Goal: Communication & Community: Answer question/provide support

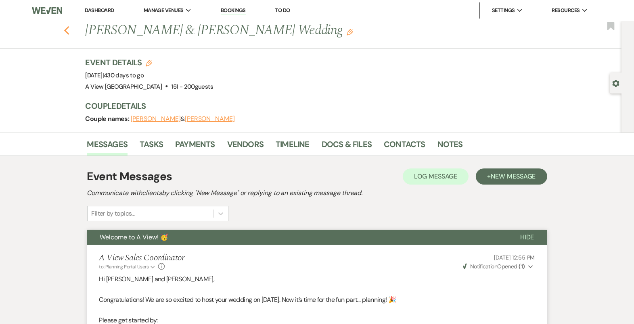
click at [67, 24] on button "Previous" at bounding box center [67, 29] width 6 height 11
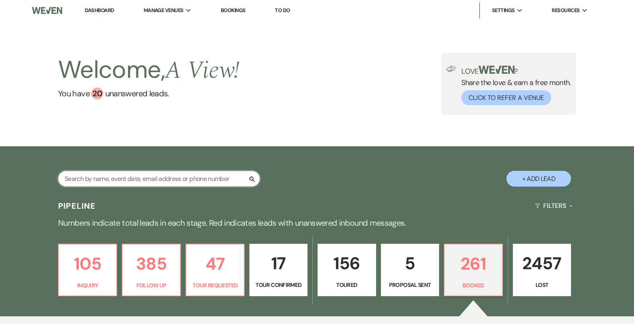
click at [161, 176] on input "text" at bounding box center [159, 179] width 202 height 16
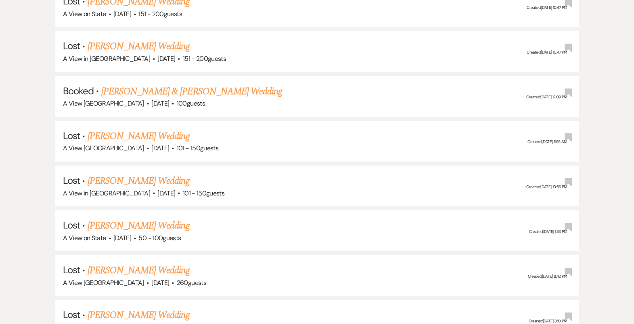
scroll to position [389, 0]
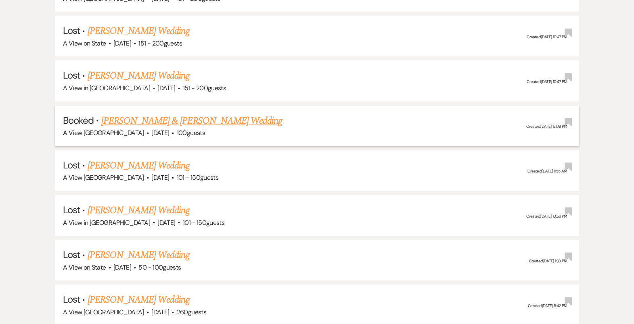
type input "[PERSON_NAME]"
click at [180, 117] on link "[PERSON_NAME] & [PERSON_NAME] Wedding" at bounding box center [191, 121] width 181 height 15
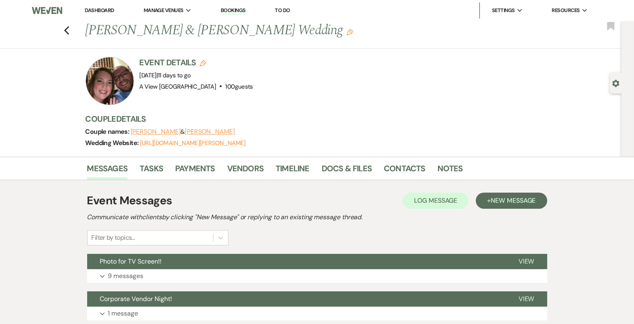
click at [342, 275] on button "Expand 9 messages" at bounding box center [317, 277] width 460 height 14
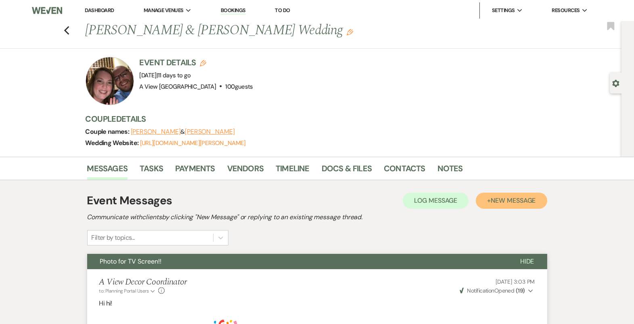
click at [520, 202] on span "New Message" at bounding box center [513, 201] width 45 height 8
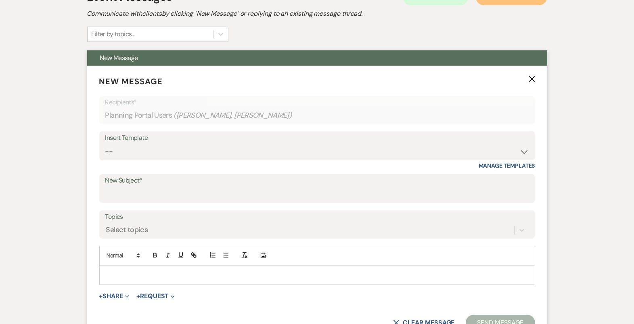
scroll to position [311, 0]
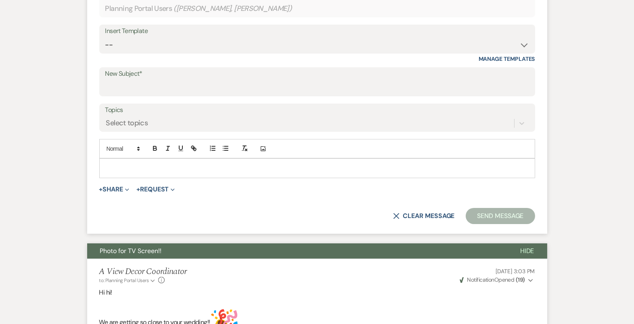
click at [177, 168] on p at bounding box center [317, 168] width 423 height 9
paste div "To enrich screen reader interactions, please activate Accessibility in Grammarl…"
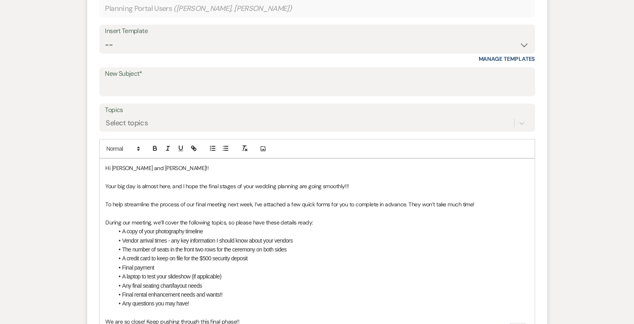
click at [112, 165] on span "Hi [PERSON_NAME] and [PERSON_NAME]!!" at bounding box center [157, 168] width 103 height 7
drag, startPoint x: 187, startPoint y: 166, endPoint x: 148, endPoint y: 167, distance: 39.6
click at [148, 167] on span "Hi Macy and Ben Hannah and Jake!!" at bounding box center [184, 168] width 157 height 7
click at [211, 165] on p "Hi Macy and Ben!!" at bounding box center [317, 168] width 423 height 9
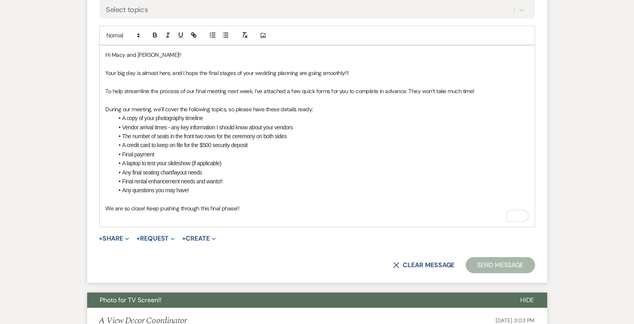
scroll to position [470, 0]
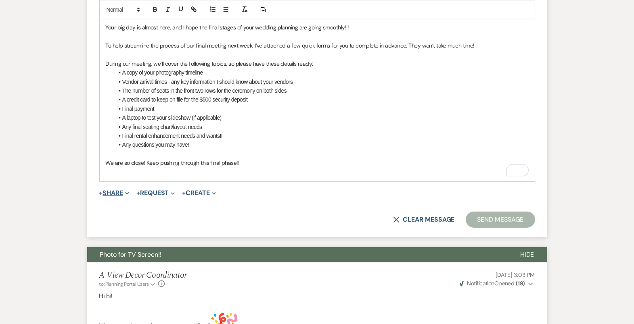
click at [122, 191] on button "+ Share Expand" at bounding box center [114, 193] width 30 height 6
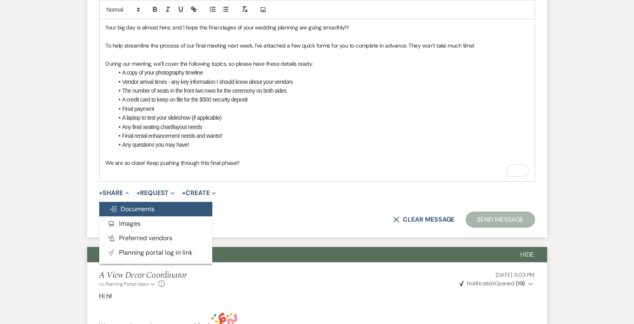
click at [133, 203] on button "Doc Upload Documents" at bounding box center [155, 209] width 113 height 15
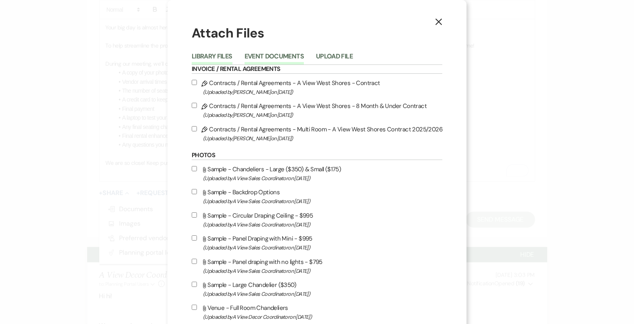
click at [291, 57] on button "Event Documents" at bounding box center [274, 58] width 59 height 11
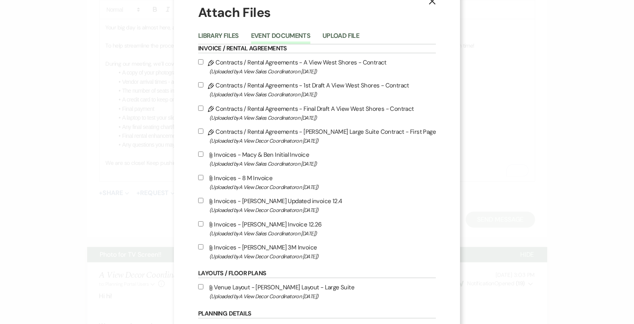
scroll to position [27, 0]
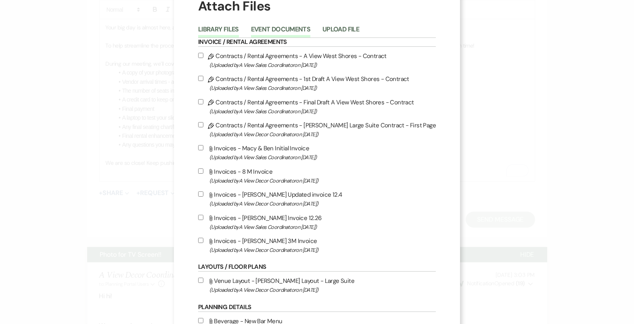
click at [234, 28] on button "Library Files" at bounding box center [218, 31] width 41 height 11
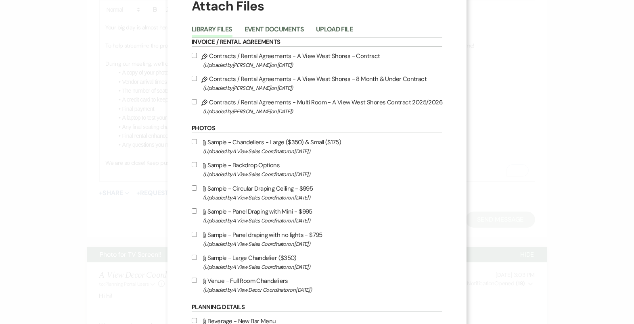
scroll to position [339, 0]
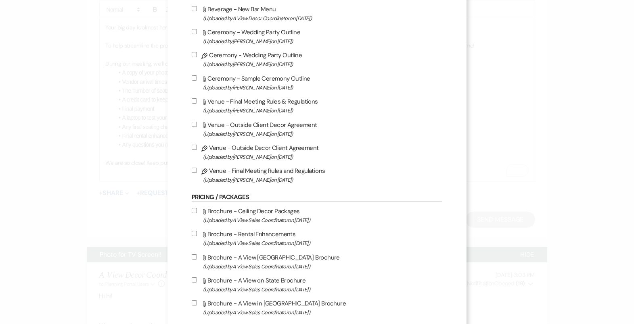
click at [197, 149] on input "Pencil Venue - Outside Decor Client Agreement (Uploaded by Britney McLaughlin o…" at bounding box center [194, 147] width 5 height 5
checkbox input "true"
click at [197, 172] on input "Pencil Venue - Final Meeting Rules and Regulations (Uploaded by Britney McLaugh…" at bounding box center [194, 170] width 5 height 5
checkbox input "true"
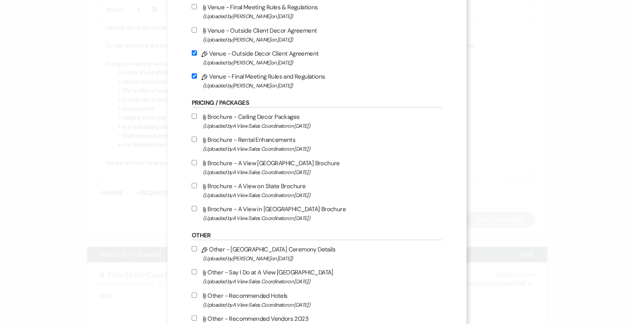
scroll to position [673, 0]
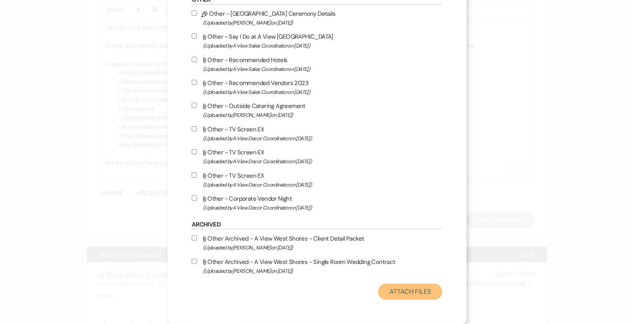
click at [397, 290] on button "Attach Files" at bounding box center [410, 292] width 64 height 16
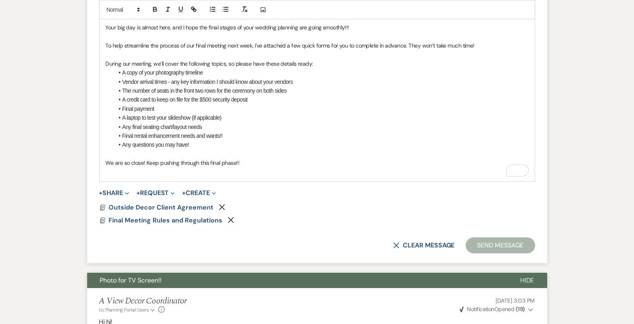
click at [206, 126] on li "Any final seating chart/layout needs" at bounding box center [321, 127] width 415 height 9
click at [204, 140] on li "Any questions you may have!" at bounding box center [321, 144] width 415 height 9
click at [204, 144] on li "Any questions you may have!" at bounding box center [321, 144] width 415 height 9
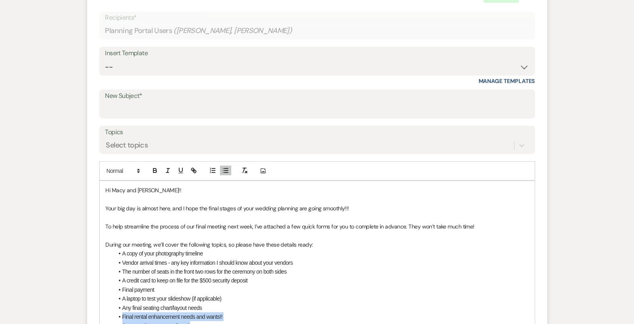
scroll to position [298, 0]
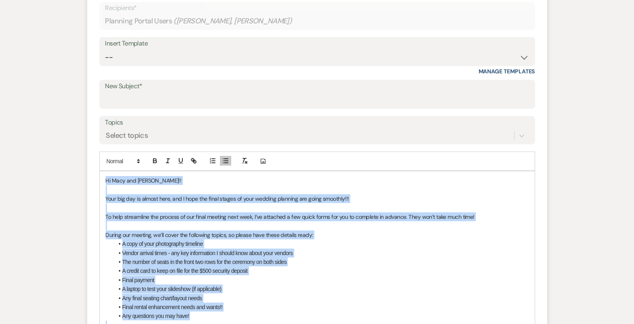
drag, startPoint x: 248, startPoint y: 167, endPoint x: 118, endPoint y: 167, distance: 130.0
click at [118, 167] on div "Add Photo Hi Macy and Ben!! Your big day is almost here, and I hope the final s…" at bounding box center [317, 252] width 436 height 201
copy div "Hi Macy and Ben!! Your big day is almost here, and I hope the final stages of y…"
click at [178, 57] on select "-- Tour Confirmation Contract (Pre-Booked Leads) Out of office Inquiry Email Al…" at bounding box center [317, 58] width 424 height 16
select select "4160"
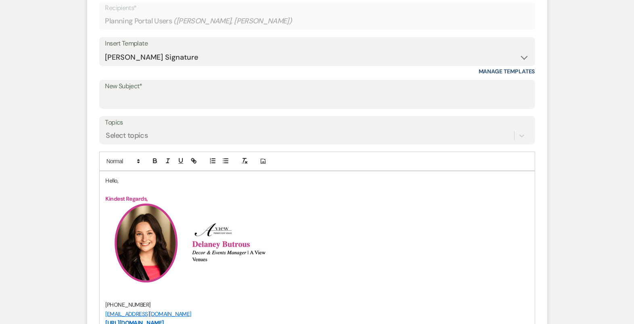
click at [111, 178] on p "Hello," at bounding box center [317, 180] width 423 height 9
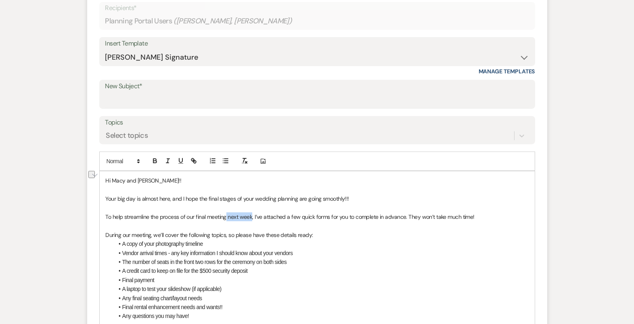
drag, startPoint x: 251, startPoint y: 213, endPoint x: 226, endPoint y: 213, distance: 25.0
click at [226, 213] on span "To help streamline the process of our final meeting next week, I’ve attached a …" at bounding box center [290, 216] width 369 height 7
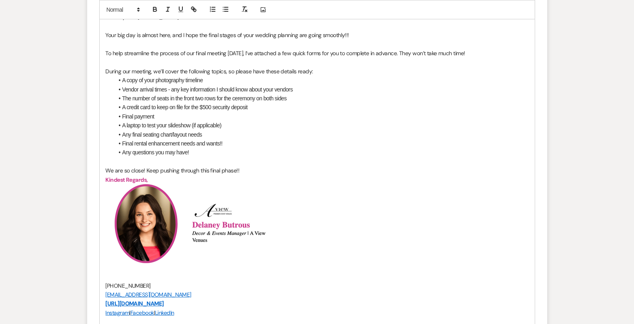
scroll to position [359, 0]
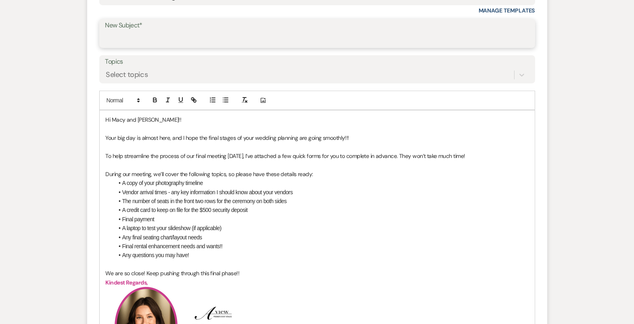
click at [224, 40] on input "New Subject*" at bounding box center [317, 39] width 424 height 16
type input "Final Meeting Prep!!"
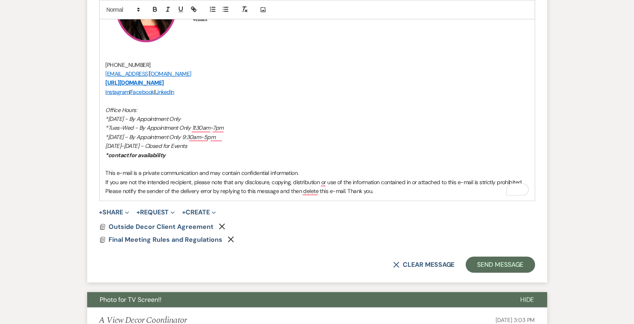
scroll to position [717, 0]
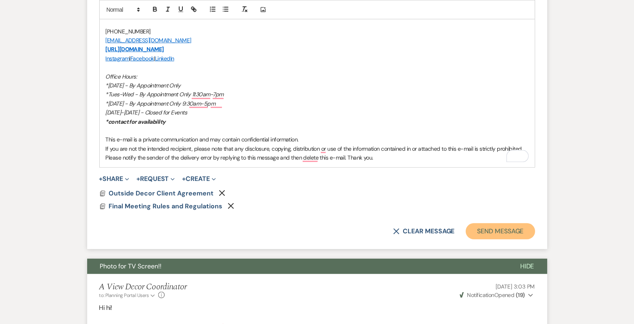
click at [500, 231] on button "Send Message" at bounding box center [500, 232] width 69 height 16
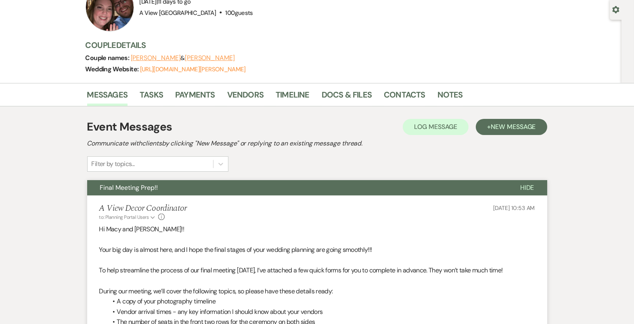
scroll to position [0, 0]
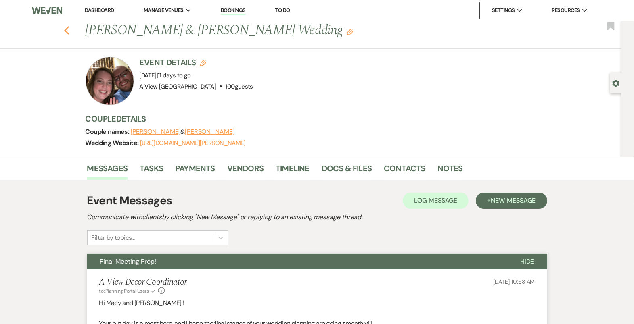
click at [65, 27] on icon "Previous" at bounding box center [67, 31] width 6 height 10
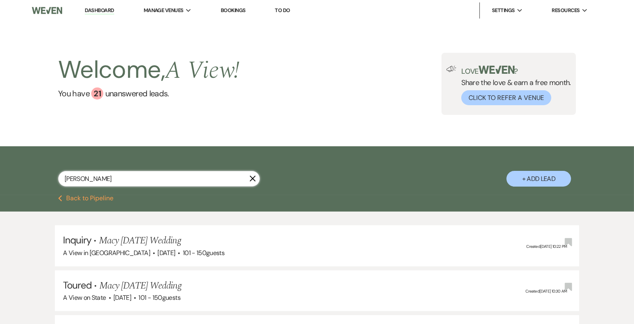
click at [100, 181] on input "macy walz" at bounding box center [159, 179] width 202 height 16
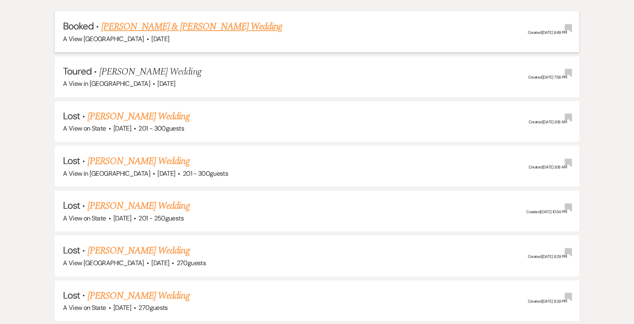
scroll to position [452, 0]
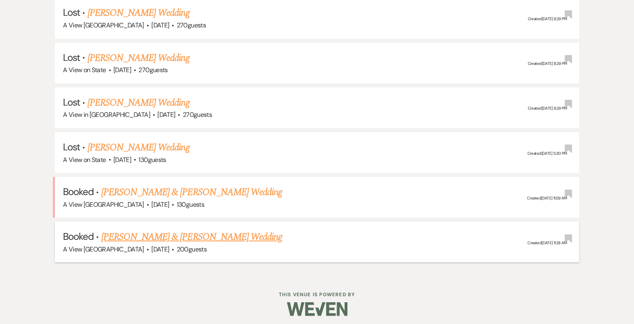
type input "ellen tie"
click at [147, 235] on link "Ellen Tiemeyer & Logan Gray's Wedding" at bounding box center [191, 237] width 181 height 15
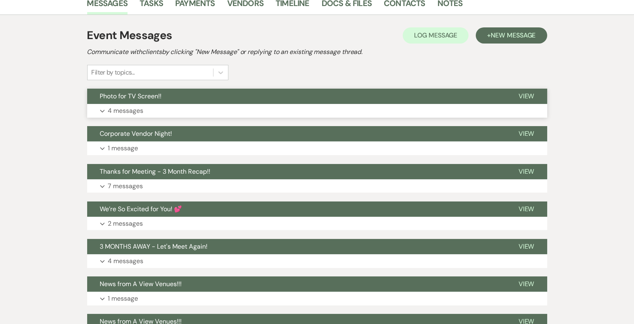
scroll to position [138, 0]
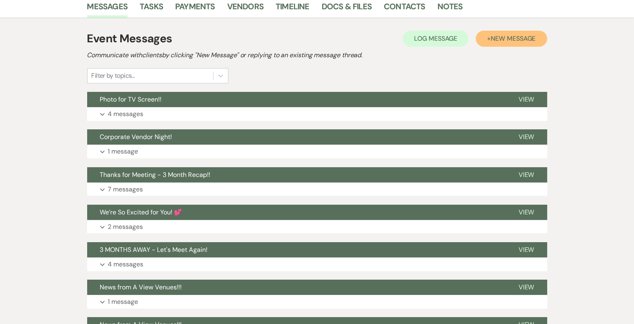
click at [509, 36] on span "New Message" at bounding box center [513, 38] width 45 height 8
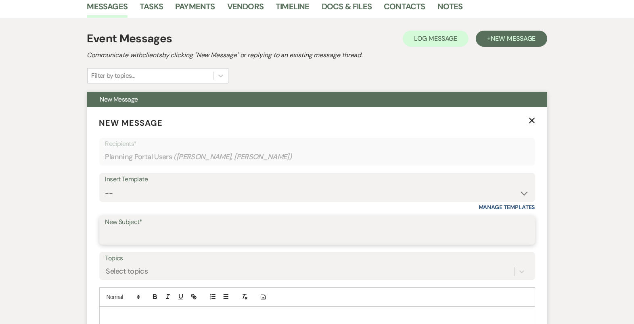
click at [178, 235] on input "New Subject*" at bounding box center [317, 236] width 424 height 16
type input "Final Meeting Prep!!"
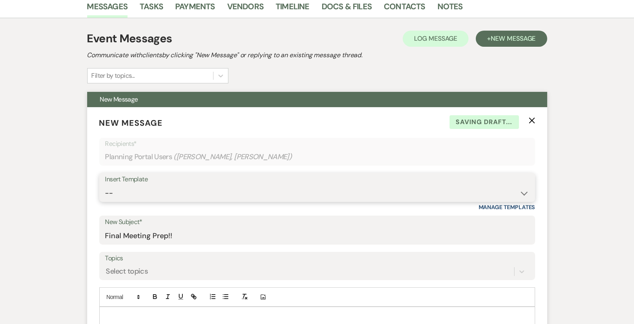
click at [211, 197] on select "-- Tour Confirmation Contract (Pre-Booked Leads) Out of office Inquiry Email Al…" at bounding box center [317, 194] width 424 height 16
select select "4160"
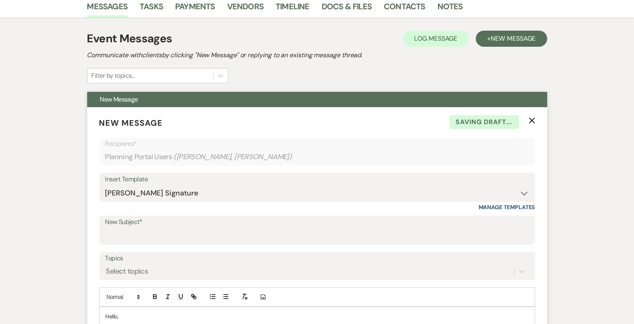
click at [112, 317] on p "Hello," at bounding box center [317, 316] width 423 height 9
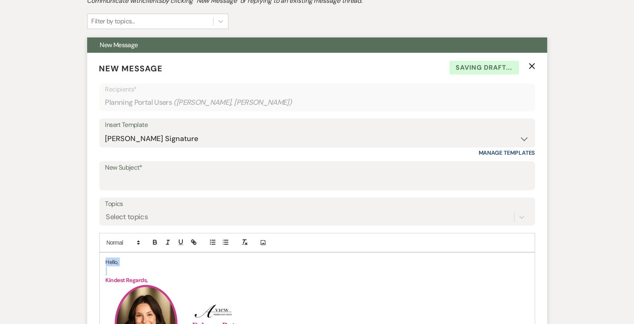
scroll to position [195, 0]
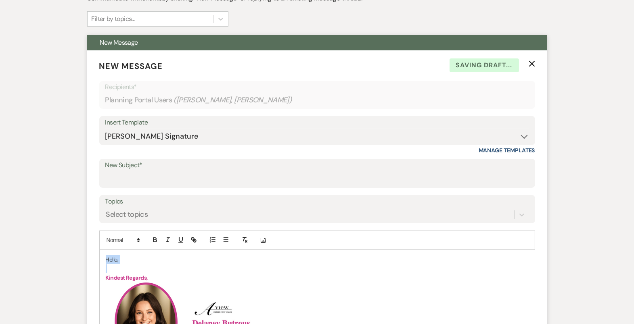
paste div "To enrich screen reader interactions, please activate Accessibility in Grammarl…"
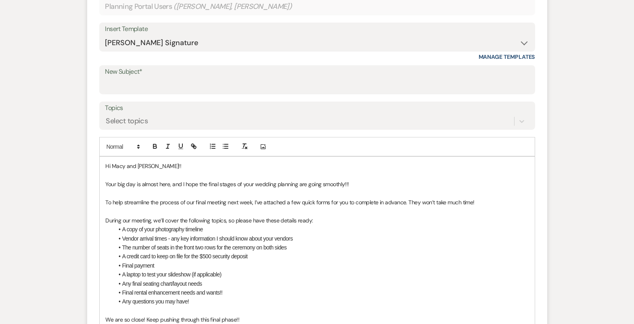
scroll to position [297, 0]
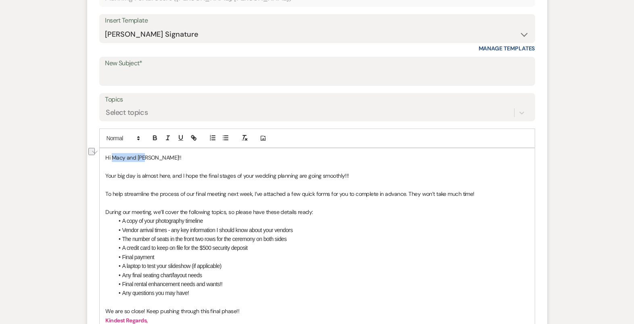
drag, startPoint x: 146, startPoint y: 156, endPoint x: 112, endPoint y: 156, distance: 33.5
click at [112, 156] on span "Hi Macy and Ben!!" at bounding box center [144, 157] width 76 height 7
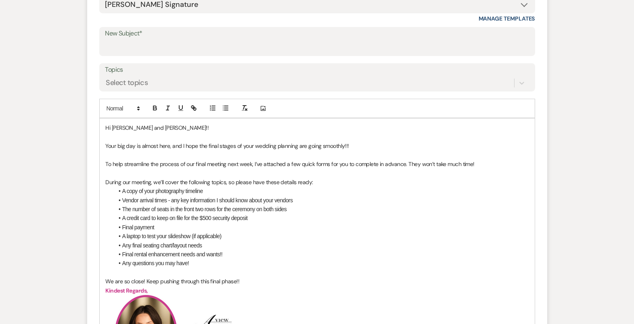
scroll to position [328, 0]
click at [175, 170] on p "To enrich screen reader interactions, please activate Accessibility in Grammarl…" at bounding box center [317, 172] width 423 height 9
drag, startPoint x: 252, startPoint y: 161, endPoint x: 228, endPoint y: 161, distance: 24.6
click at [228, 161] on span "To help streamline the process of our final meeting next week, I’ve attached a …" at bounding box center [290, 163] width 369 height 7
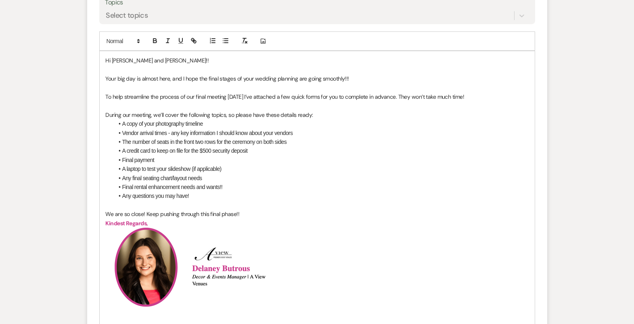
scroll to position [392, 0]
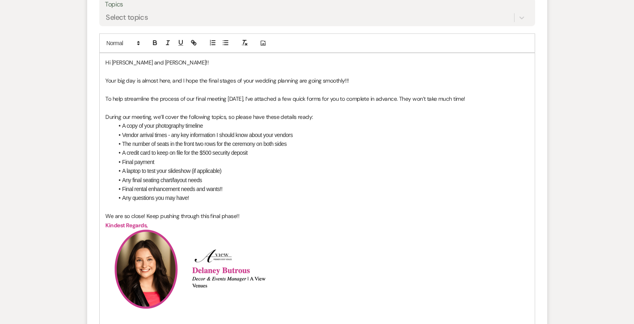
click at [237, 173] on li "A laptop to test your slideshow (if applicable)" at bounding box center [321, 171] width 415 height 9
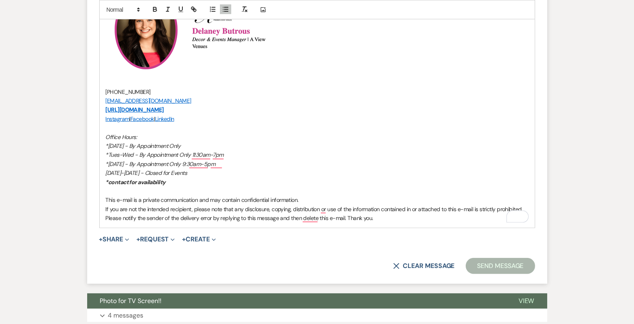
scroll to position [630, 0]
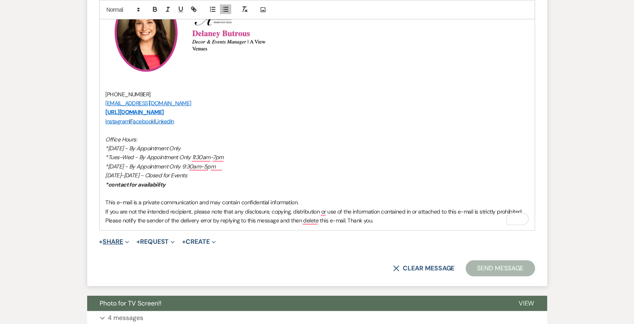
click at [122, 240] on button "+ Share Expand" at bounding box center [114, 242] width 30 height 6
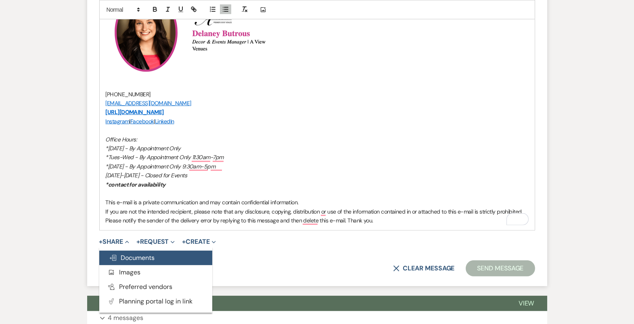
click at [140, 254] on span "Doc Upload Documents" at bounding box center [132, 258] width 46 height 8
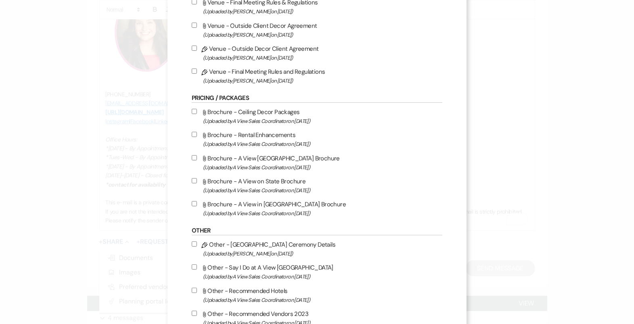
scroll to position [408, 0]
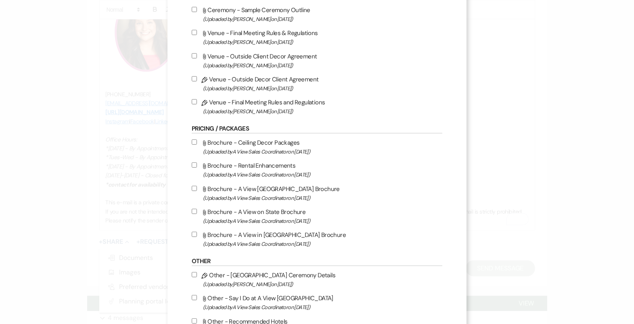
click at [197, 103] on input "Pencil Venue - Final Meeting Rules and Regulations (Uploaded by Britney McLaugh…" at bounding box center [194, 101] width 5 height 5
checkbox input "true"
click at [197, 81] on input "Pencil Venue - Outside Decor Client Agreement (Uploaded by Britney McLaughlin o…" at bounding box center [194, 78] width 5 height 5
checkbox input "true"
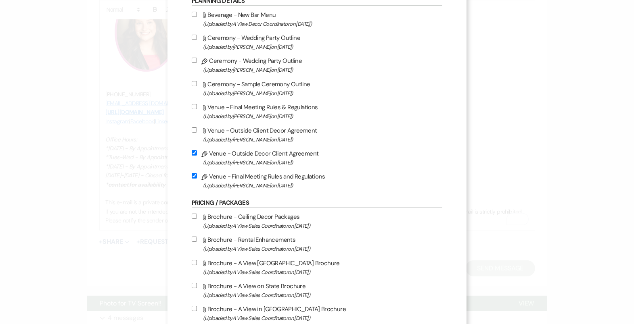
scroll to position [335, 0]
click at [196, 59] on input "Pencil Ceremony - Wedding Party Outline (Uploaded by Britney McLaughlin on Aug …" at bounding box center [194, 59] width 5 height 5
checkbox input "true"
click at [197, 82] on input "Attach File Ceremony - Sample Ceremony Outline (Uploaded by Britney McLaughlin …" at bounding box center [194, 82] width 5 height 5
checkbox input "true"
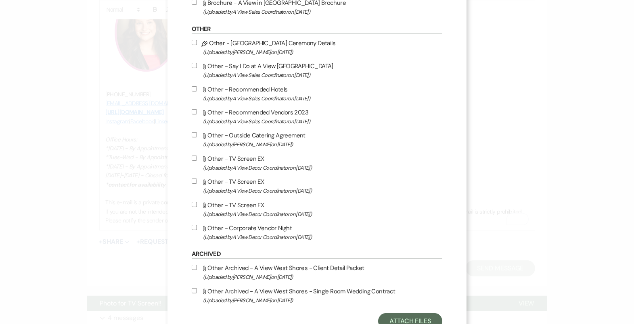
scroll to position [673, 0]
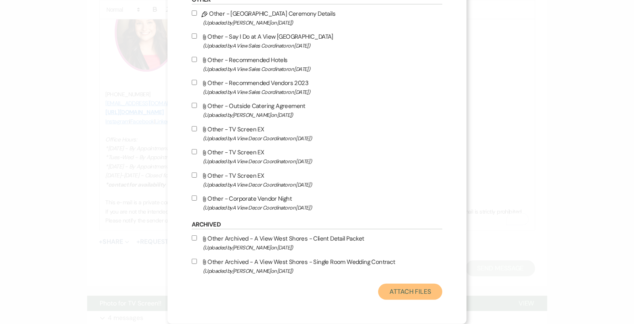
click at [418, 285] on button "Attach Files" at bounding box center [410, 292] width 64 height 16
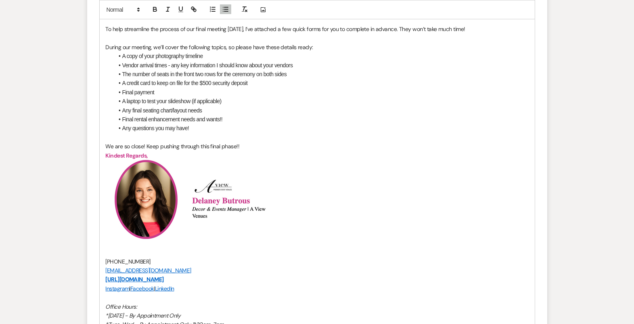
scroll to position [339, 0]
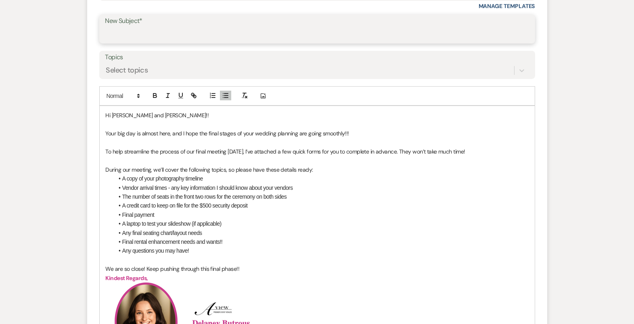
click at [289, 35] on input "New Subject*" at bounding box center [317, 35] width 424 height 16
type input "Final Meeting Prep!!"
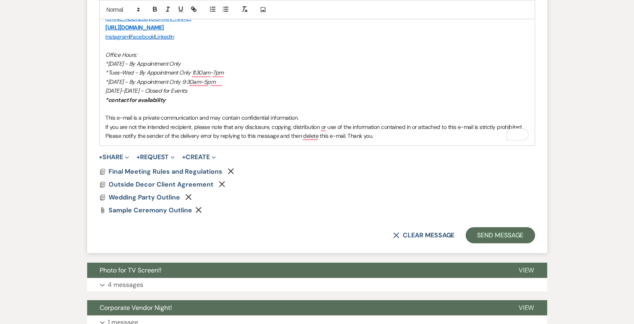
scroll to position [713, 0]
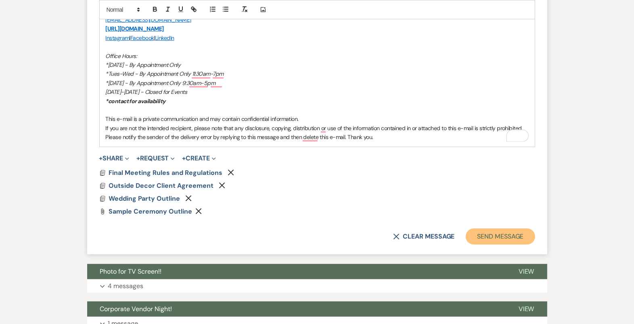
click at [512, 234] on button "Send Message" at bounding box center [500, 237] width 69 height 16
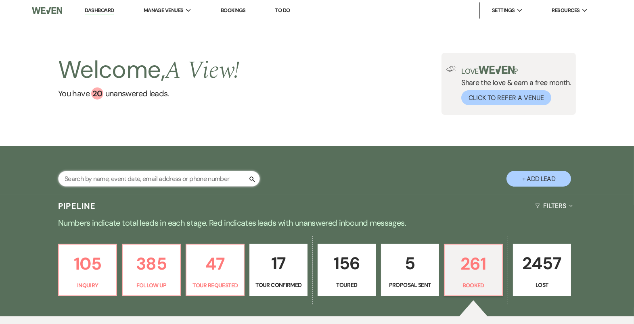
click at [149, 173] on input "text" at bounding box center [159, 179] width 202 height 16
type input "c"
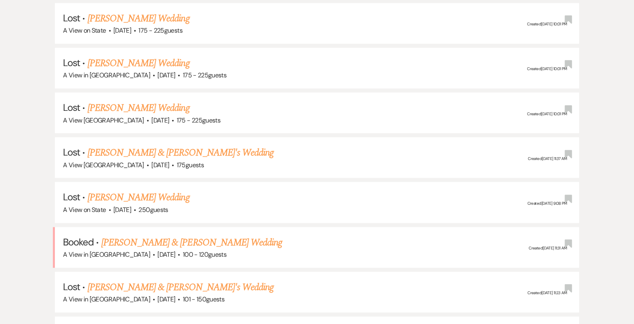
scroll to position [2634, 0]
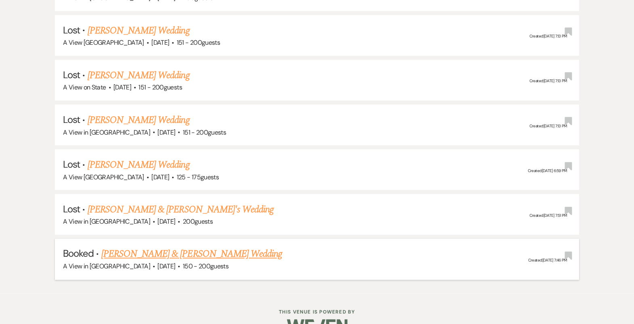
type input "hannah doll"
click at [185, 247] on link "Hannah Doll & Jake Garner's Wedding" at bounding box center [191, 254] width 181 height 15
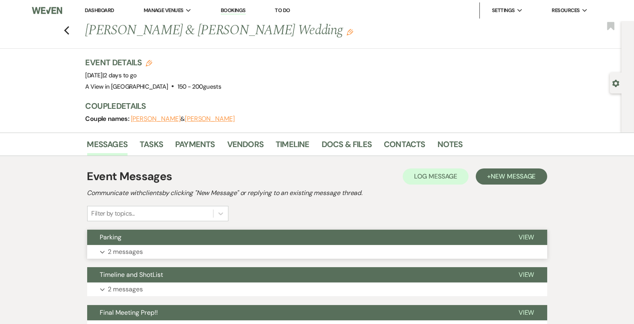
click at [280, 238] on button "Parking" at bounding box center [296, 237] width 419 height 15
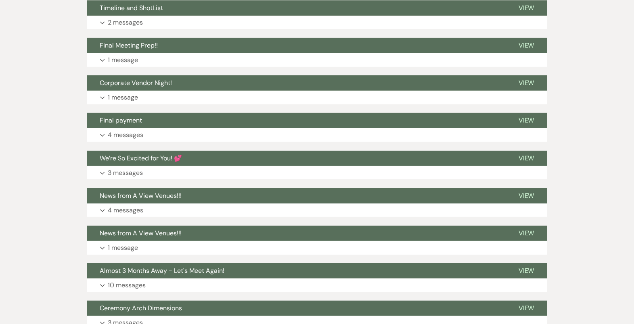
scroll to position [535, 0]
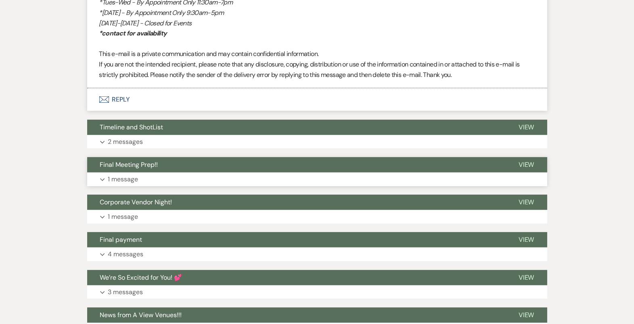
click at [208, 170] on button "Final Meeting Prep!!" at bounding box center [296, 164] width 419 height 15
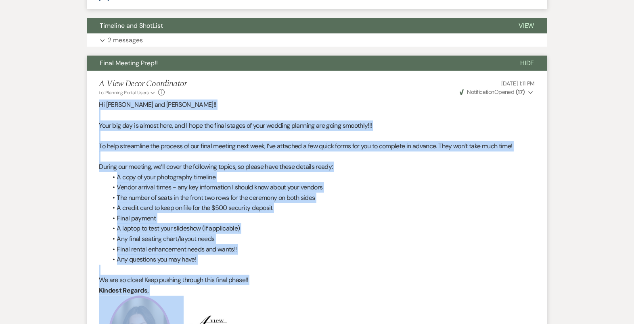
scroll to position [684, 0]
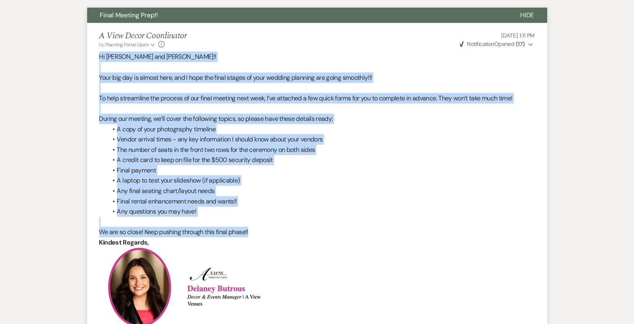
drag, startPoint x: 98, startPoint y: 205, endPoint x: 255, endPoint y: 234, distance: 160.0
click at [255, 234] on li "A View Decor Coordinator to: Planning Portal Users Expand Info Aug 04, 2025, 1:…" at bounding box center [317, 291] width 460 height 536
copy div "Hi Hannah and Jake!! Your big day is almost here, and I hope the final stages o…"
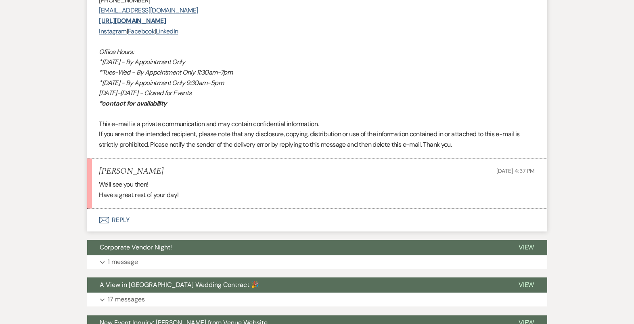
click at [311, 230] on button "Envelope Reply" at bounding box center [317, 220] width 460 height 23
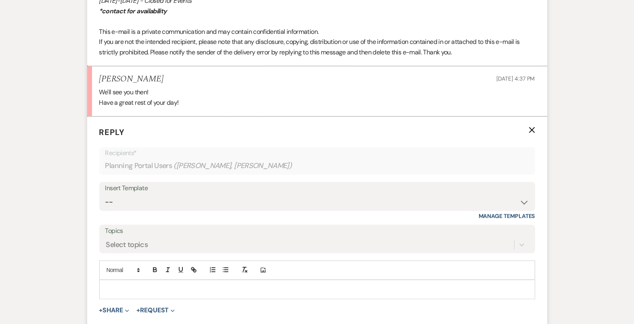
scroll to position [3323, 0]
click at [297, 295] on p at bounding box center [317, 290] width 423 height 9
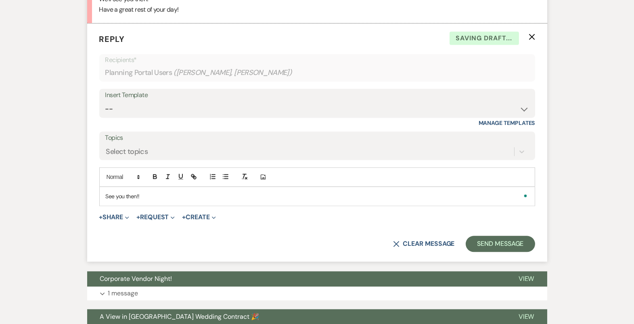
scroll to position [3439, 0]
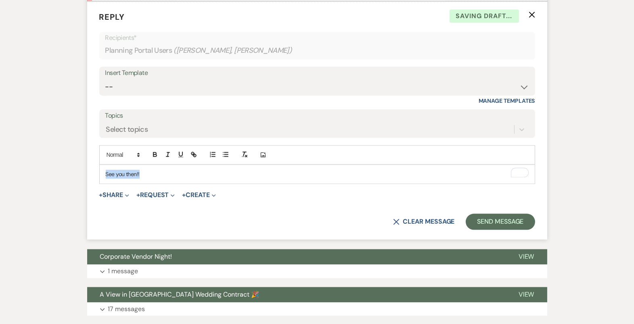
drag, startPoint x: 150, startPoint y: 180, endPoint x: 65, endPoint y: 179, distance: 84.8
copy p "See you then!!"
click at [154, 89] on select "-- Tour Confirmation Contract (Pre-Booked Leads) Out of office Inquiry Email Al…" at bounding box center [317, 87] width 424 height 16
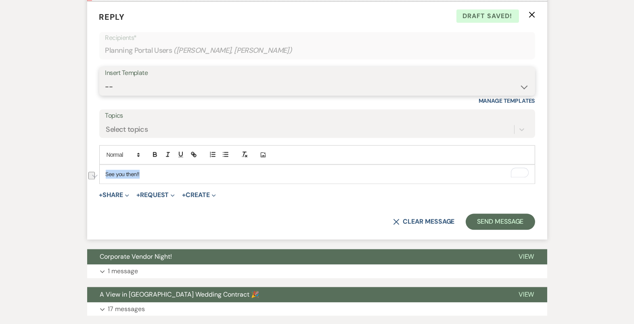
select select "4142"
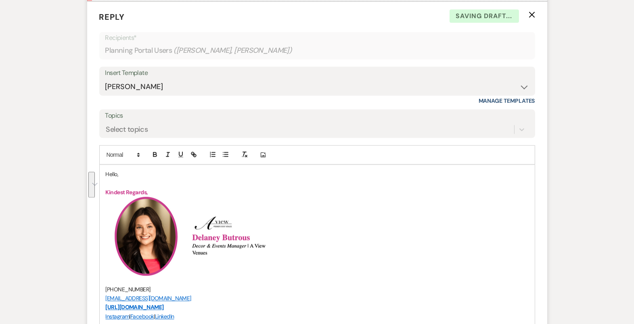
click at [112, 179] on p "Hello," at bounding box center [317, 174] width 423 height 9
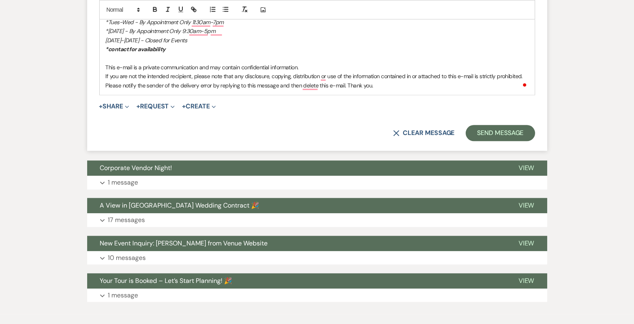
scroll to position [3808, 0]
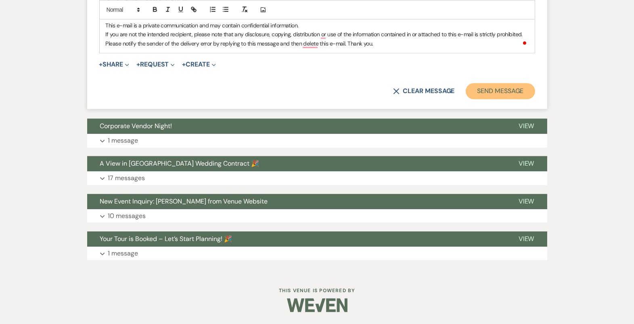
click at [490, 95] on button "Send Message" at bounding box center [500, 91] width 69 height 16
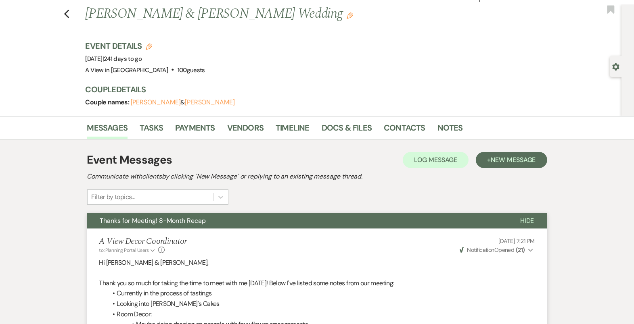
scroll to position [0, 0]
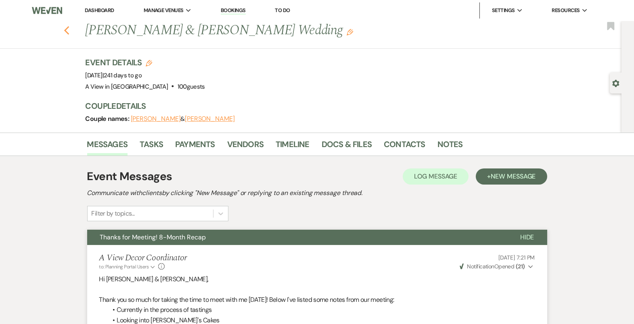
click at [64, 29] on icon "Previous" at bounding box center [67, 31] width 6 height 10
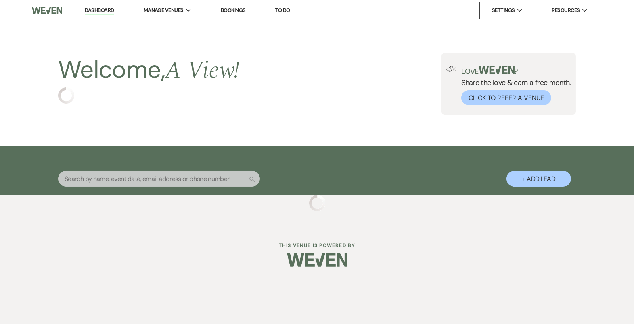
click at [116, 189] on div "Search" at bounding box center [159, 182] width 202 height 22
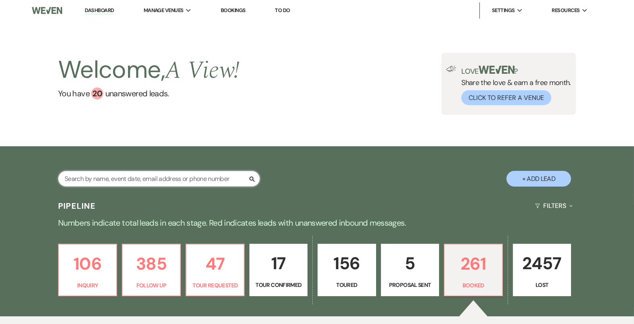
click at [116, 180] on input "text" at bounding box center [159, 179] width 202 height 16
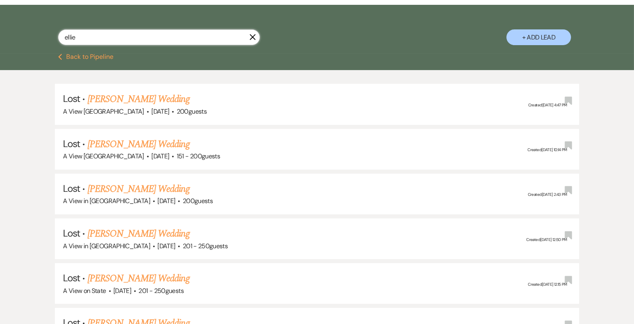
scroll to position [363, 0]
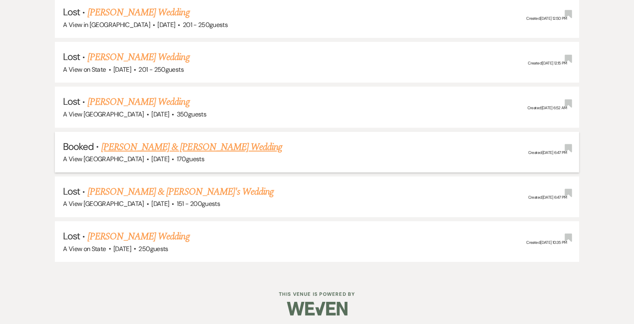
type input "ellie"
click at [158, 149] on link "[PERSON_NAME] & [PERSON_NAME] Wedding" at bounding box center [191, 147] width 181 height 15
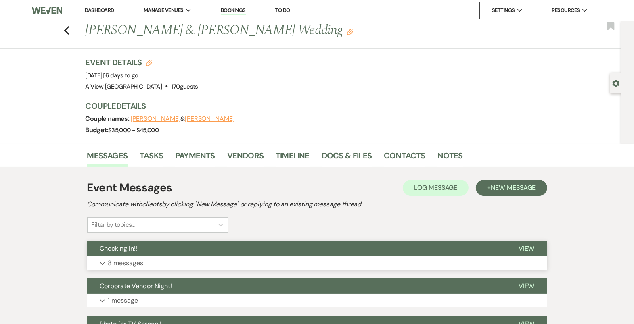
click at [252, 253] on button "Checking In!!" at bounding box center [296, 248] width 419 height 15
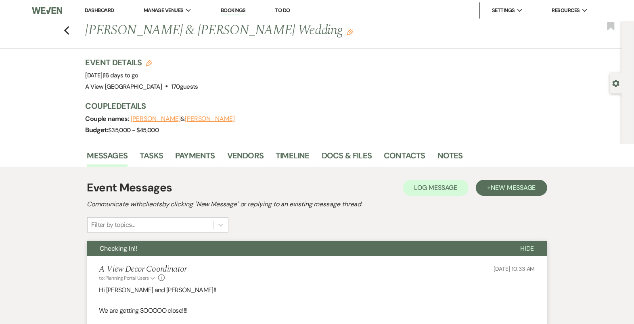
click at [252, 253] on button "Checking In!!" at bounding box center [297, 248] width 420 height 15
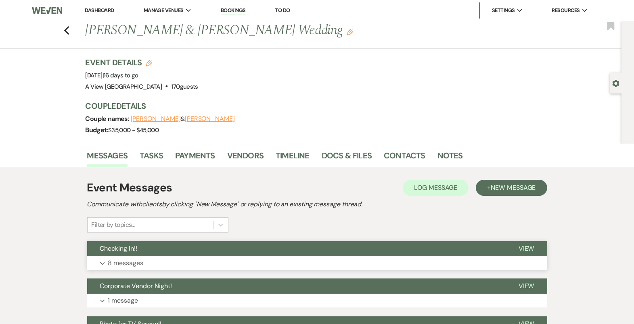
click at [458, 258] on button "Expand 8 messages" at bounding box center [317, 264] width 460 height 14
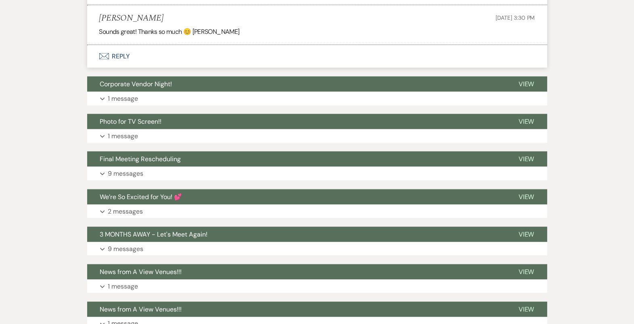
scroll to position [2417, 0]
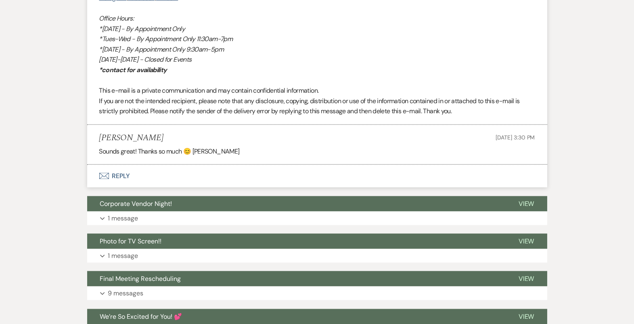
click at [323, 180] on button "Envelope Reply" at bounding box center [317, 176] width 460 height 23
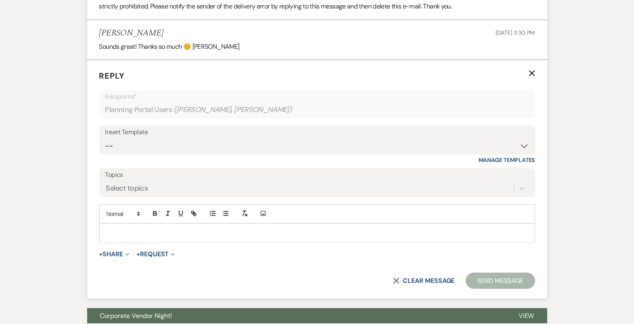
scroll to position [2522, 0]
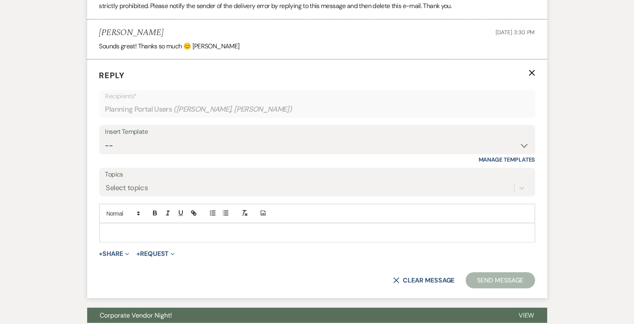
click at [275, 243] on div at bounding box center [317, 233] width 435 height 19
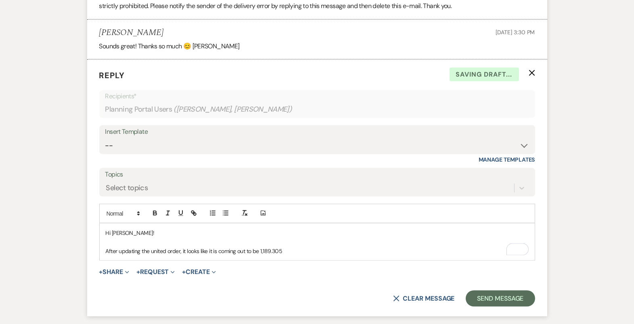
click at [261, 256] on p "After updating the united order, it looks like it is coming out to be 1,189.305" at bounding box center [317, 251] width 423 height 9
click at [288, 256] on p "After updating the united order, it looks like it is coming out to be $1,189.305" at bounding box center [317, 251] width 423 height 9
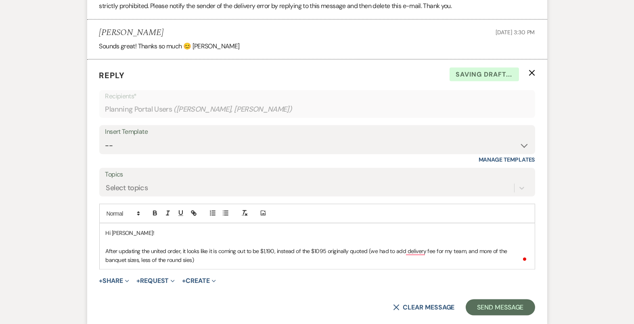
click at [165, 265] on p "After updating the united order, it looks like it is coming out to be $1,190, i…" at bounding box center [317, 256] width 423 height 18
click at [186, 265] on p "After updating the united order, it looks like it is coming out to be $1,190, i…" at bounding box center [317, 256] width 423 height 18
click at [271, 260] on p "After updating the united order, it looks like it is coming out to be $1,190, i…" at bounding box center [317, 256] width 423 height 18
click at [274, 260] on p "After updating the united order, it looks like it is coming out to be $1,190, i…" at bounding box center [317, 256] width 423 height 18
click at [291, 270] on div "Hi Ellie! After updating the united order, it looks like it is coming out to be…" at bounding box center [317, 247] width 435 height 46
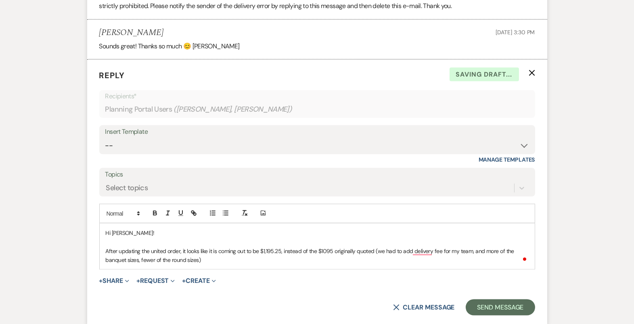
click at [332, 259] on p "After updating the united order, it looks like it is coming out to be $1,195.25…" at bounding box center [317, 256] width 423 height 18
click at [363, 265] on p "After updating the united order, it looks like it is coming out to be $1,195.25…" at bounding box center [317, 256] width 423 height 18
click at [393, 265] on p "After updating the united order, it looks like it is coming out to be $1,195.25…" at bounding box center [317, 256] width 423 height 18
click at [433, 265] on p "After updating the united order, it looks like it is coming out to be $1,195.25…" at bounding box center [317, 256] width 423 height 18
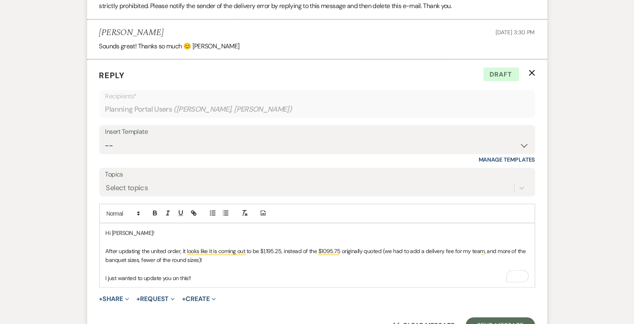
click at [398, 265] on p "After updating the united order, it looks like it is coming out to be $1,195.25…" at bounding box center [317, 256] width 423 height 18
click at [214, 283] on p "I just wanted to update you on this!!" at bounding box center [317, 278] width 423 height 9
drag, startPoint x: 203, startPoint y: 285, endPoint x: 97, endPoint y: 234, distance: 117.3
click at [97, 234] on form "Reply X Draft Recipients* Planning Portal Users ( Ellie McCartney, Joe Burzinsk…" at bounding box center [317, 202] width 460 height 284
copy div "Hi Ellie! After updating the united order, it looks like it is coming out to be…"
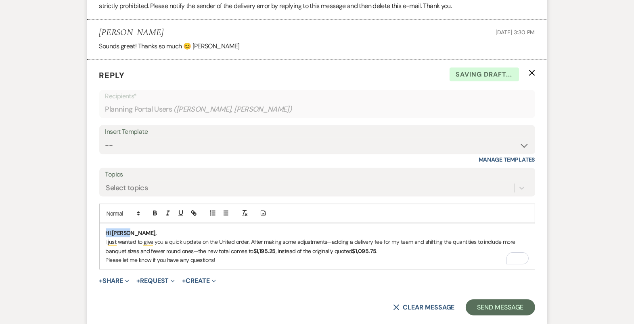
drag, startPoint x: 131, startPoint y: 243, endPoint x: 99, endPoint y: 242, distance: 31.5
click at [100, 242] on div "Hi Ellie, I just wanted to give you a quick update on the United order. After m…" at bounding box center [317, 247] width 435 height 46
click at [157, 217] on icon "button" at bounding box center [154, 213] width 7 height 7
click at [139, 238] on p "Hi Ellie," at bounding box center [317, 233] width 423 height 9
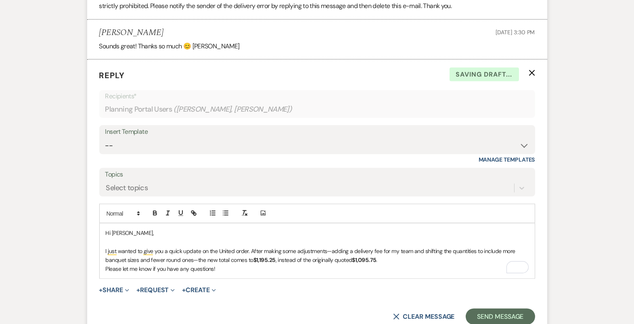
click at [395, 265] on p "I just wanted to give you a quick update on the United order. After making some…" at bounding box center [317, 256] width 423 height 18
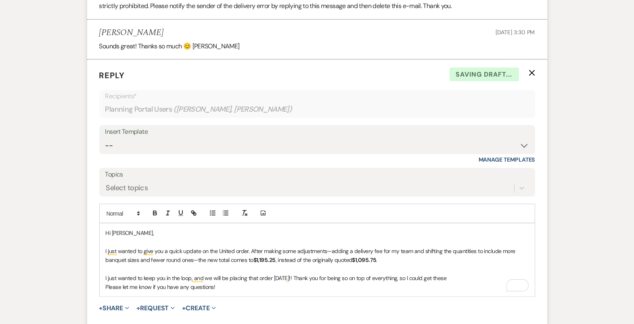
click at [454, 283] on p "I just wanted to keep you in the loop, and we will be placing that order today!…" at bounding box center [317, 278] width 423 height 9
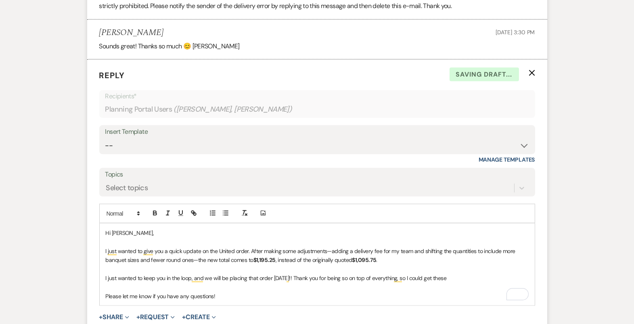
click at [474, 283] on p "I just wanted to keep you in the loop, and we will be placing that order today!…" at bounding box center [317, 278] width 423 height 9
click at [233, 292] on p "To enrich screen reader interactions, please activate Accessibility in Grammarl…" at bounding box center [317, 287] width 423 height 9
click at [227, 300] on p "Please let me know if you have any questions!" at bounding box center [317, 296] width 423 height 9
click at [122, 238] on p "Hi Ellie," at bounding box center [317, 233] width 423 height 9
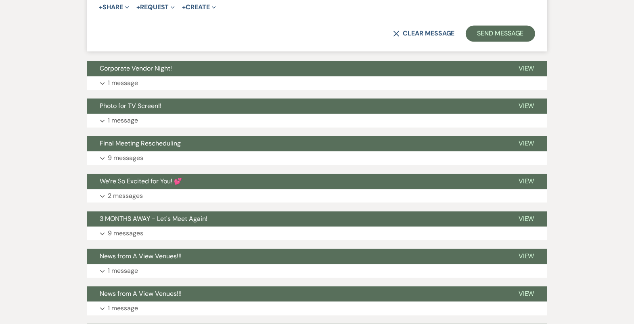
drag, startPoint x: 103, startPoint y: 237, endPoint x: 222, endPoint y: 61, distance: 212.9
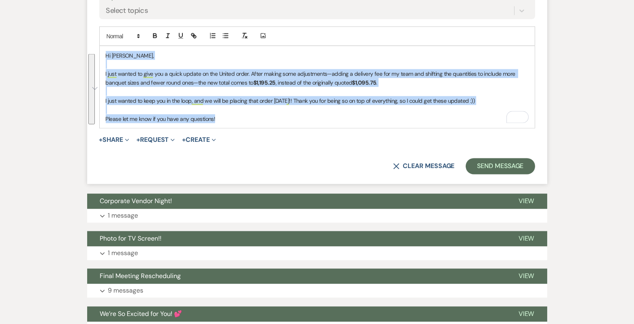
scroll to position [2651, 0]
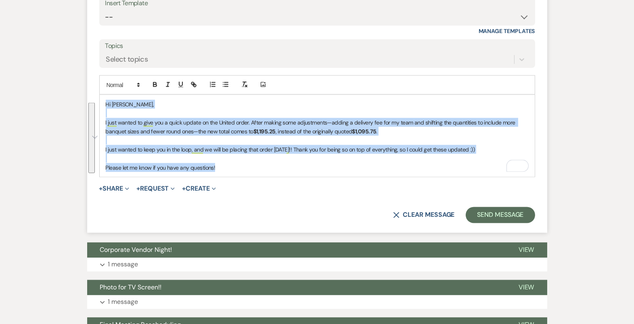
copy div "Hi Ellie, I just wanted to give you a quick update on the United order. After m…"
click at [223, 25] on select "-- Tour Confirmation Contract (Pre-Booked Leads) Out of office Inquiry Email Al…" at bounding box center [317, 17] width 424 height 16
select select "4160"
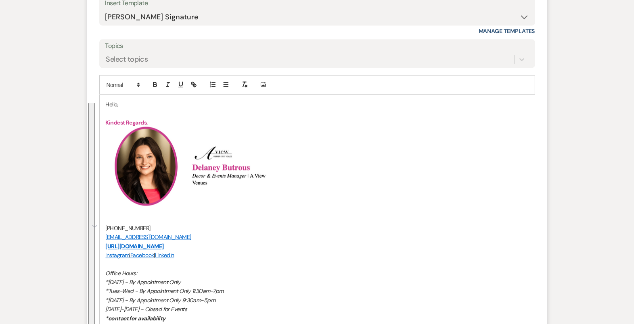
click at [115, 109] on p "Hello," at bounding box center [317, 104] width 423 height 9
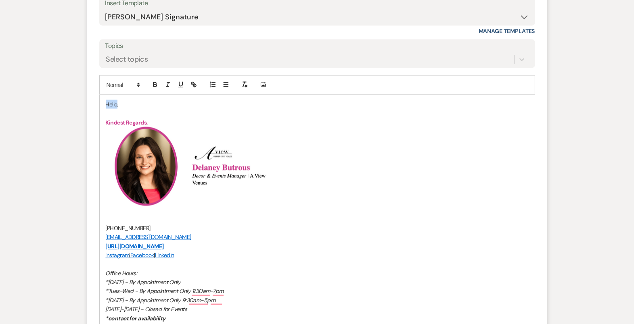
click at [115, 109] on p "Hello," at bounding box center [317, 104] width 423 height 9
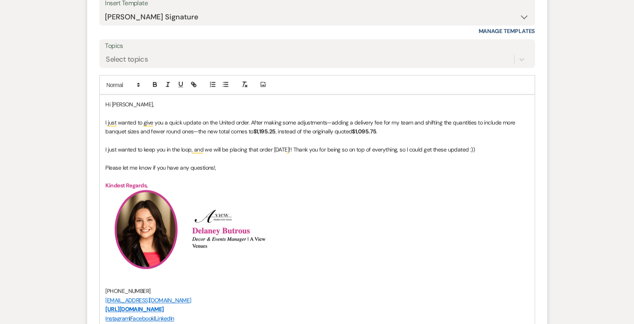
click at [268, 135] on strong "$1,195.25" at bounding box center [264, 131] width 22 height 7
click at [276, 136] on p "I just wanted to give you a quick update on the United order. After making some…" at bounding box center [317, 127] width 423 height 18
click at [276, 145] on p "To enrich screen reader interactions, please activate Accessibility in Grammarl…" at bounding box center [317, 140] width 423 height 9
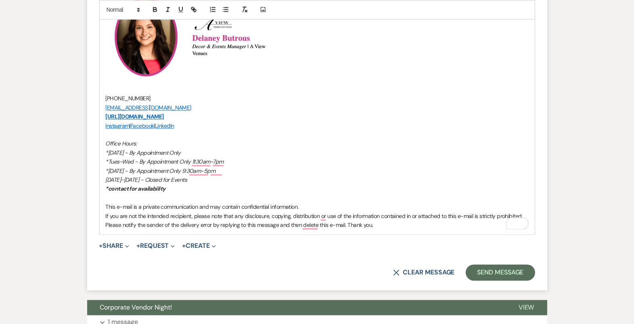
scroll to position [2938, 0]
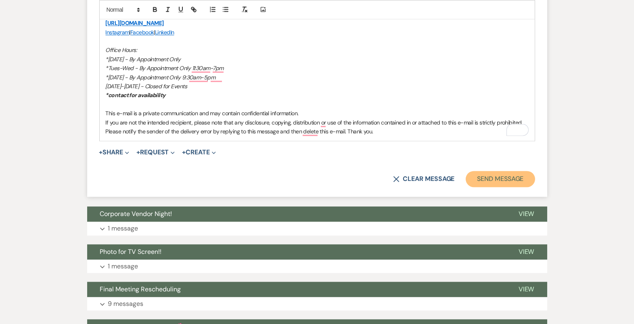
click at [479, 187] on button "Send Message" at bounding box center [500, 179] width 69 height 16
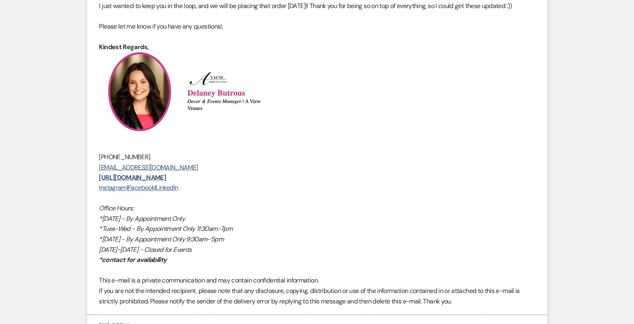
scroll to position [2480, 0]
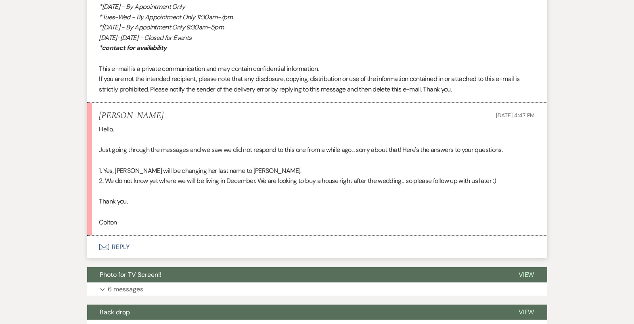
click at [315, 241] on button "Envelope Reply" at bounding box center [317, 247] width 460 height 23
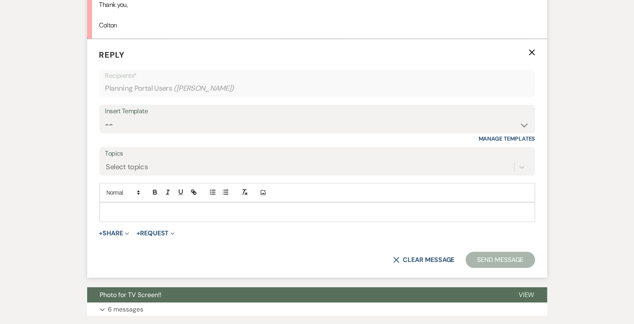
scroll to position [1005, 0]
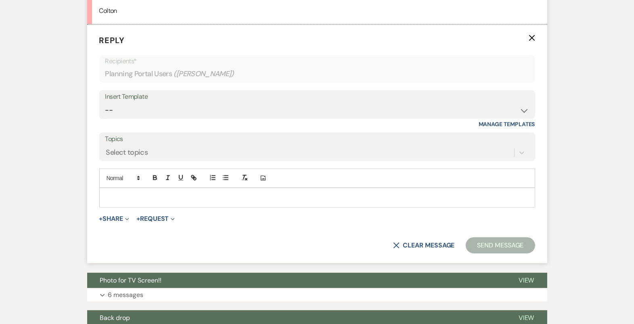
click at [295, 198] on p at bounding box center [317, 197] width 423 height 9
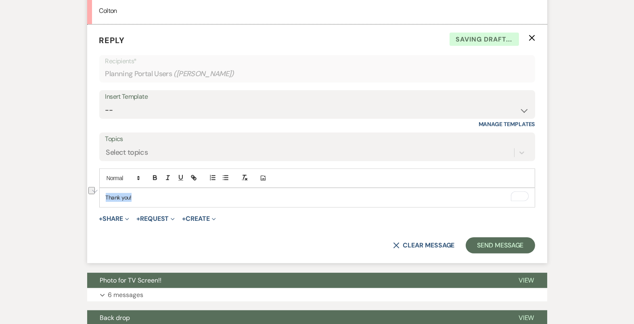
drag, startPoint x: 137, startPoint y: 193, endPoint x: 95, endPoint y: 193, distance: 42.0
click at [95, 193] on form "Reply X Saving draft... Recipients* Planning Portal Users ( Colton Kokrda ) Ins…" at bounding box center [317, 144] width 460 height 239
copy p "Thank you!"
click at [225, 106] on select "-- Tour Confirmation Contract (Pre-Booked Leads) Out of office Inquiry Email Al…" at bounding box center [317, 111] width 424 height 16
select select "4160"
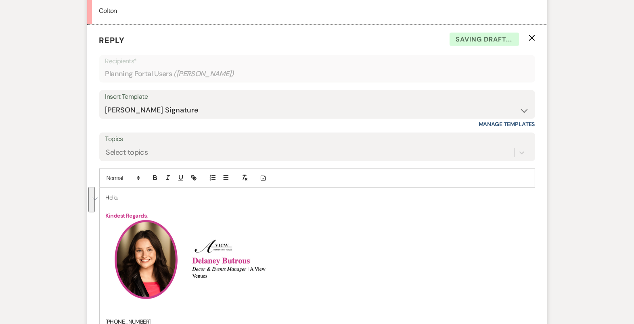
click at [110, 195] on p "Hello," at bounding box center [317, 197] width 423 height 9
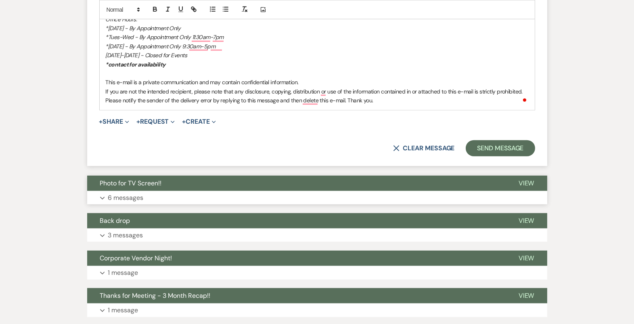
scroll to position [1371, 0]
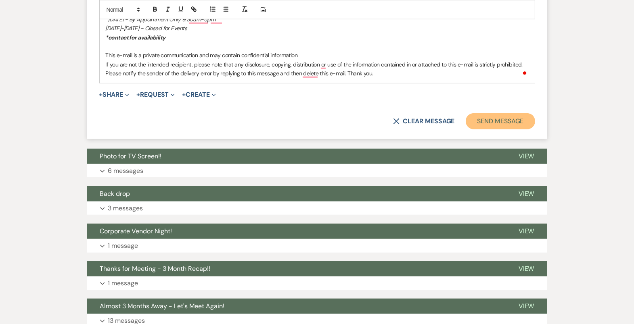
click at [497, 117] on button "Send Message" at bounding box center [500, 121] width 69 height 16
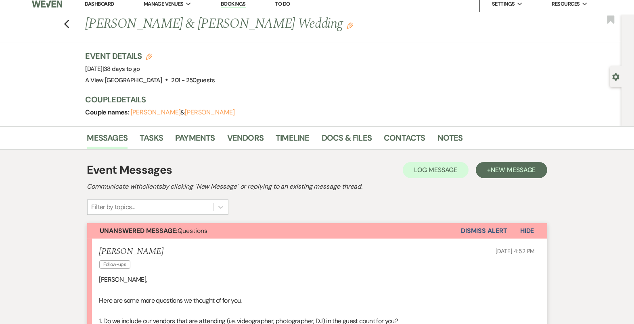
scroll to position [0, 0]
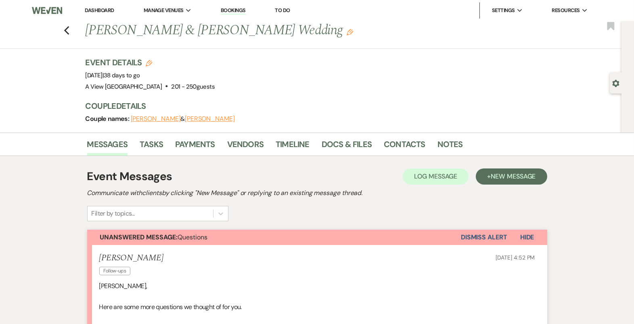
click at [65, 36] on div "Previous Colton Kokrda & Megan Waldron's Wedding Edit Bookmark" at bounding box center [309, 35] width 626 height 28
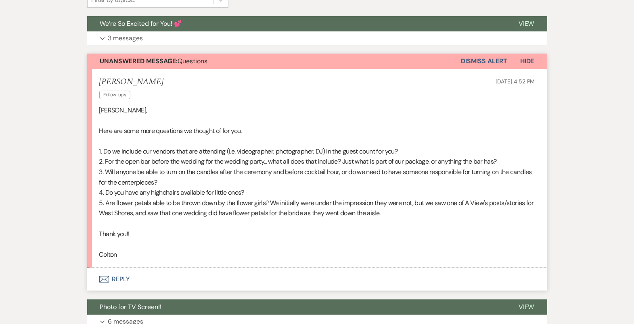
click at [304, 285] on button "Envelope Reply" at bounding box center [317, 279] width 460 height 23
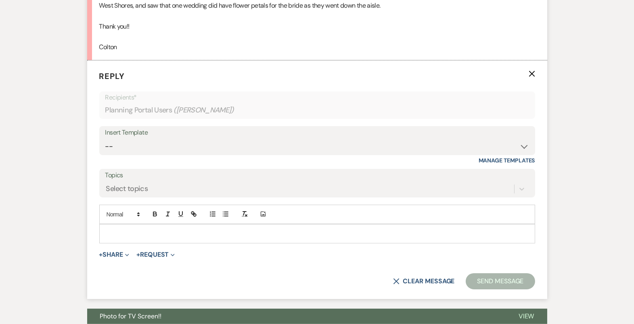
scroll to position [424, 0]
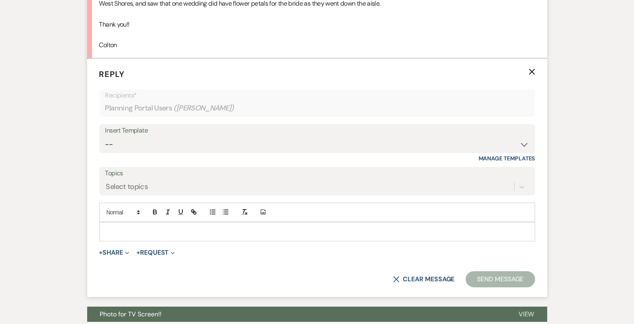
click at [274, 243] on form "Reply X Recipients* Planning Portal Users ( [PERSON_NAME] ) Insert Template -- …" at bounding box center [317, 178] width 460 height 239
click at [274, 236] on div at bounding box center [317, 232] width 435 height 19
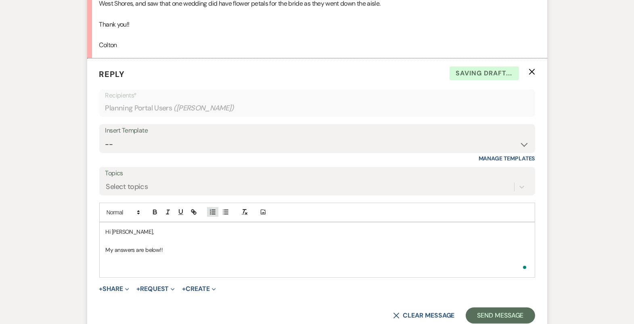
click at [216, 213] on icon "button" at bounding box center [212, 212] width 7 height 7
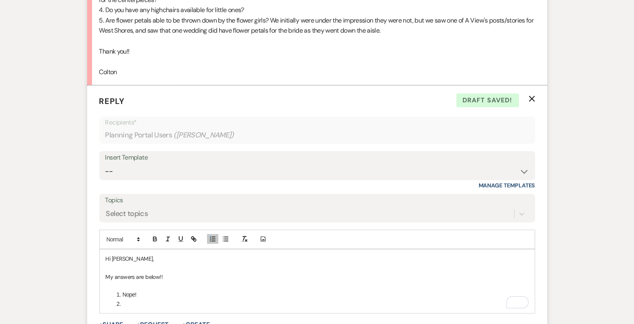
scroll to position [542, 0]
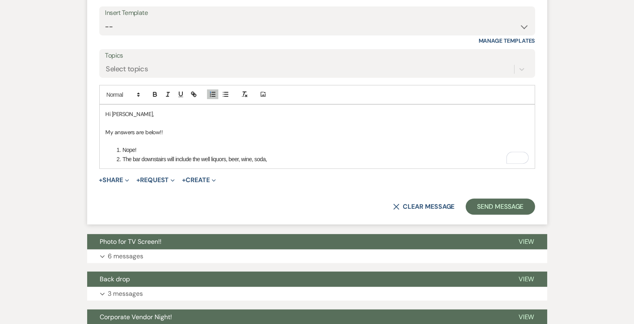
click at [226, 160] on li "The bar downstairs will include the well liquors, beer, wine, soda," at bounding box center [321, 159] width 414 height 9
click at [282, 157] on li "The bar downstairs will include the well liquors (+ captain), beer, wine, soda," at bounding box center [321, 159] width 414 height 9
click at [305, 159] on li "The bar downstairs will include the well liquors (+ captain), beer, wine, and s…" at bounding box center [321, 159] width 414 height 9
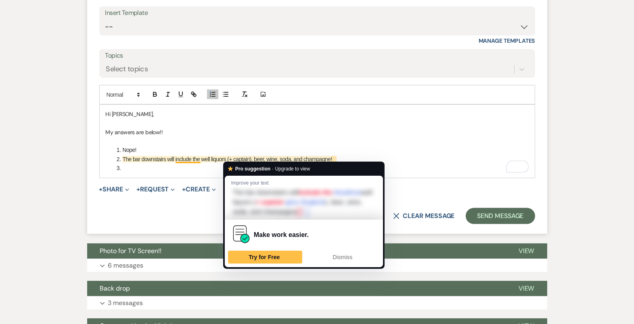
click at [244, 146] on li "Nope!" at bounding box center [321, 150] width 414 height 9
click at [234, 159] on li "The bar downstairs will include the well liquors (+ captain), beer, wine, soda,…" at bounding box center [321, 159] width 414 height 9
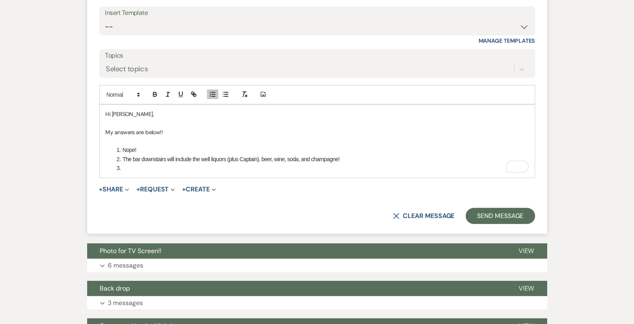
click at [252, 165] on li "To enrich screen reader interactions, please activate Accessibility in Grammarl…" at bounding box center [321, 168] width 414 height 9
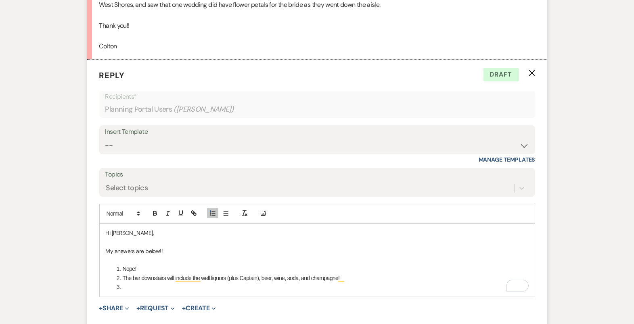
scroll to position [455, 0]
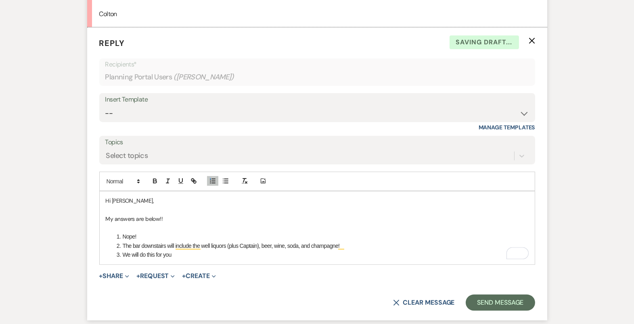
click at [141, 251] on li "We will do this for you" at bounding box center [321, 255] width 414 height 9
drag, startPoint x: 276, startPoint y: 255, endPoint x: 239, endPoint y: 254, distance: 38.0
click at [239, 255] on li "We will turn on the candles during the ceremony! do this for you" at bounding box center [321, 255] width 414 height 9
click at [123, 252] on span "To enrich screen reader interactions, please activate Accessibility in Grammarl…" at bounding box center [123, 255] width 0 height 9
click at [123, 253] on li "We will turn on the candles during the ceremony!" at bounding box center [321, 255] width 414 height 9
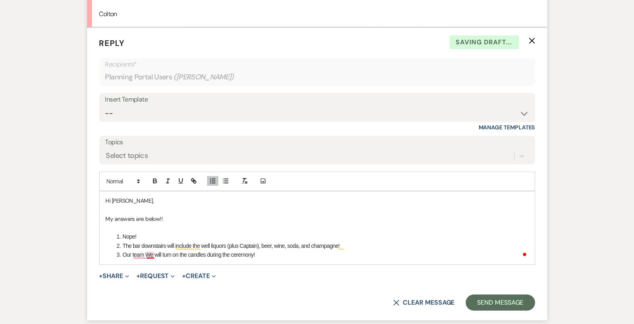
click at [154, 253] on li "Our team We will turn on the candles during the ceremony!" at bounding box center [321, 255] width 414 height 9
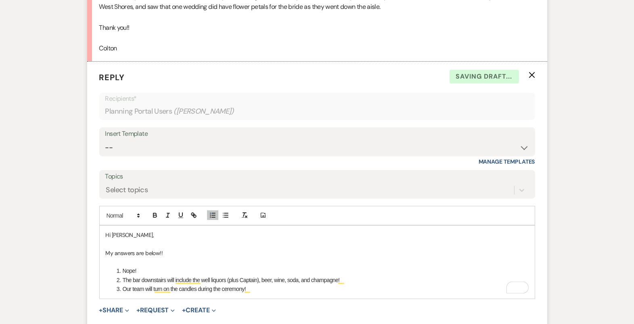
scroll to position [531, 0]
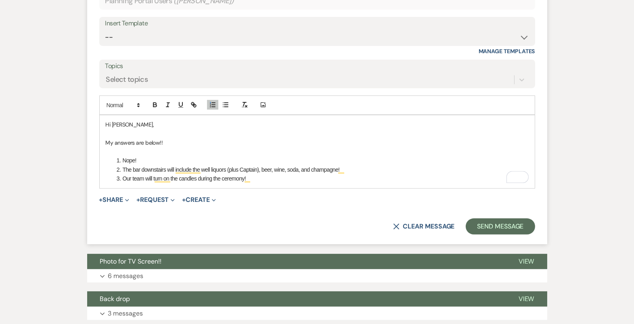
click at [264, 178] on li "Our team will turn on the candles during the ceremony!" at bounding box center [321, 178] width 414 height 9
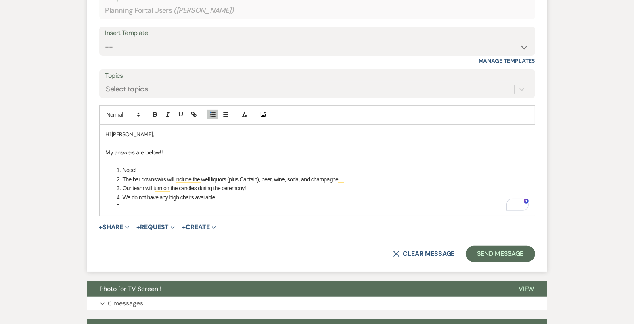
scroll to position [551, 0]
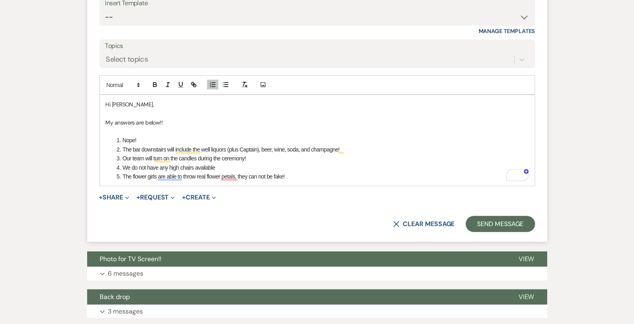
click at [213, 175] on li "The flower girls are able to throw real flower petals, they can not be fake!" at bounding box center [321, 176] width 414 height 9
drag, startPoint x: 207, startPoint y: 175, endPoint x: 195, endPoint y: 174, distance: 11.8
click at [195, 174] on li "The flower girls are able to throw real flower petals, they can not be fake!" at bounding box center [321, 176] width 414 height 9
click at [151, 82] on icon "button" at bounding box center [154, 84] width 7 height 7
click at [205, 176] on strong "real f" at bounding box center [202, 177] width 12 height 6
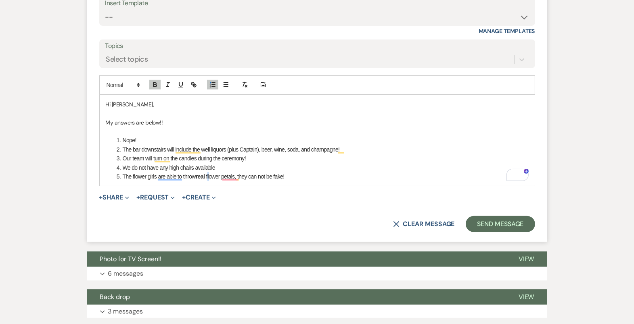
click at [210, 176] on li "The flower girls are able to throw real f lower petals, they can not be fake!" at bounding box center [321, 176] width 414 height 9
click at [154, 83] on icon "button" at bounding box center [154, 84] width 7 height 7
drag, startPoint x: 155, startPoint y: 82, endPoint x: 176, endPoint y: 83, distance: 20.6
click at [155, 83] on icon "button" at bounding box center [154, 84] width 3 height 2
click at [299, 177] on li "The flower girls are able to throw real flower petals; they can not be fake!" at bounding box center [321, 176] width 414 height 9
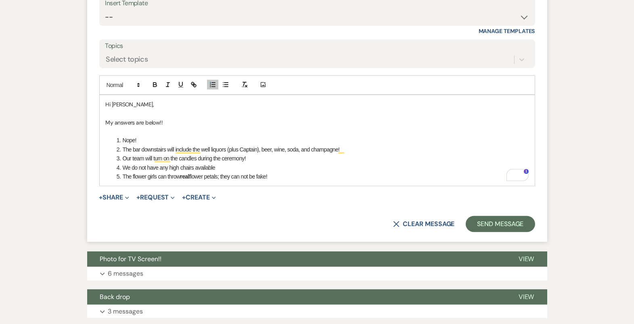
click at [275, 172] on li "The flower girls can throw real flower petals; they can not be fake!" at bounding box center [321, 176] width 414 height 9
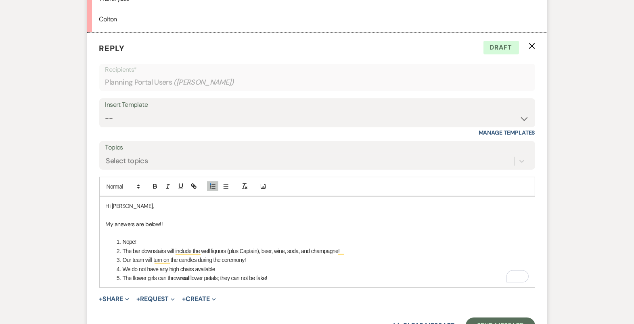
scroll to position [486, 0]
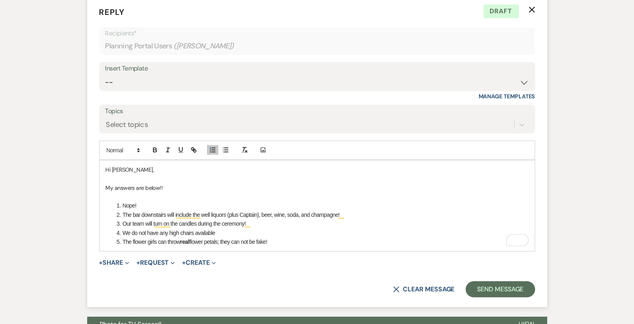
click at [225, 201] on li "Nope!" at bounding box center [321, 205] width 414 height 9
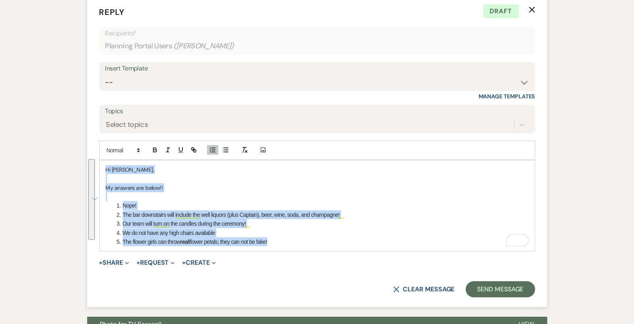
drag, startPoint x: 301, startPoint y: 246, endPoint x: 104, endPoint y: 158, distance: 215.3
click at [104, 158] on div "Add Photo Hi [PERSON_NAME], My answers are below!! Nope! The bar downstairs wil…" at bounding box center [317, 196] width 436 height 111
copy div "Hi [PERSON_NAME], My answers are below!! Nope! The bar downstairs will include …"
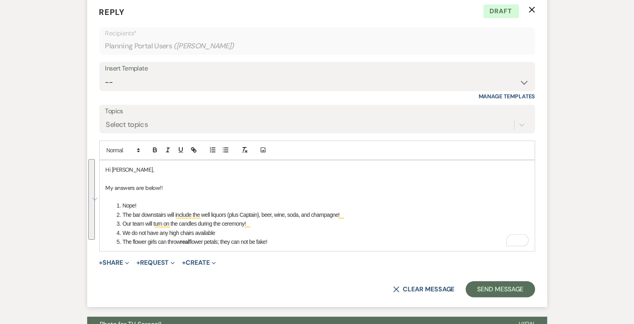
click at [232, 71] on div "Insert Template" at bounding box center [317, 69] width 424 height 12
click at [230, 82] on select "-- Tour Confirmation Contract (Pre-Booked Leads) Out of office Inquiry Email Al…" at bounding box center [317, 83] width 424 height 16
select select "4160"
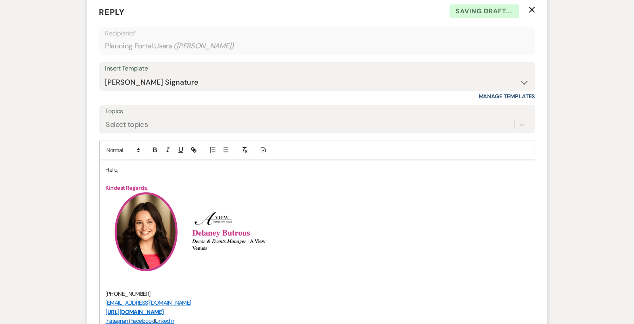
click at [114, 168] on p "Hello," at bounding box center [317, 169] width 423 height 9
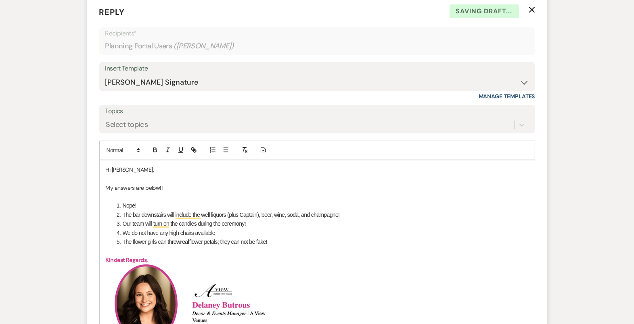
click at [181, 195] on p "To enrich screen reader interactions, please activate Accessibility in Grammarl…" at bounding box center [317, 197] width 423 height 9
click at [175, 197] on p "To enrich screen reader interactions, please activate Accessibility in Grammarl…" at bounding box center [317, 197] width 423 height 9
click at [172, 202] on li "Nope!" at bounding box center [321, 205] width 414 height 9
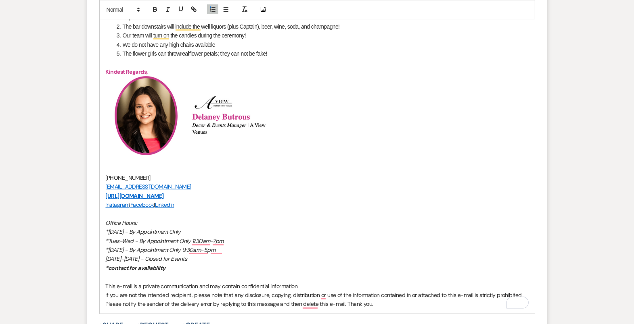
scroll to position [530, 0]
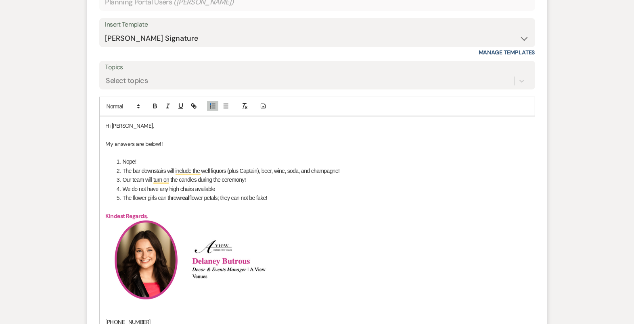
click at [155, 203] on p "To enrich screen reader interactions, please activate Accessibility in Grammarl…" at bounding box center [317, 207] width 423 height 9
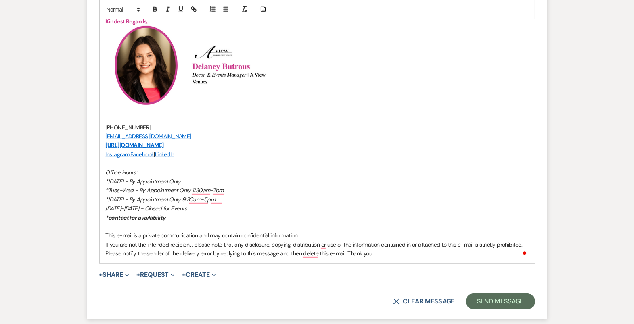
scroll to position [779, 0]
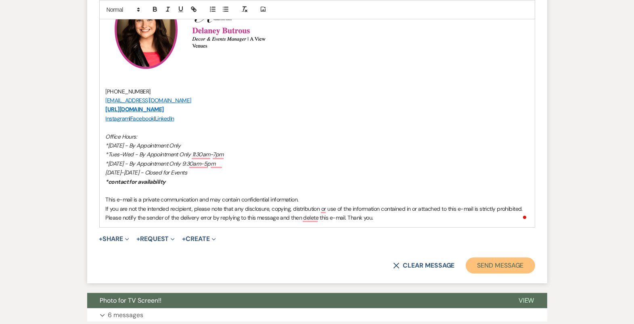
click at [489, 271] on button "Send Message" at bounding box center [500, 266] width 69 height 16
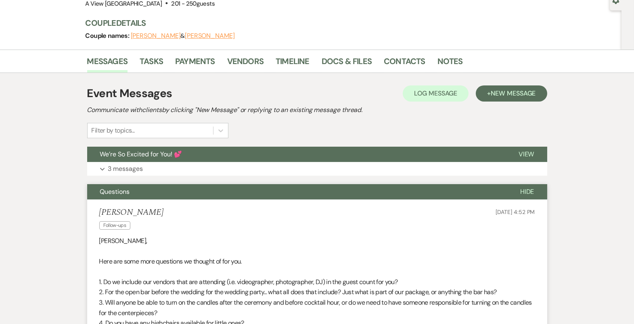
scroll to position [0, 0]
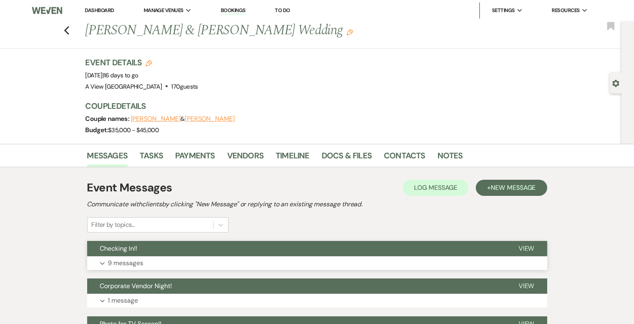
click at [228, 263] on button "Expand 9 messages" at bounding box center [317, 264] width 460 height 14
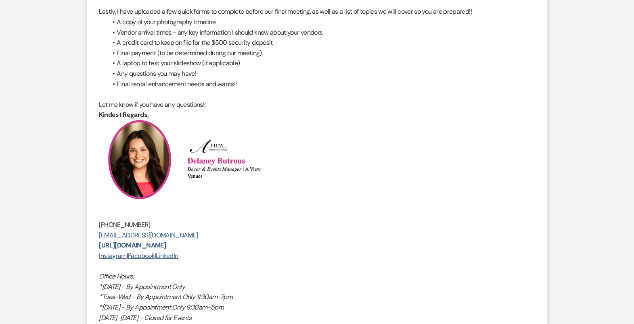
scroll to position [432, 0]
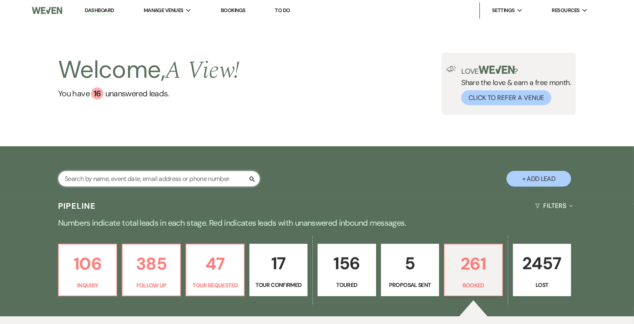
click at [135, 179] on input "text" at bounding box center [159, 179] width 202 height 16
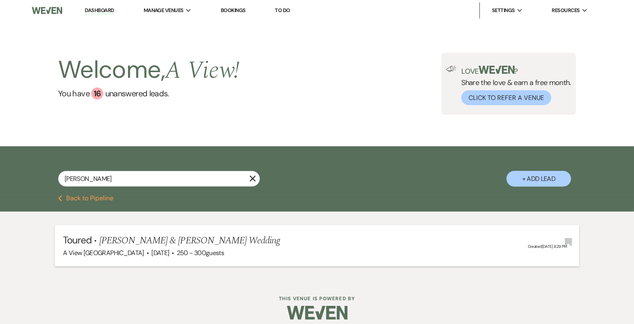
click at [153, 238] on span "Candice Pond & Kasey Schweers's Wedding" at bounding box center [189, 241] width 181 height 15
click at [154, 243] on span "Candice Pond & Kasey Schweers's Wedding" at bounding box center [189, 241] width 181 height 15
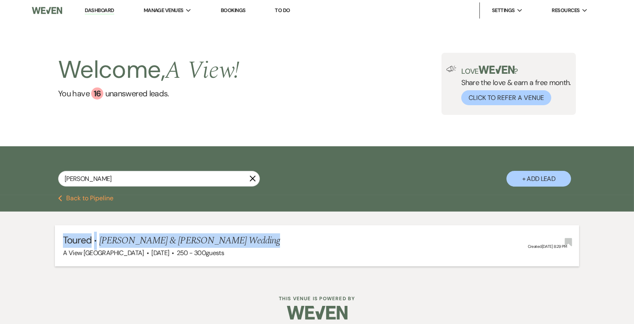
click at [154, 243] on span "Candice Pond & Kasey Schweers's Wedding" at bounding box center [189, 241] width 181 height 15
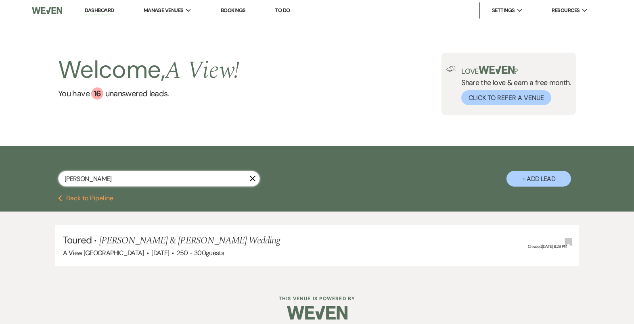
click at [139, 176] on input "candice pond" at bounding box center [159, 179] width 202 height 16
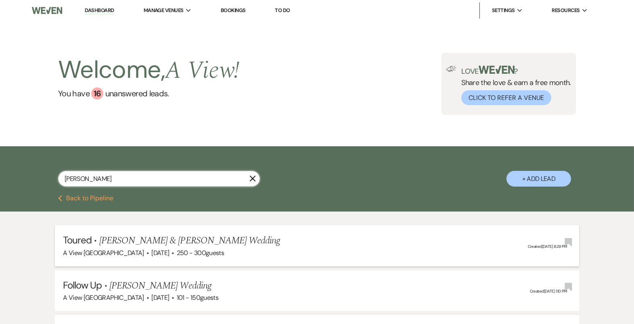
scroll to position [96, 0]
type input "c"
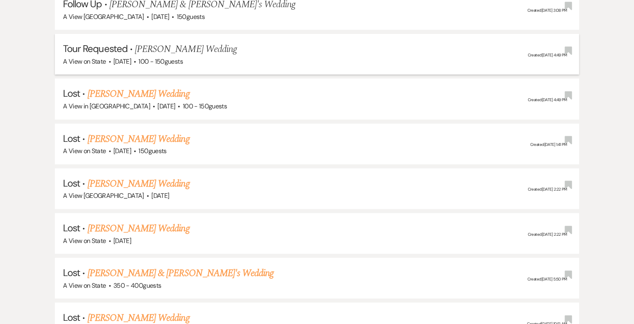
scroll to position [977, 0]
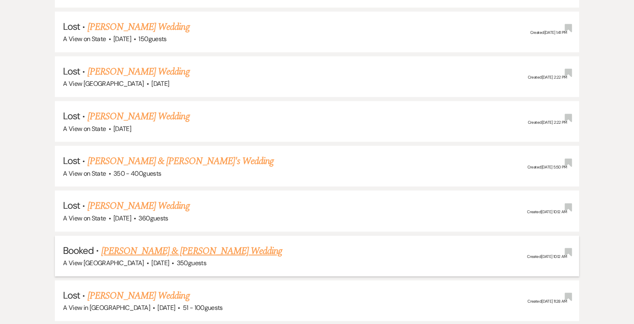
type input "sarah stepanek"
click at [159, 244] on link "Sarah Stepanek & Jimmy Hansen's Wedding" at bounding box center [191, 251] width 181 height 15
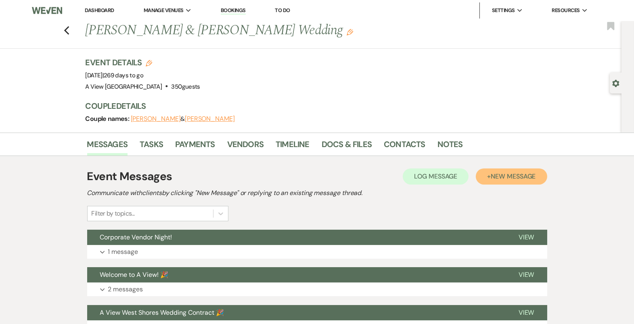
click at [499, 176] on span "New Message" at bounding box center [513, 176] width 45 height 8
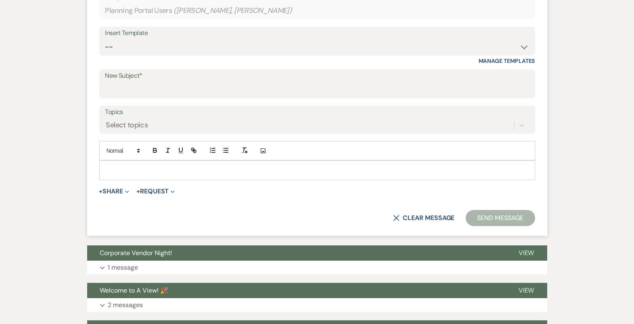
scroll to position [246, 0]
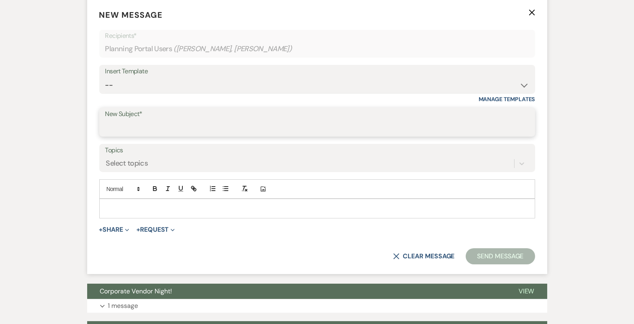
click at [153, 129] on input "New Subject*" at bounding box center [317, 128] width 424 height 16
drag, startPoint x: 252, startPoint y: 126, endPoint x: 184, endPoint y: 127, distance: 67.8
click at [184, 128] on input "Almost 3 Months Away - Let's Meet Again!" at bounding box center [317, 128] width 424 height 16
click at [137, 128] on input "Almost 3 Months Away - Let's Meet Again!" at bounding box center [317, 128] width 424 height 16
click at [272, 130] on input "Almost 8 Months Away - Let's Meet Again!" at bounding box center [317, 128] width 424 height 16
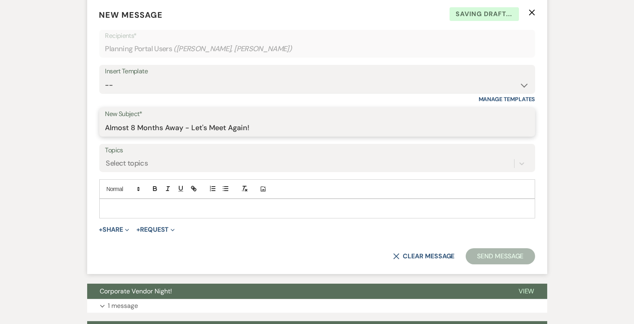
drag, startPoint x: 271, startPoint y: 130, endPoint x: 230, endPoint y: 129, distance: 40.8
click at [230, 129] on input "Almost 8 Months Away - Let's Meet Again!" at bounding box center [317, 128] width 424 height 16
type input "Almost 8 Months Away - Let's Meet!"
click at [193, 203] on div at bounding box center [317, 208] width 435 height 19
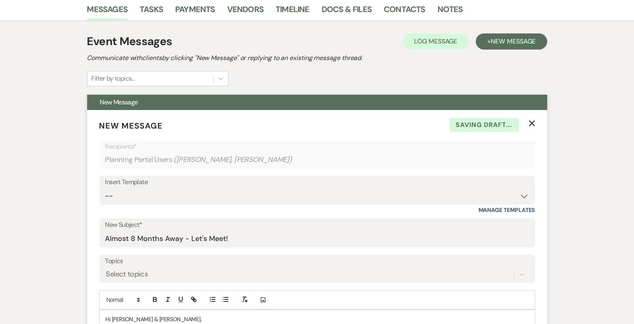
scroll to position [412, 0]
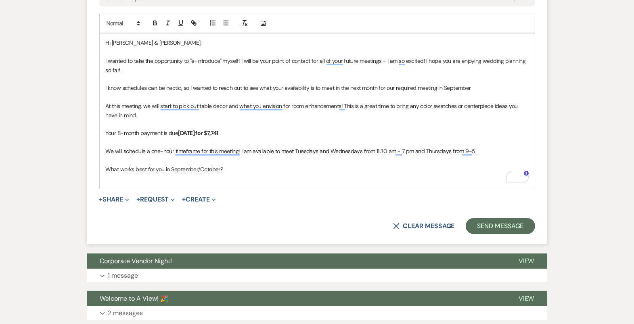
click at [113, 42] on span "Hi Jessica & Christian," at bounding box center [154, 42] width 96 height 7
drag, startPoint x: 204, startPoint y: 42, endPoint x: 151, endPoint y: 40, distance: 53.3
click at [151, 41] on p "Hi Sarah & Jimmy! essica & Christian," at bounding box center [317, 42] width 423 height 9
click at [212, 132] on strong "September 9th for $7,741" at bounding box center [198, 133] width 40 height 7
click at [279, 130] on p "Your 8-month payment is due September 16th for $7,741" at bounding box center [317, 133] width 423 height 9
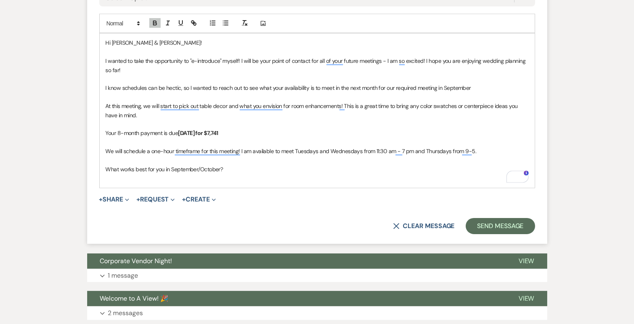
click at [408, 95] on p "To enrich screen reader interactions, please activate Accessibility in Grammarl…" at bounding box center [317, 97] width 423 height 9
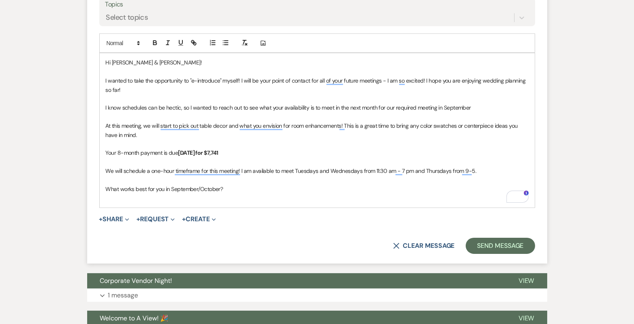
scroll to position [389, 0]
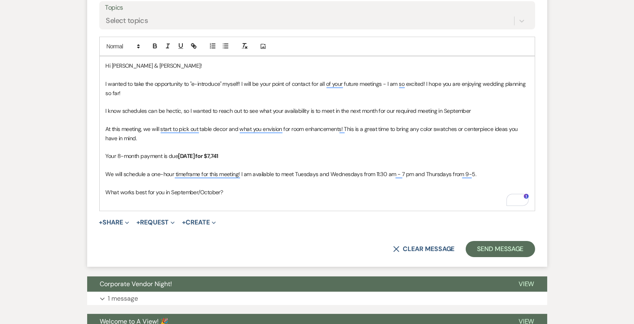
click at [228, 190] on p "What works best for you in September/October?" at bounding box center [317, 192] width 423 height 9
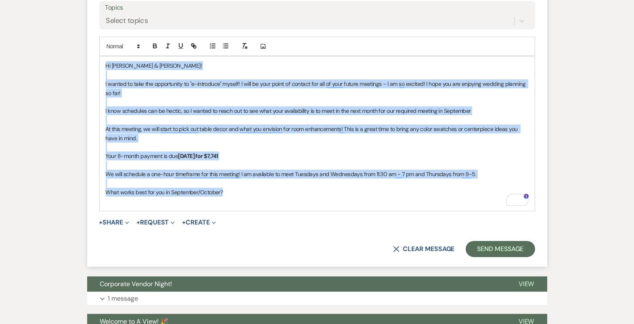
drag, startPoint x: 228, startPoint y: 190, endPoint x: 104, endPoint y: 59, distance: 180.4
click at [104, 59] on div "Hi Sarah & Jimmy! I wanted to take the opportunity to "e-introduce" myself! I w…" at bounding box center [317, 134] width 435 height 154
copy div "Hi Sarah & Jimmy! I wanted to take the opportunity to "e-introduce" myself! I w…"
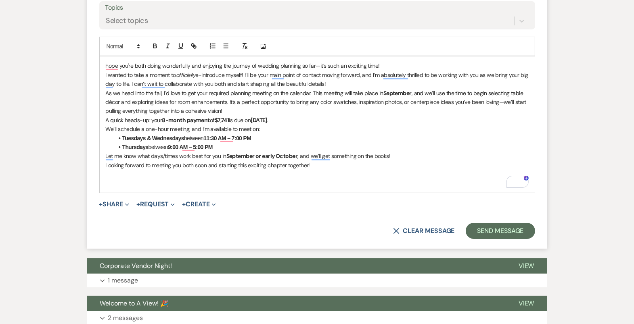
click at [104, 62] on div "hope you're both doing wonderfully and enjoying the journey of wedding planning…" at bounding box center [317, 125] width 435 height 136
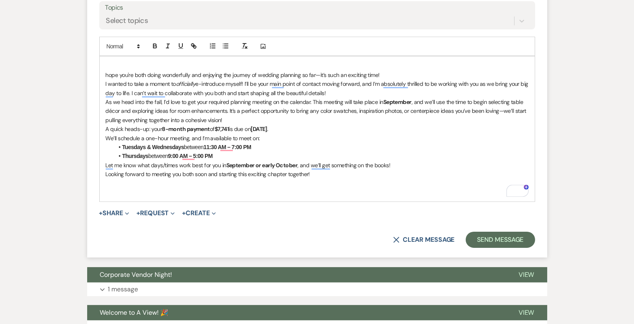
click at [121, 61] on p "To enrich screen reader interactions, please activate Accessibility in Grammarl…" at bounding box center [317, 65] width 423 height 9
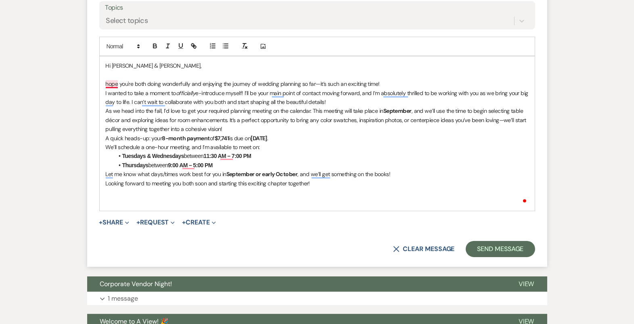
click at [109, 82] on p "hope you're both doing wonderfully and enjoying the journey of wedding planning…" at bounding box center [317, 84] width 423 height 9
click at [104, 86] on div "Hi Sarah & Jimmy, hope you're both doing wonderfully and enjoying the journey o…" at bounding box center [317, 134] width 435 height 154
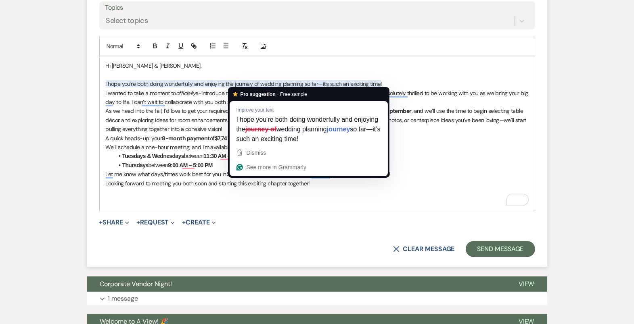
click at [400, 80] on p "I hope you're both doing wonderfully and enjoying the journey of wedding planni…" at bounding box center [317, 84] width 423 height 9
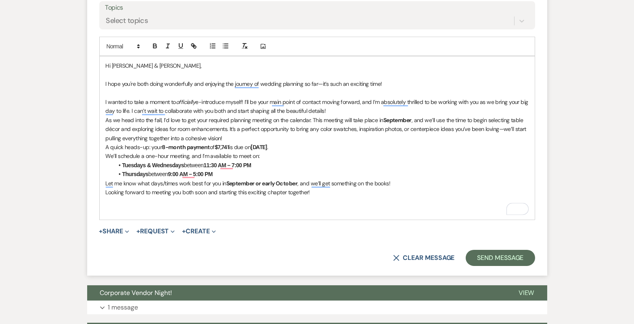
click at [362, 111] on p "I wanted to take a moment to officially e-introduce myself! I’ll be your main p…" at bounding box center [317, 107] width 423 height 18
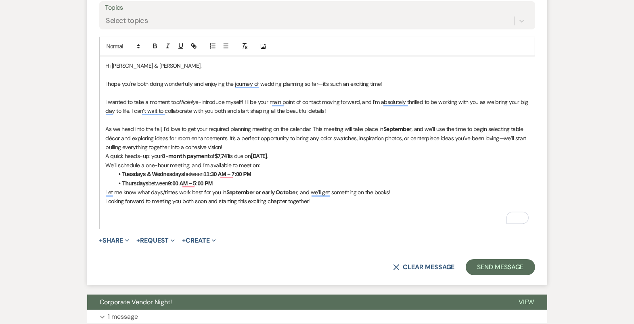
click at [289, 146] on p "As we head into the fall, I’d love to get your required planning meeting on the…" at bounding box center [317, 138] width 423 height 27
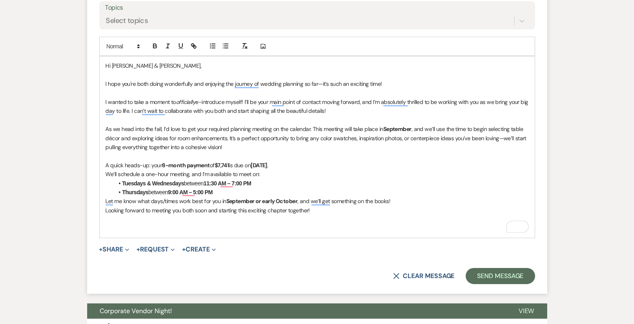
click at [412, 128] on p "As we head into the fall, I’d love to get your required planning meeting on the…" at bounding box center [317, 138] width 423 height 27
drag, startPoint x: 313, startPoint y: 127, endPoint x: 411, endPoint y: 129, distance: 98.1
click at [412, 129] on p "As we head into the fall, I’d love to get your required planning meeting on the…" at bounding box center [317, 138] width 423 height 27
click at [322, 128] on p "As we head into the fall, I’d love to get your required planning meeting on the…" at bounding box center [317, 138] width 423 height 27
drag, startPoint x: 324, startPoint y: 129, endPoint x: 314, endPoint y: 129, distance: 10.1
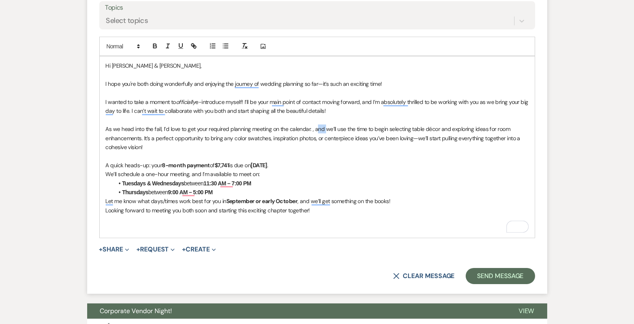
click at [314, 129] on p "As we head into the fall, I’d love to get your required planning meeting on the…" at bounding box center [317, 138] width 423 height 27
click at [329, 144] on p "As we head into the fall, I’d love to get your required planning meeting on the…" at bounding box center [317, 138] width 423 height 27
click at [418, 130] on p "As we head into the fall, I’d love to get your required planning meeting on the…" at bounding box center [317, 138] width 423 height 27
click at [417, 139] on p "As we head into the fall, I’d love to get your required planning meeting on the…" at bounding box center [317, 138] width 423 height 27
click at [163, 154] on p "To enrich screen reader interactions, please activate Accessibility in Grammarl…" at bounding box center [317, 156] width 423 height 9
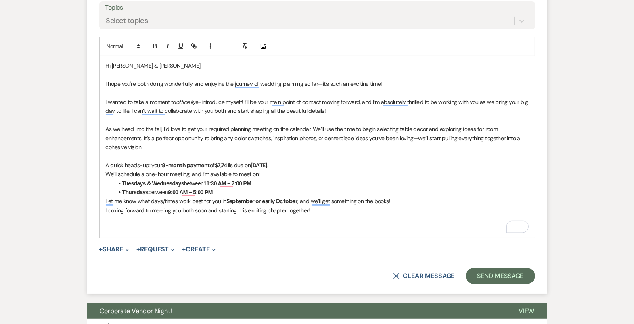
click at [142, 135] on p "As we head into the fall, I’d love to get your required planning meeting on the…" at bounding box center [317, 138] width 423 height 27
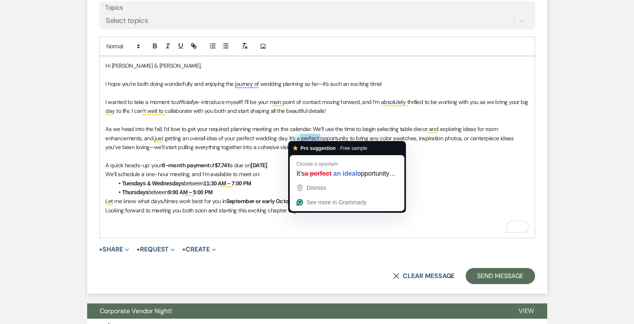
drag, startPoint x: 318, startPoint y: 137, endPoint x: 297, endPoint y: 136, distance: 20.2
click at [297, 136] on p "As we head into the fall, I’d love to get your required planning meeting on the…" at bounding box center [317, 138] width 423 height 27
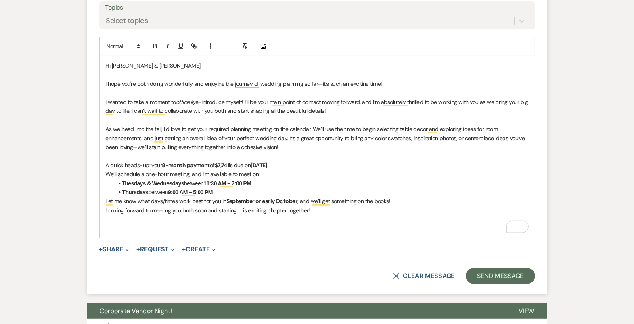
click at [463, 137] on p "As we head into the fall, I’d love to get your required planning meeting on the…" at bounding box center [317, 138] width 423 height 27
click at [499, 138] on p "As we head into the fall, I’d love to get your required planning meeting on the…" at bounding box center [317, 138] width 423 height 27
drag, startPoint x: 180, startPoint y: 147, endPoint x: 154, endPoint y: 147, distance: 26.2
click at [154, 147] on p "As we head into the fall, I’d love to get your required planning meeting on the…" at bounding box center [317, 138] width 423 height 27
click at [153, 153] on p "To enrich screen reader interactions, please activate Accessibility in Grammarl…" at bounding box center [317, 156] width 423 height 9
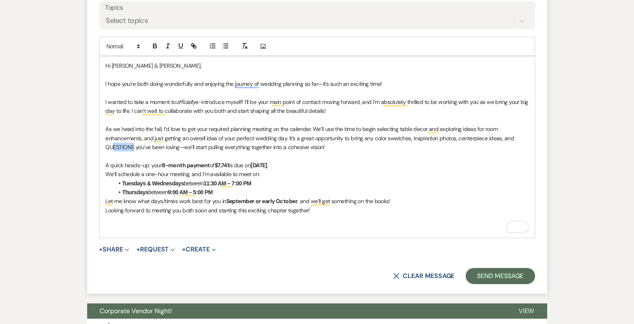
drag, startPoint x: 132, startPoint y: 146, endPoint x: 112, endPoint y: 147, distance: 20.6
click at [111, 147] on p "As we head into the fall, I’d love to get your required planning meeting on the…" at bounding box center [317, 138] width 423 height 27
click at [180, 150] on p "As we head into the fall, I’d love to get your required planning meeting on the…" at bounding box center [317, 138] width 423 height 27
drag, startPoint x: 179, startPoint y: 150, endPoint x: 136, endPoint y: 147, distance: 42.5
click at [136, 147] on p "As we head into the fall, I’d love to get your required planning meeting on the…" at bounding box center [317, 138] width 423 height 27
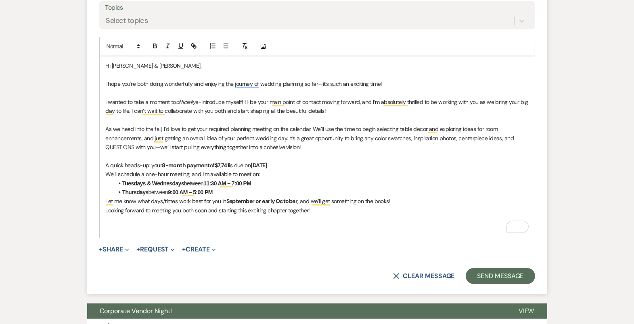
click at [336, 150] on p "As we head into the fall, I’d love to get your required planning meeting on the…" at bounding box center [317, 138] width 423 height 27
click at [221, 195] on li "Thursdays between 9:00 AM – 5:00 PM" at bounding box center [321, 192] width 415 height 9
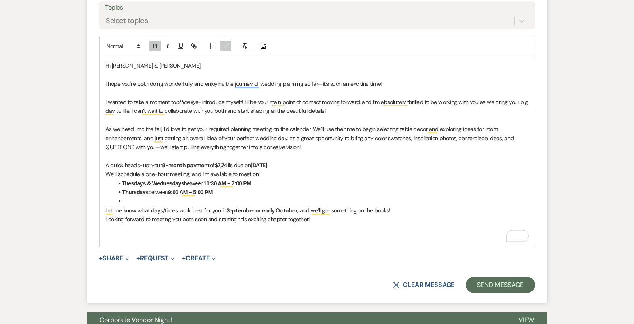
click at [150, 211] on p "Let me know what days/times work best for you in September or early October , a…" at bounding box center [317, 210] width 423 height 9
click at [178, 210] on p "Let me know a few days/times work best for you in September or early October , …" at bounding box center [317, 210] width 423 height 9
drag, startPoint x: 289, startPoint y: 209, endPoint x: 274, endPoint y: 208, distance: 14.6
click at [274, 208] on strong "September or early October" at bounding box center [274, 210] width 71 height 7
click at [396, 212] on p "Let me know a few days/times that work best for you in September or October , a…" at bounding box center [317, 210] width 423 height 9
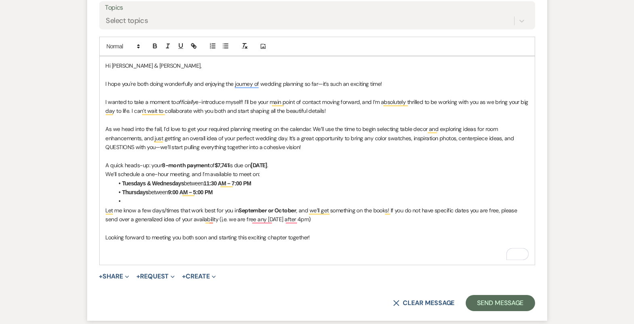
click at [180, 198] on li "To enrich screen reader interactions, please activate Accessibility in Grammarl…" at bounding box center [321, 201] width 415 height 9
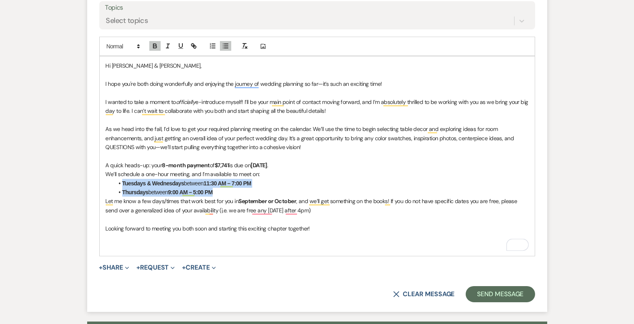
drag, startPoint x: 224, startPoint y: 190, endPoint x: 117, endPoint y: 181, distance: 107.7
click at [117, 182] on ul "Tuesdays & Wednesdays between 11:30 AM – 7:00 PM Thursdays between 9:00 AM – 5:…" at bounding box center [321, 188] width 415 height 18
click at [106, 171] on p "We’ll schedule a one-hour meeting, and I’m available to meet on:" at bounding box center [317, 174] width 423 height 9
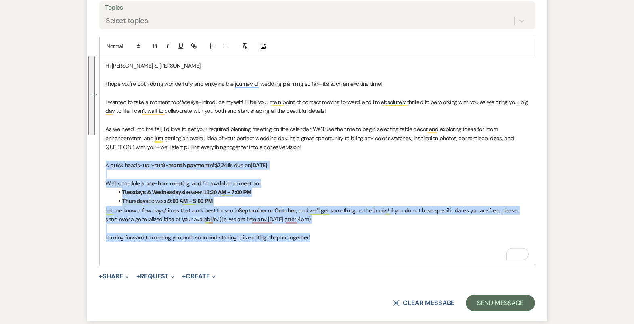
drag, startPoint x: 103, startPoint y: 161, endPoint x: 324, endPoint y: 238, distance: 233.8
click at [324, 238] on div "Hi Sarah & Jimmy, I hope you're both doing wonderfully and enjoying the journey…" at bounding box center [317, 161] width 435 height 209
copy div "A quick heads-up: your 8-month payment of $7,741 is due on September 16th . We’…"
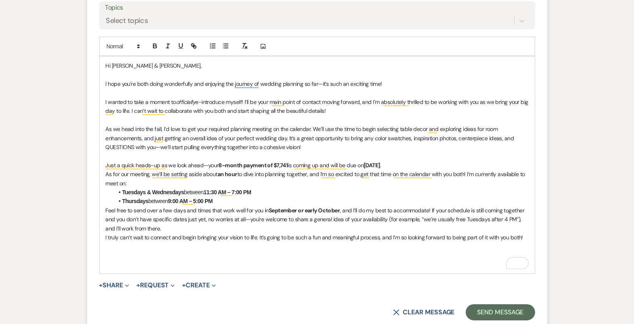
click at [433, 165] on p "Just a quick heads-up as we look ahead—your 8-month payment of $7,741 is coming…" at bounding box center [317, 165] width 423 height 9
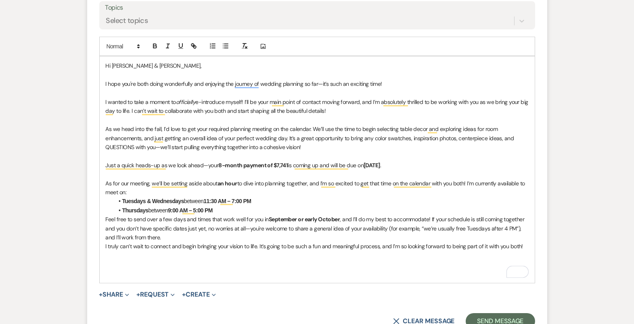
click at [134, 192] on p "As for our meeting, we’ll be setting aside about an hour to dive into planning …" at bounding box center [317, 188] width 423 height 18
click at [467, 182] on p "As for our meeting, we’ll be setting aside about an hour to dive into planning …" at bounding box center [317, 188] width 423 height 18
drag, startPoint x: 227, startPoint y: 190, endPoint x: 131, endPoint y: 192, distance: 96.5
click at [131, 192] on p "As for our meeting, we’ll be setting aside about an hour to dive into planning …" at bounding box center [317, 188] width 423 height 18
click at [222, 209] on li "Thursdays between 9:00 AM – 5:00 PM" at bounding box center [321, 210] width 415 height 9
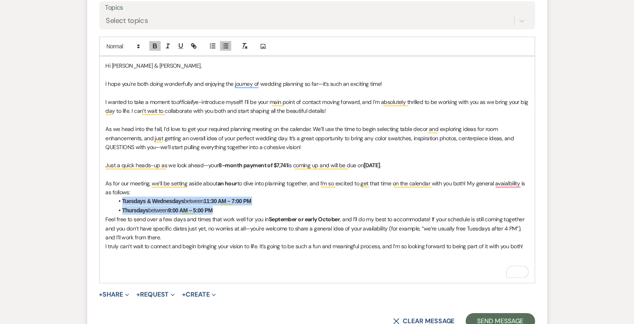
drag, startPoint x: 221, startPoint y: 209, endPoint x: 118, endPoint y: 199, distance: 103.8
click at [118, 199] on ul "Tuesdays & Wednesdays between 11:30 AM – 7:00 PM Thursdays between 9:00 AM – 5:…" at bounding box center [321, 206] width 415 height 18
click at [153, 46] on icon "button" at bounding box center [154, 45] width 7 height 7
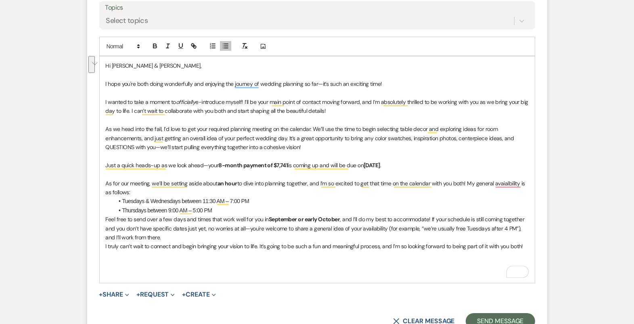
click at [220, 208] on li "Thursdays between 9:00 AM – 5:00 PM" at bounding box center [321, 210] width 415 height 9
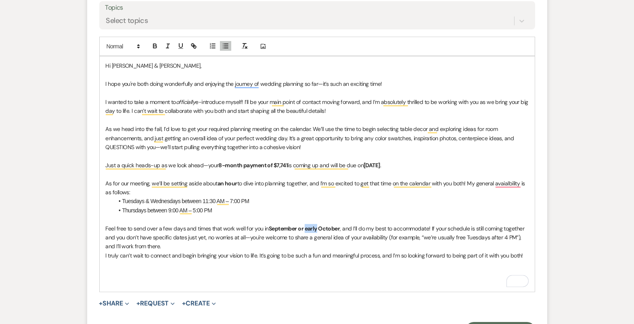
drag, startPoint x: 317, startPoint y: 227, endPoint x: 304, endPoint y: 226, distance: 13.0
click at [304, 226] on strong "September or early October" at bounding box center [304, 228] width 71 height 7
click at [473, 193] on p "As for our meeting, we’ll be setting aside about an hour to dive into planning …" at bounding box center [317, 188] width 423 height 18
click at [405, 248] on p "Feel free to send over a few days and times that work well for you in September…" at bounding box center [317, 237] width 423 height 27
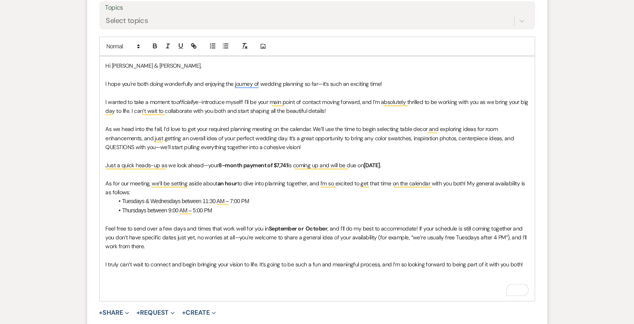
click at [341, 287] on p "To enrich screen reader interactions, please activate Accessibility in Grammarl…" at bounding box center [317, 291] width 423 height 9
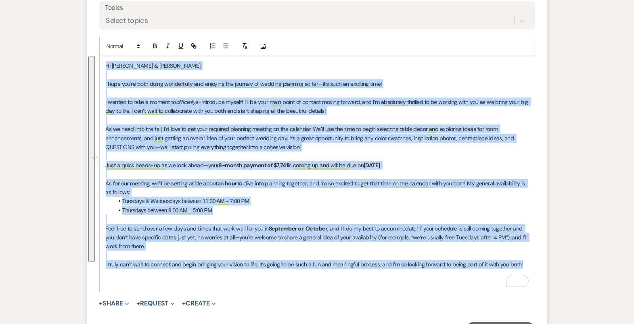
drag, startPoint x: 529, startPoint y: 262, endPoint x: 119, endPoint y: 33, distance: 468.9
click at [119, 33] on form "New Message X Draft saved! Recipients* Planning Portal Users ( Sarah Stepanek, …" at bounding box center [317, 102] width 460 height 492
copy div "Hi Sarah & Jimmy, I hope you're both doing wonderfully and enjoying the journey…"
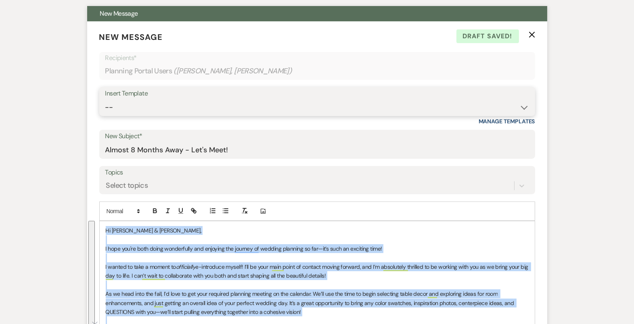
click at [144, 104] on select "-- Tour Confirmation Contract (Pre-Booked Leads) Out of office Inquiry Email Al…" at bounding box center [317, 108] width 424 height 16
select select "4160"
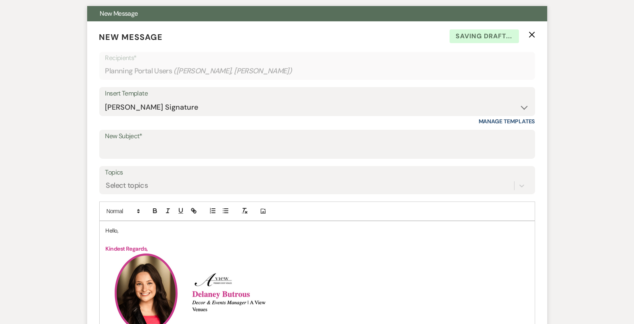
click at [112, 226] on p "Hello," at bounding box center [317, 230] width 423 height 9
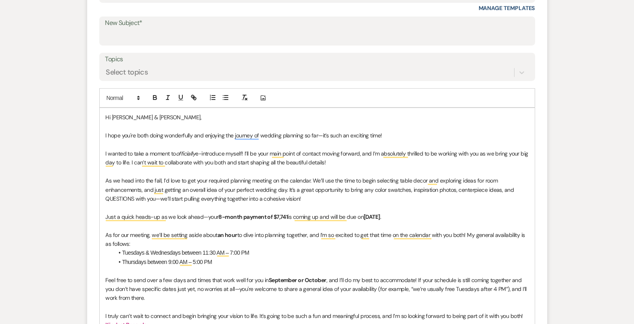
scroll to position [338, 0]
click at [348, 162] on p "I wanted to take a moment to officially e-introduce myself! I’ll be your main p…" at bounding box center [317, 158] width 423 height 18
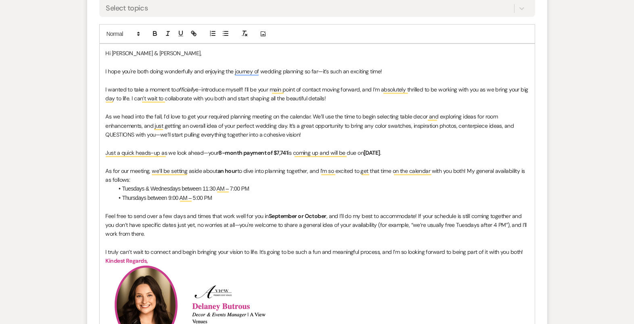
scroll to position [401, 0]
drag, startPoint x: 289, startPoint y: 150, endPoint x: 275, endPoint y: 150, distance: 13.7
click at [275, 150] on p "Just a quick heads-up as we look ahead—your 8-month payment of $7,741 is coming…" at bounding box center [317, 153] width 423 height 9
drag, startPoint x: 289, startPoint y: 151, endPoint x: 274, endPoint y: 151, distance: 14.9
click at [274, 151] on p "Just a quick heads-up as we look ahead—your 8-month payment of $ 6,785 is comin…" at bounding box center [317, 153] width 423 height 9
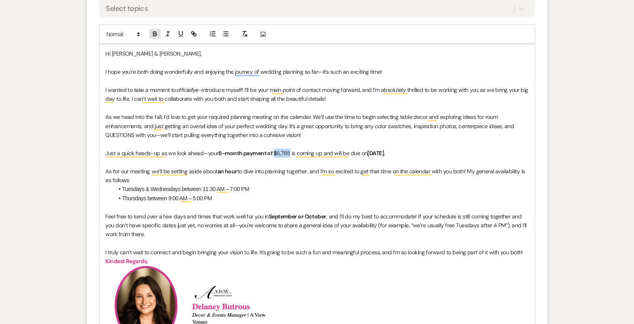
click at [155, 33] on icon "button" at bounding box center [154, 33] width 7 height 7
click at [385, 158] on p "To enrich screen reader interactions, please activate Accessibility in Grammarl…" at bounding box center [317, 162] width 423 height 9
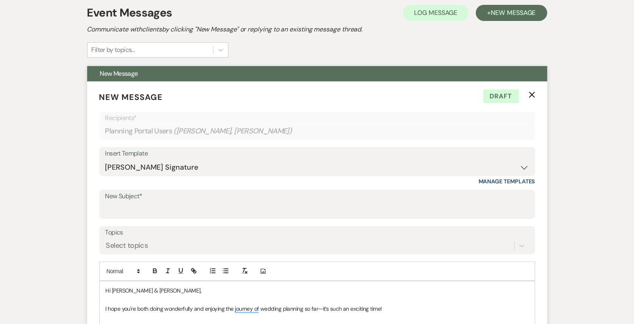
scroll to position [0, 0]
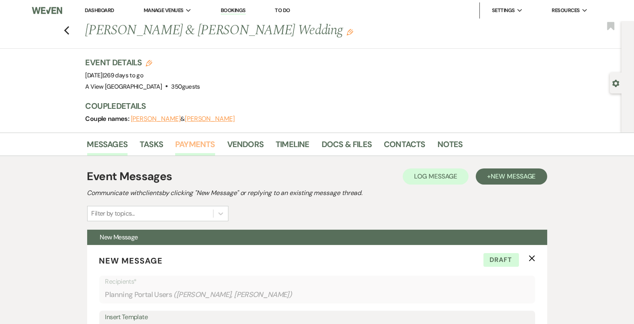
click at [202, 143] on link "Payments" at bounding box center [195, 147] width 40 height 18
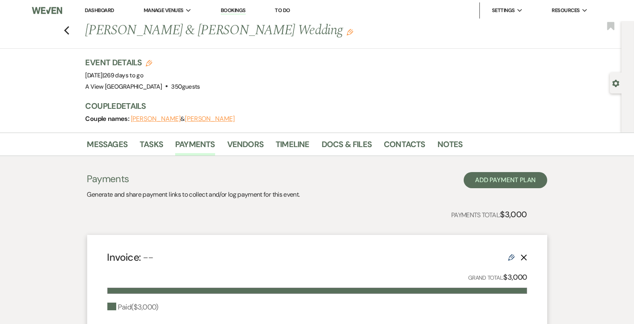
click at [117, 134] on div "Messages Tasks Payments Vendors Timeline Docs & Files Contacts Notes" at bounding box center [317, 144] width 634 height 23
click at [117, 140] on link "Messages" at bounding box center [107, 147] width 41 height 18
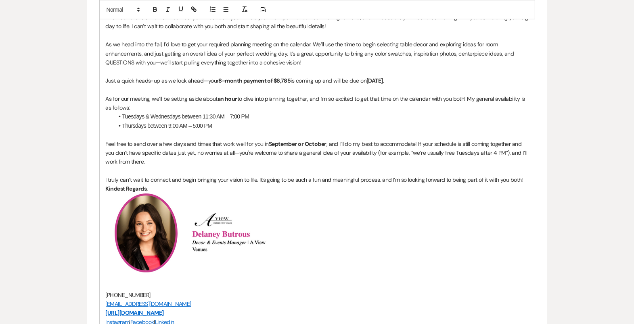
scroll to position [475, 0]
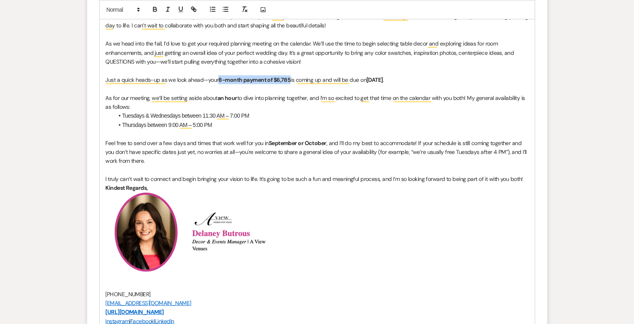
drag, startPoint x: 217, startPoint y: 77, endPoint x: 291, endPoint y: 79, distance: 73.5
click at [291, 79] on p "Just a quick heads-up as we look ahead—your 8-month payment of $6,785 is coming…" at bounding box center [317, 79] width 423 height 9
click at [157, 6] on icon "button" at bounding box center [154, 9] width 7 height 7
click at [156, 6] on icon "button" at bounding box center [154, 9] width 7 height 7
click at [431, 84] on p "To enrich screen reader interactions, please activate Accessibility in Grammarl…" at bounding box center [317, 88] width 423 height 9
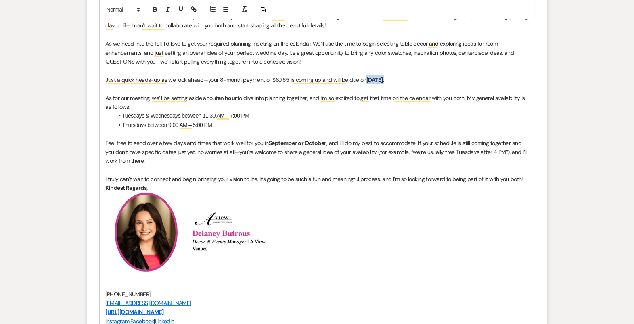
drag, startPoint x: 418, startPoint y: 76, endPoint x: 366, endPoint y: 77, distance: 52.1
click at [366, 77] on p "Just a quick heads-up as we look ahead—your 8-month payment of $6,785 is coming…" at bounding box center [317, 79] width 423 height 9
click at [157, 10] on icon "button" at bounding box center [154, 9] width 7 height 7
click at [156, 9] on icon "button" at bounding box center [154, 9] width 7 height 7
click at [264, 115] on li "Tuesdays & Wednesdays between 11:30 AM – 7:00 PM" at bounding box center [321, 115] width 415 height 9
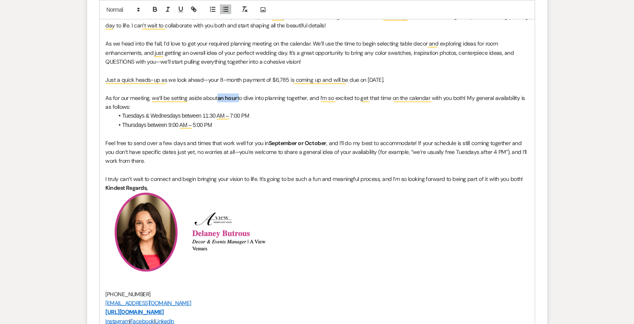
drag, startPoint x: 239, startPoint y: 98, endPoint x: 218, endPoint y: 98, distance: 21.8
click at [218, 98] on p "As for our meeting, we’ll be setting aside about an hour to dive into planning …" at bounding box center [317, 103] width 423 height 18
click at [156, 10] on icon "button" at bounding box center [154, 10] width 3 height 2
click at [332, 127] on li "Thursdays between 9:00 AM – 5:00 PM" at bounding box center [321, 125] width 415 height 9
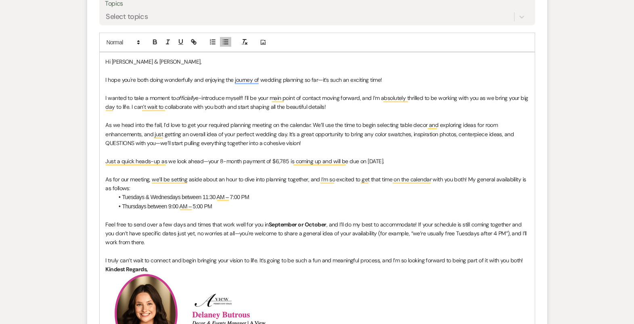
scroll to position [391, 0]
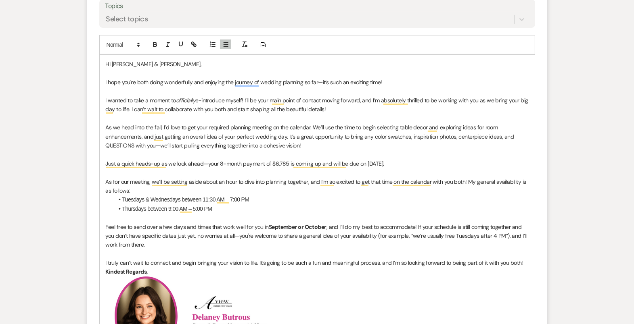
click at [330, 147] on p "As we head into the fall, I’d love to get your required planning meeting on the…" at bounding box center [317, 136] width 423 height 27
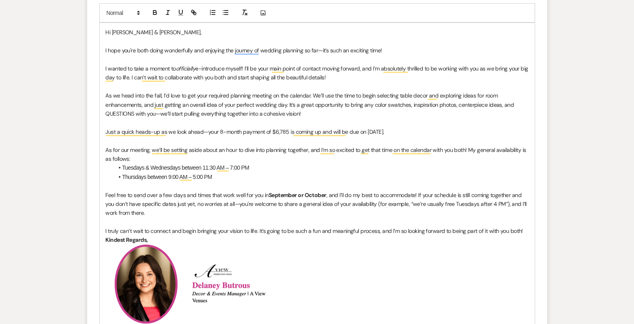
scroll to position [421, 0]
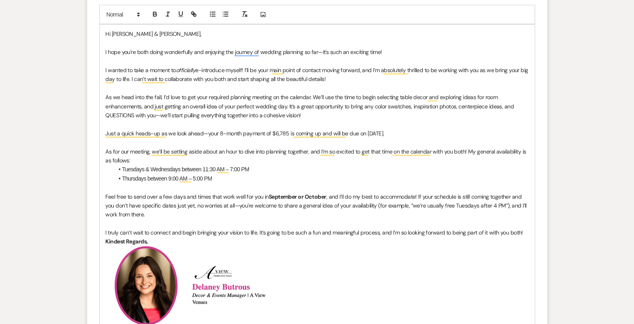
click at [316, 170] on li "Tuesdays & Wednesdays between 11:30 AM – 7:00 PM" at bounding box center [321, 169] width 415 height 9
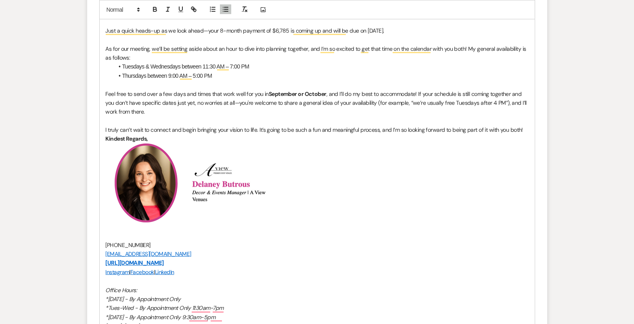
scroll to position [525, 0]
click at [228, 109] on p "Feel free to send over a few days and times that work well for you in September…" at bounding box center [317, 102] width 423 height 27
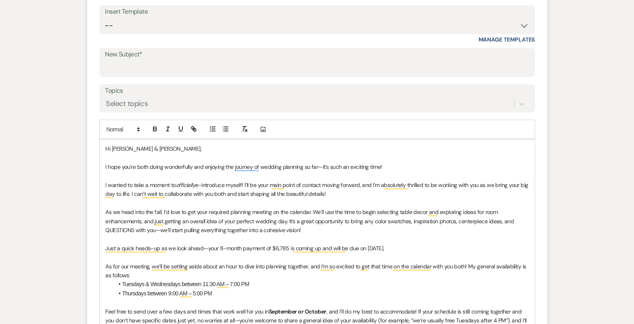
scroll to position [256, 0]
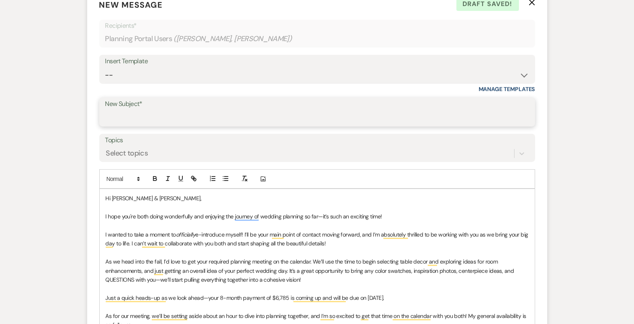
click at [165, 114] on input "New Subject*" at bounding box center [317, 118] width 424 height 16
click at [135, 119] on input "Almost 3 Months Away - Let's Meet Again!" at bounding box center [317, 118] width 424 height 16
drag, startPoint x: 249, startPoint y: 119, endPoint x: 228, endPoint y: 116, distance: 21.1
click at [228, 116] on input "Almost 8 Months Away - Let's Meet Again!" at bounding box center [317, 118] width 424 height 16
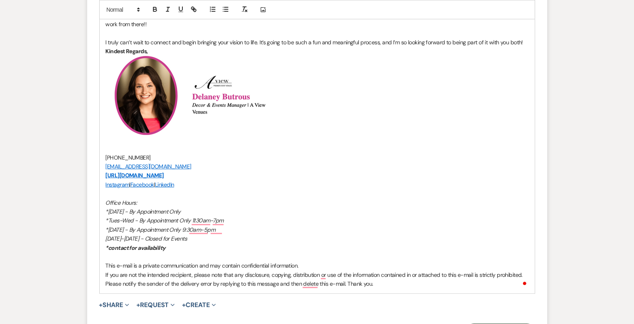
scroll to position [812, 0]
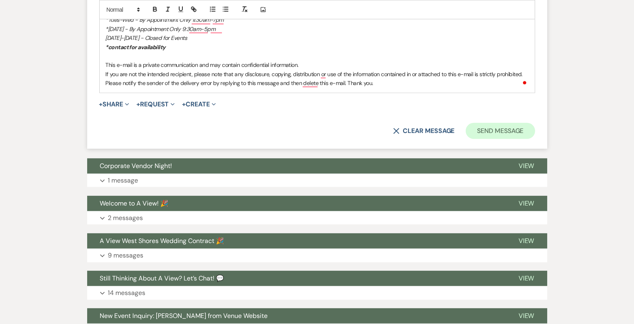
type input "Almost 8 Months Away - Let's Meet!"
click at [508, 132] on button "Send Message" at bounding box center [500, 131] width 69 height 16
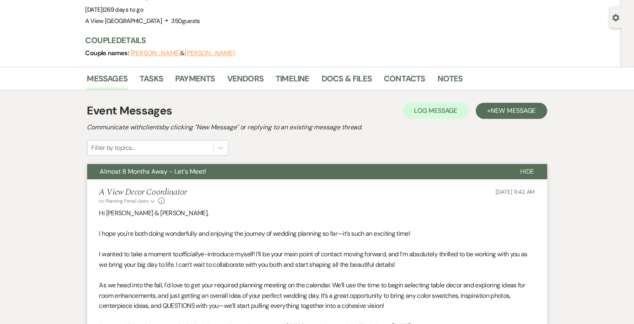
scroll to position [0, 0]
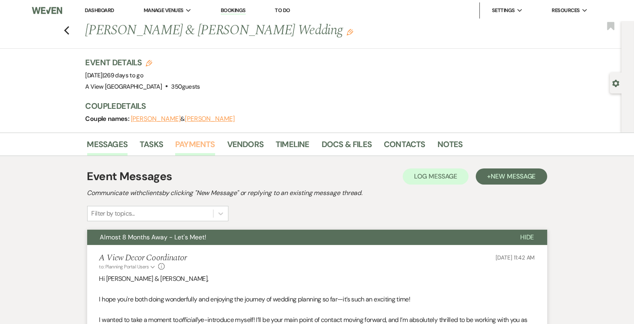
click at [197, 144] on link "Payments" at bounding box center [195, 147] width 40 height 18
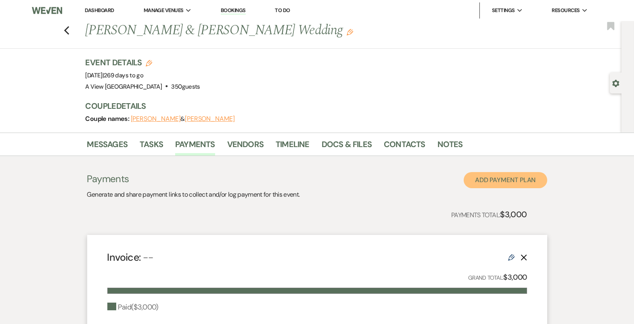
click at [515, 185] on button "Add Payment Plan" at bounding box center [506, 180] width 84 height 16
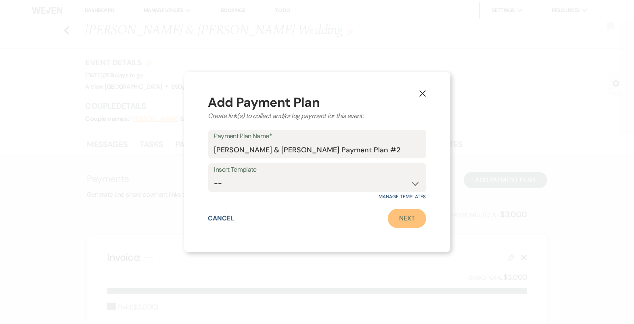
click at [410, 214] on link "Next" at bounding box center [407, 218] width 38 height 19
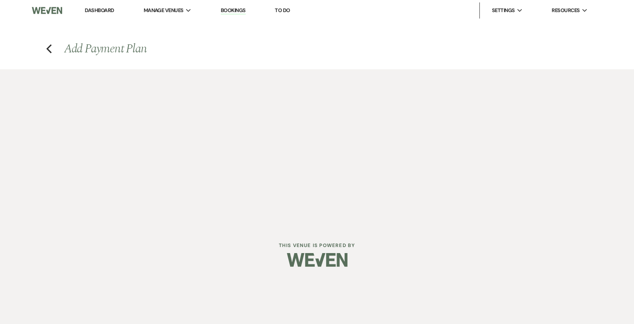
select select "2"
select select "percentage"
select select "true"
select select "client"
select select "weeks"
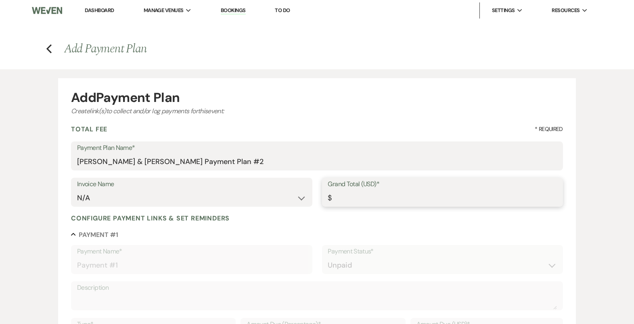
click at [361, 193] on input "Grand Total (USD)*" at bounding box center [442, 198] width 229 height 16
type input "6"
type input "6.00"
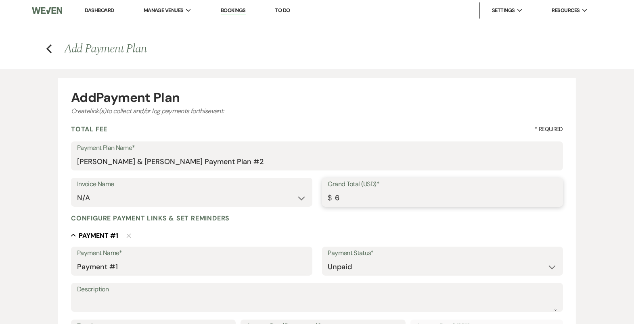
type input "67"
type input "67.00"
type input "678"
type input "678.00"
type input "6785"
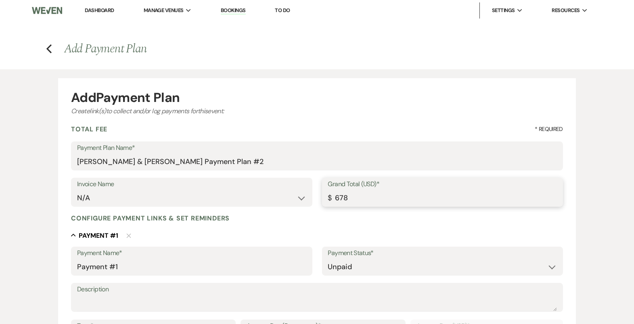
type input "6785.00"
click at [245, 268] on input "Payment #1" at bounding box center [191, 268] width 229 height 16
type input "P"
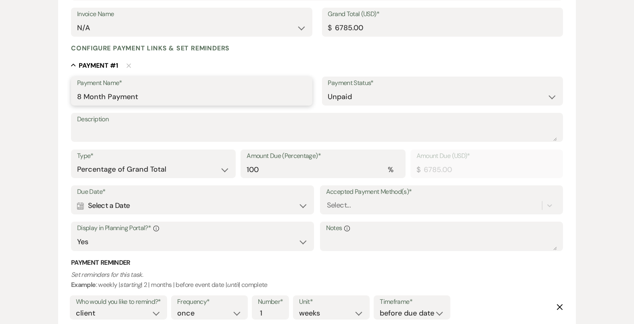
scroll to position [289, 0]
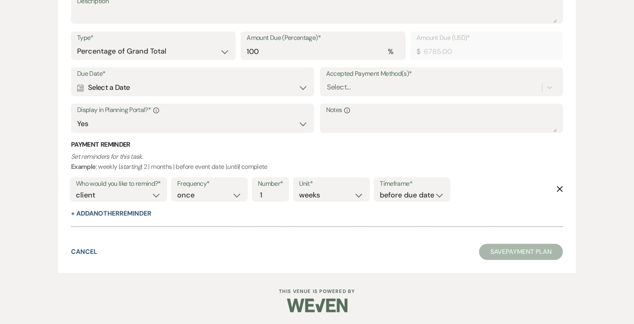
type input "8 Month Payment"
click at [167, 54] on select "Dollar Amount Percentage of Grand Total" at bounding box center [153, 52] width 153 height 16
click at [163, 91] on div "Calendar Select a Date Expand" at bounding box center [192, 88] width 231 height 16
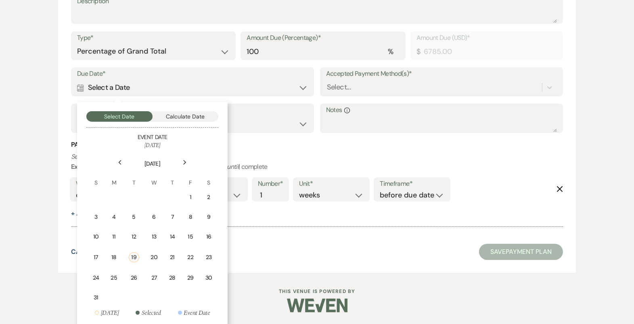
click at [185, 165] on div "Next" at bounding box center [184, 162] width 13 height 13
click at [138, 230] on td "16" at bounding box center [133, 237] width 18 height 19
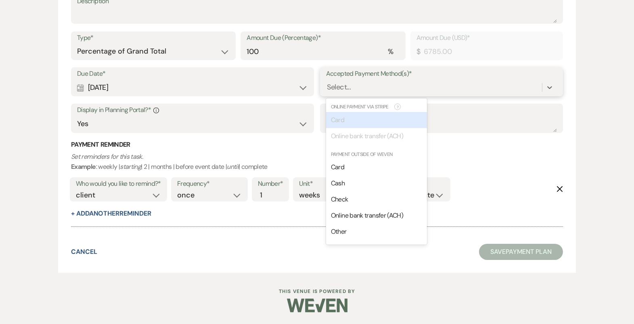
click at [397, 86] on div "Select..." at bounding box center [434, 88] width 216 height 14
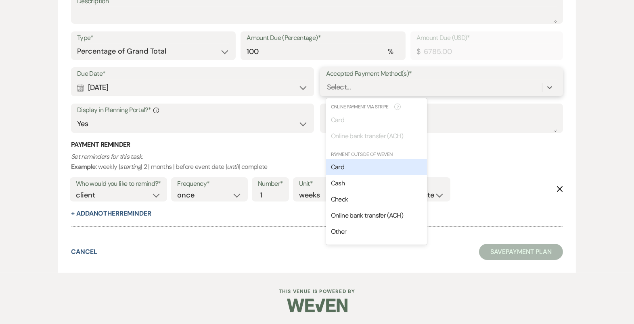
click at [372, 164] on div "Card" at bounding box center [376, 167] width 101 height 16
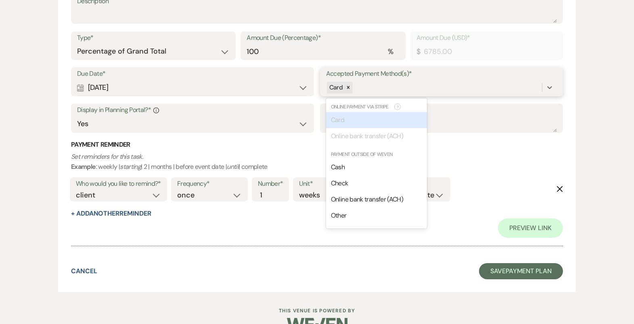
click at [372, 92] on div "Card" at bounding box center [434, 88] width 216 height 14
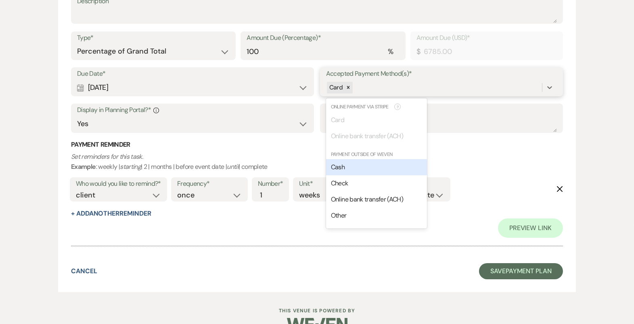
click at [352, 171] on div "Cash" at bounding box center [376, 167] width 101 height 16
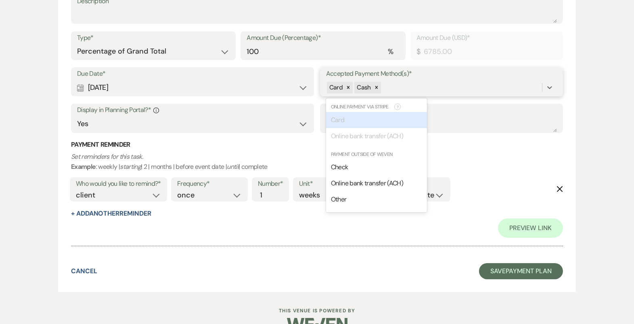
click at [387, 94] on div "Card Cash" at bounding box center [434, 88] width 216 height 14
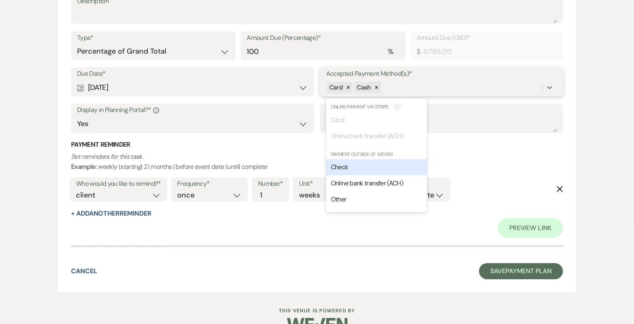
click at [355, 167] on div "Check" at bounding box center [376, 167] width 101 height 16
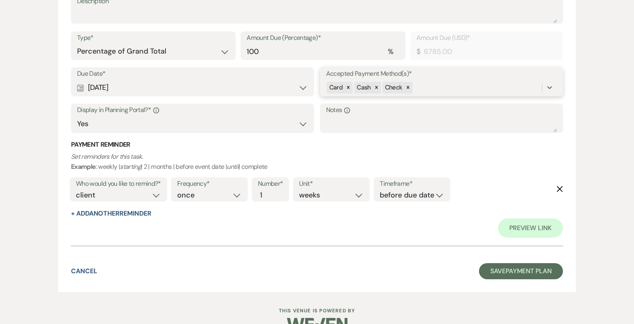
scroll to position [308, 0]
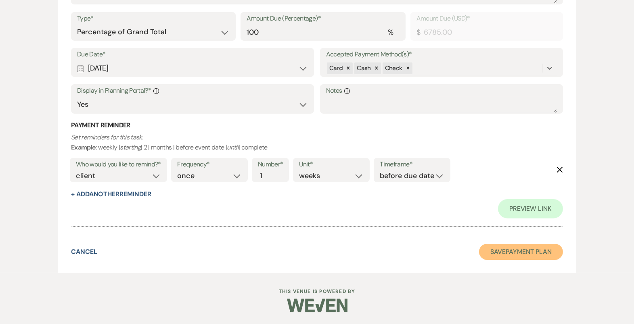
click at [528, 251] on button "Save Payment Plan" at bounding box center [521, 252] width 84 height 16
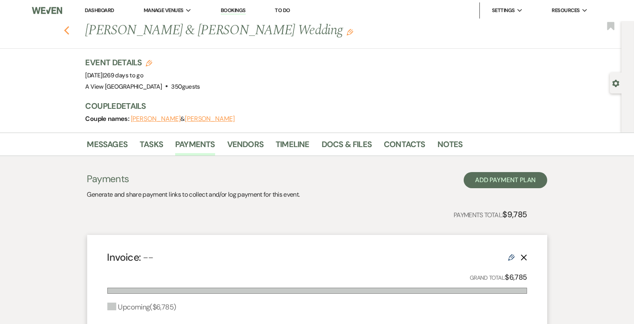
click at [66, 31] on icon "Previous" at bounding box center [67, 31] width 6 height 10
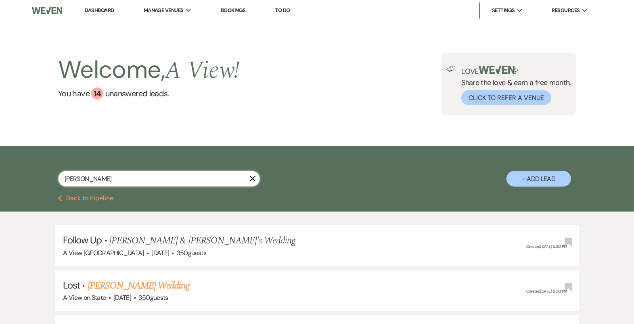
click at [119, 182] on input "sarah stepanek" at bounding box center [159, 179] width 202 height 16
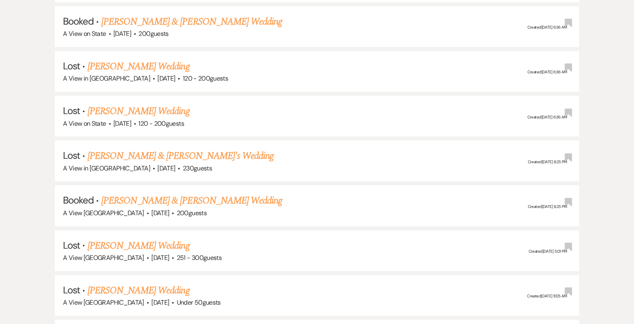
scroll to position [1698, 0]
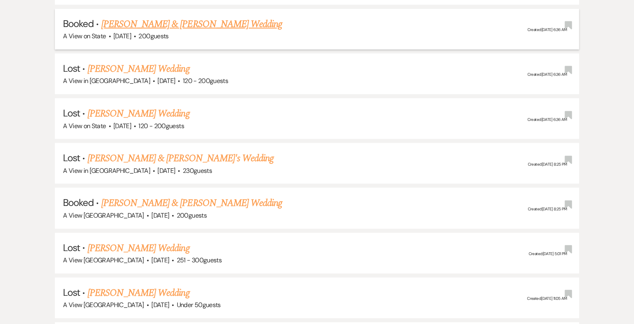
type input "kayla allen"
click at [189, 18] on link "Kayla Allen & Shane Arnold's Wedding" at bounding box center [191, 24] width 181 height 15
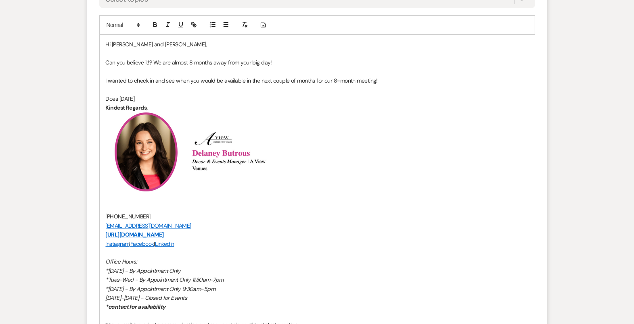
scroll to position [279, 0]
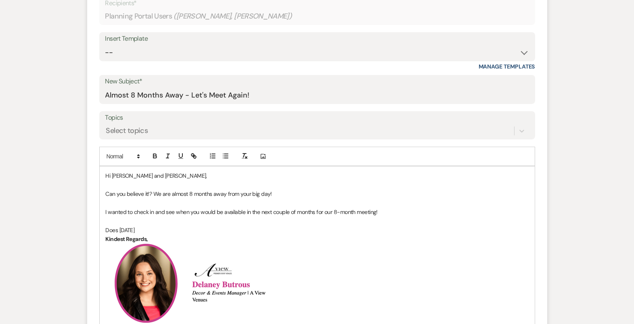
click at [213, 220] on p "To enrich screen reader interactions, please activate Accessibility in Grammarl…" at bounding box center [317, 221] width 423 height 9
click at [165, 223] on p "To enrich screen reader interactions, please activate Accessibility in Grammarl…" at bounding box center [317, 221] width 423 height 9
click at [250, 200] on p "To enrich screen reader interactions, please activate Accessibility in Grammarl…" at bounding box center [317, 203] width 423 height 9
click at [292, 197] on p "Can you believe it!? We are almost 8 months away from your big day!" at bounding box center [317, 194] width 423 height 9
click at [180, 219] on p "To enrich screen reader interactions, please activate Accessibility in Grammarl…" at bounding box center [317, 221] width 423 height 9
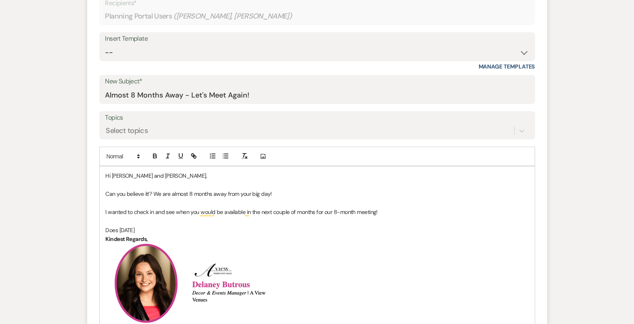
click at [151, 229] on p "Does September 23rd" at bounding box center [317, 230] width 423 height 9
click at [155, 233] on p "Does September 23rd" at bounding box center [317, 230] width 423 height 9
click at [154, 230] on p "Does September 23rd" at bounding box center [317, 230] width 423 height 9
click at [163, 227] on p "Does September 24rd" at bounding box center [317, 230] width 423 height 9
drag, startPoint x: 227, startPoint y: 229, endPoint x: 103, endPoint y: 172, distance: 136.9
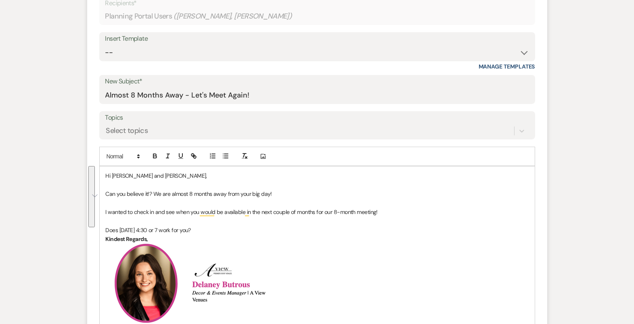
click at [103, 172] on div "Hi Kayla and Shane, Can you believe it!? We are almost 8 months away from your …" at bounding box center [317, 326] width 435 height 318
copy div "Hi Kayla and Shane, Can you believe it!? We are almost 8 months away from your …"
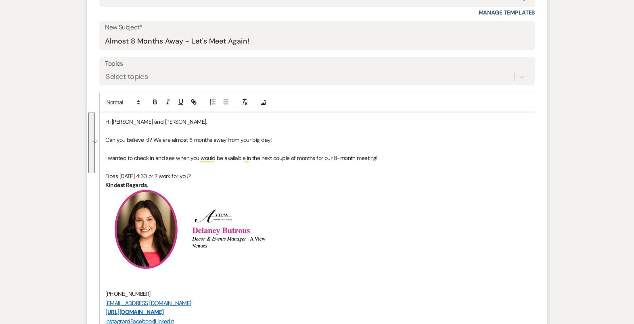
scroll to position [336, 0]
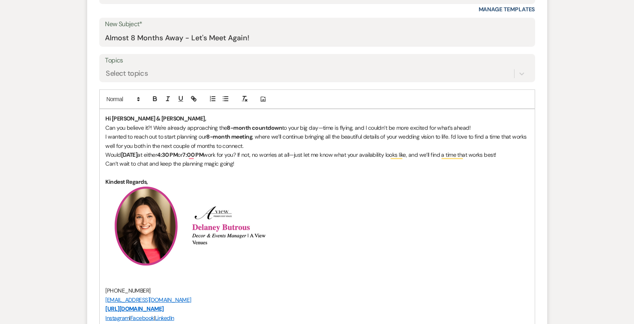
click at [163, 119] on p "Hi Kayla & Shane," at bounding box center [317, 118] width 423 height 9
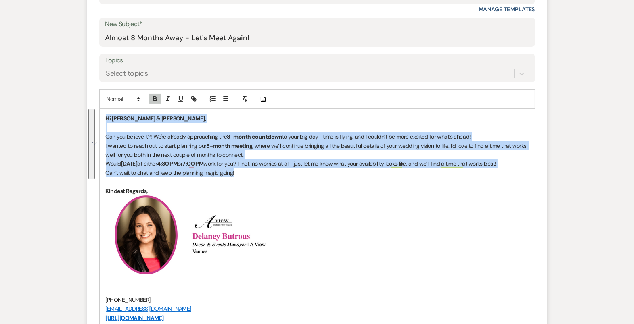
drag, startPoint x: 106, startPoint y: 115, endPoint x: 242, endPoint y: 181, distance: 151.1
click at [243, 182] on div "Hi Kayla & Shane, ﻿ Can you believe it?! We're already approaching the 8-month …" at bounding box center [317, 272] width 435 height 326
click at [154, 94] on button "button" at bounding box center [154, 99] width 11 height 10
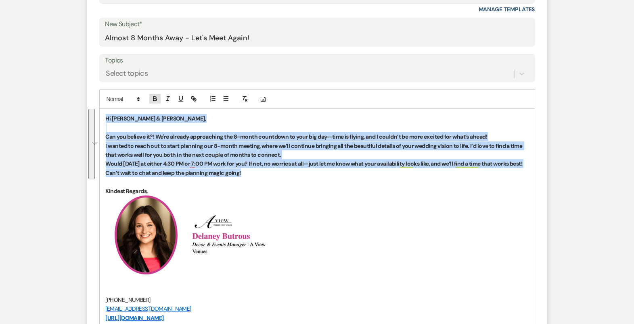
click at [154, 95] on icon "button" at bounding box center [154, 98] width 7 height 7
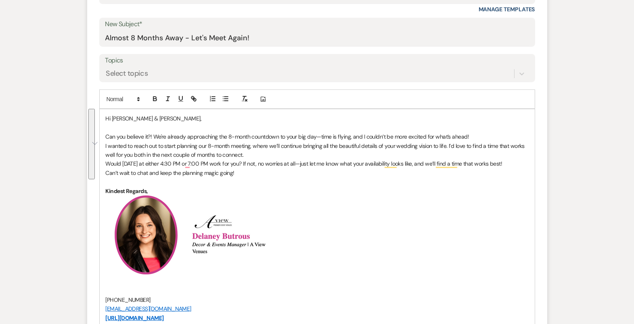
click at [169, 123] on p "﻿" at bounding box center [317, 127] width 423 height 9
click at [281, 155] on p "I wanted to reach out to start planning our 8-month meeting, where we’ll contin…" at bounding box center [317, 151] width 423 height 18
click at [479, 138] on p "Can you believe it?! We're already approaching the 8-month countdown to your bi…" at bounding box center [317, 136] width 423 height 9
drag, startPoint x: 480, startPoint y: 134, endPoint x: 352, endPoint y: 132, distance: 127.5
click at [352, 132] on p "Can you believe it?! We're already approaching the 8-month countdown to your bi…" at bounding box center [317, 136] width 423 height 9
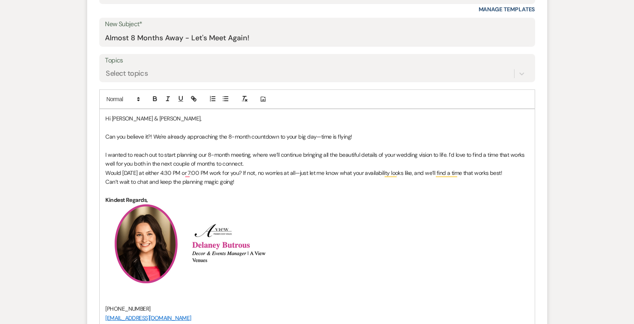
click at [330, 162] on p "I wanted to reach out to start planning our 8-month meeting, where we’ll contin…" at bounding box center [317, 160] width 423 height 18
click at [328, 162] on p "I wanted to reach out to start planning our 8-month meeting, where we’ll contin…" at bounding box center [317, 160] width 423 height 18
drag, startPoint x: 187, startPoint y: 164, endPoint x: 176, endPoint y: 164, distance: 11.7
click at [176, 164] on p "I wanted to reach out to start planning our 8-month meeting, where we’ll contin…" at bounding box center [317, 160] width 423 height 18
click at [173, 163] on p "I wanted to reach out to start planning our 8-month meeting, where we’ll contin…" at bounding box center [317, 160] width 423 height 18
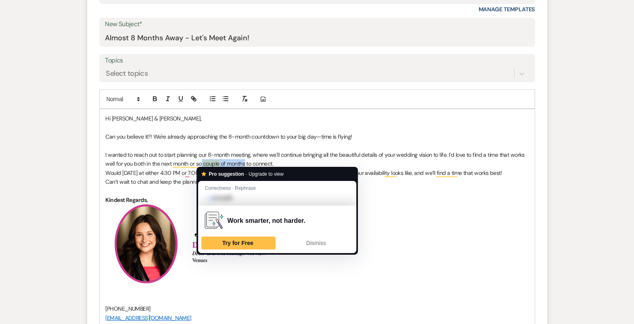
drag, startPoint x: 245, startPoint y: 163, endPoint x: 202, endPoint y: 163, distance: 43.6
click at [202, 163] on p "I wanted to reach out to start planning our 8-month meeting, where we’ll contin…" at bounding box center [317, 160] width 423 height 18
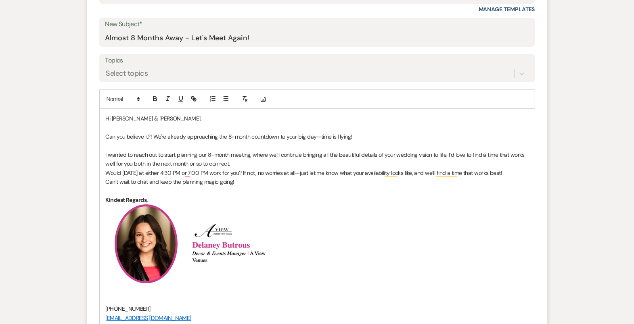
click at [274, 165] on p "I wanted to reach out to start planning our 8-month meeting, where we’ll contin…" at bounding box center [317, 160] width 423 height 18
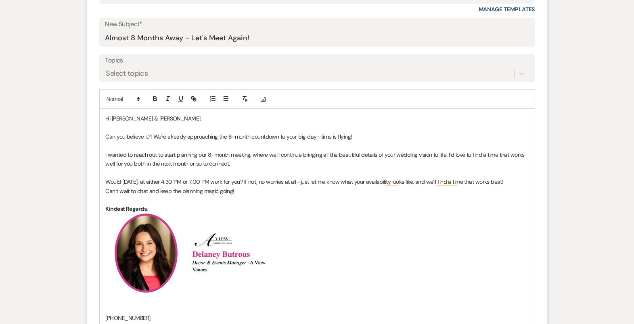
click at [295, 186] on p "Would Tuesday, September 24th, at either 4:30 PM or 7:00 PM work for you? If no…" at bounding box center [317, 182] width 423 height 9
click at [288, 182] on p "Would Tuesday, September 24th, at either 4:30 PM or 7:00 PM work for you? If no…" at bounding box center [317, 182] width 423 height 9
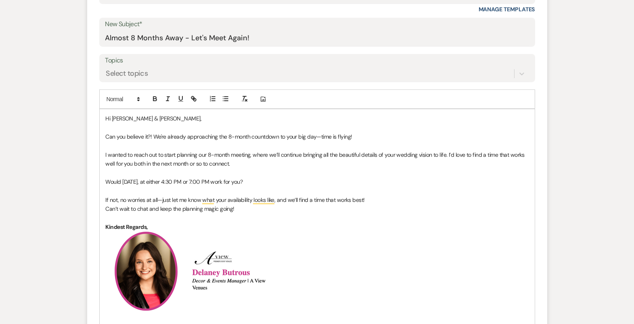
click at [392, 197] on p "If not, no worries at all—just let me know what your availability looks like, a…" at bounding box center [317, 200] width 423 height 9
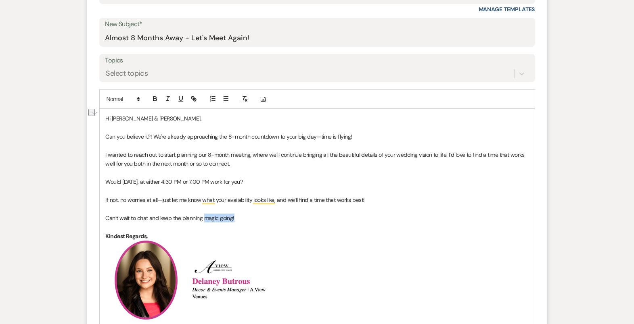
drag, startPoint x: 243, startPoint y: 218, endPoint x: 204, endPoint y: 218, distance: 39.6
click at [204, 218] on p "Can’t wait to chat and keep the planning magic going!" at bounding box center [317, 218] width 423 height 9
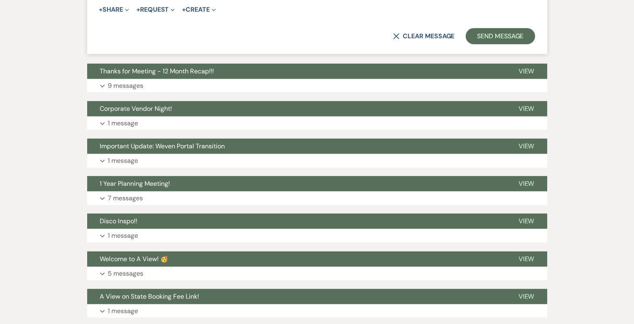
scroll to position [818, 0]
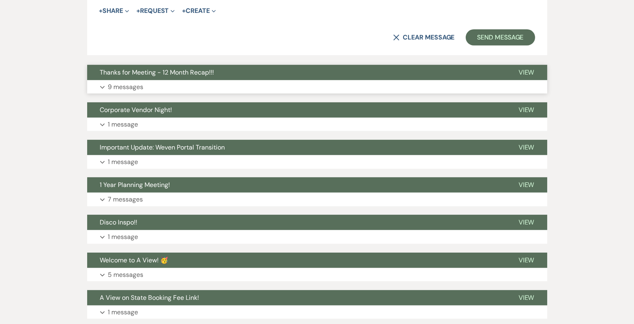
click at [225, 83] on button "Expand 9 messages" at bounding box center [317, 87] width 460 height 14
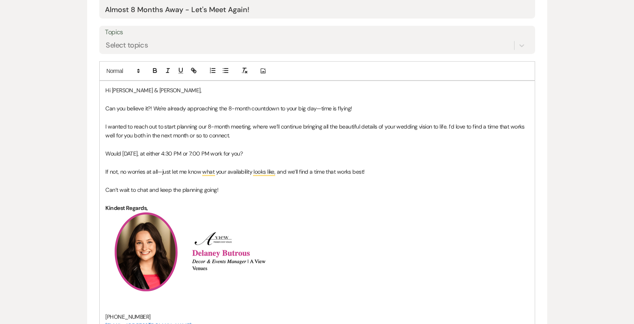
scroll to position [365, 0]
click at [243, 134] on p "I wanted to reach out to start planning our 8-month meeting, where we’ll contin…" at bounding box center [317, 130] width 423 height 18
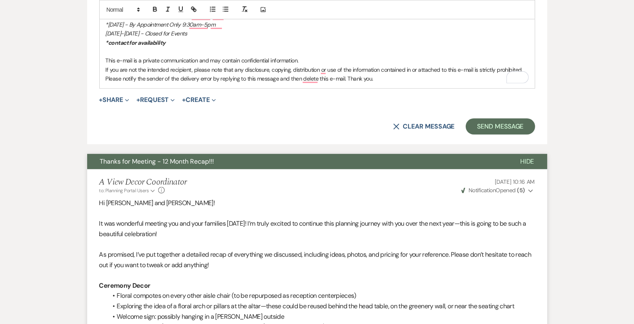
scroll to position [625, 0]
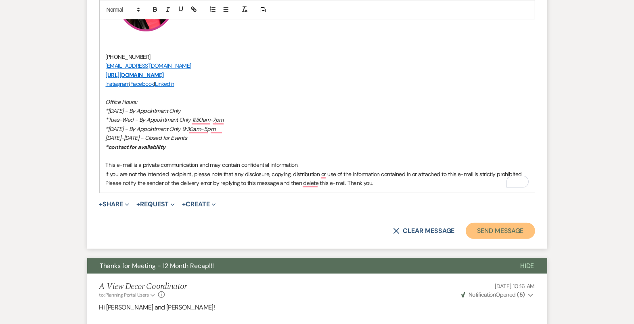
click at [501, 227] on button "Send Message" at bounding box center [500, 231] width 69 height 16
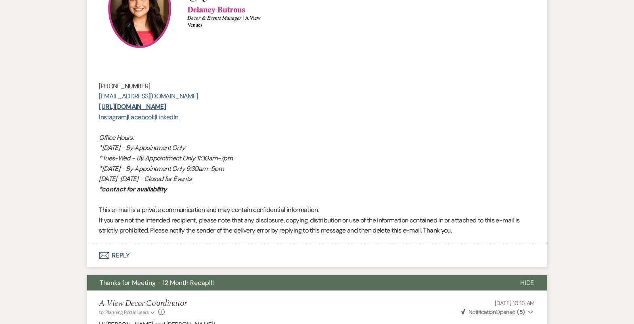
scroll to position [509, 0]
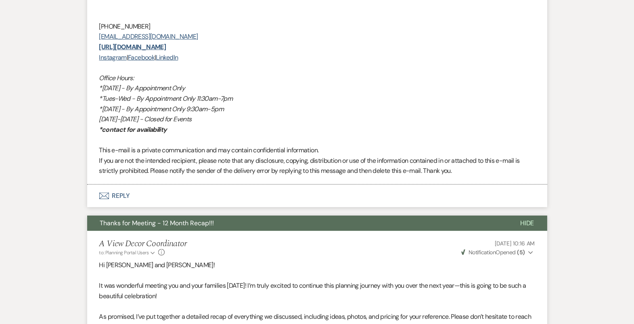
click at [314, 198] on button "Envelope Reply" at bounding box center [317, 196] width 460 height 23
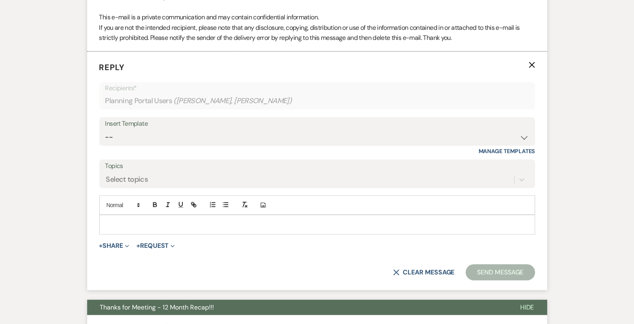
scroll to position [650, 0]
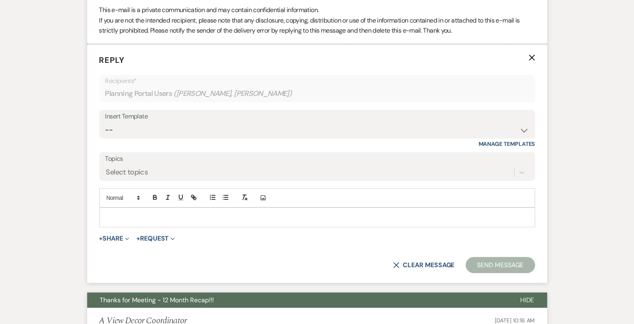
click at [310, 219] on p at bounding box center [317, 217] width 423 height 9
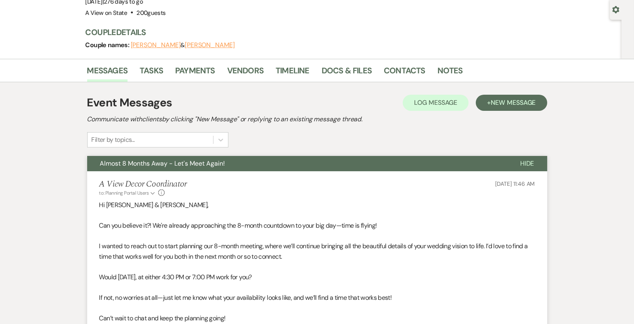
scroll to position [0, 0]
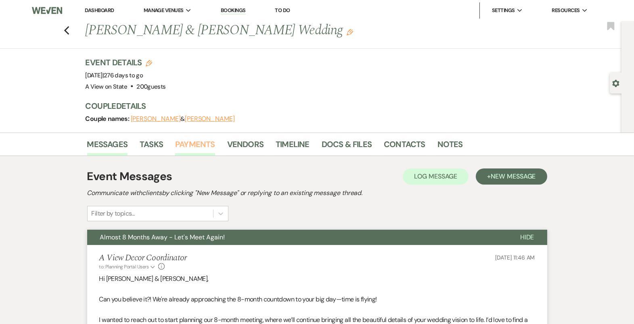
click at [207, 140] on link "Payments" at bounding box center [195, 147] width 40 height 18
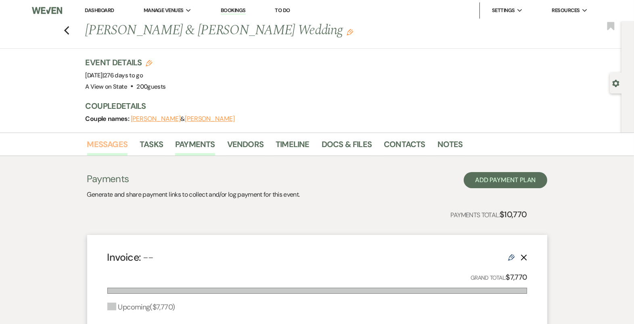
click at [115, 151] on link "Messages" at bounding box center [107, 147] width 41 height 18
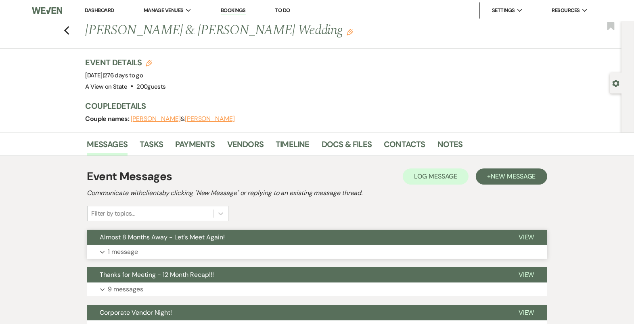
click at [228, 248] on button "Expand 1 message" at bounding box center [317, 252] width 460 height 14
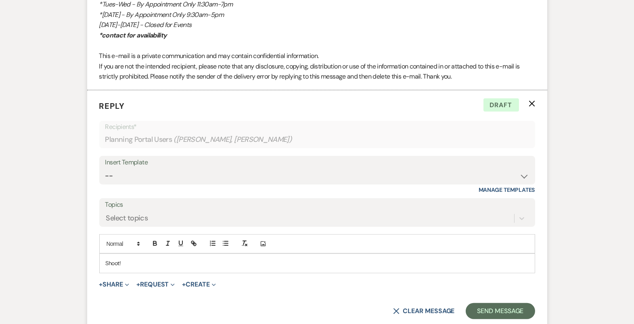
scroll to position [605, 0]
click at [257, 268] on div "Shoot!" at bounding box center [317, 262] width 435 height 19
click at [534, 103] on icon "X" at bounding box center [532, 103] width 6 height 6
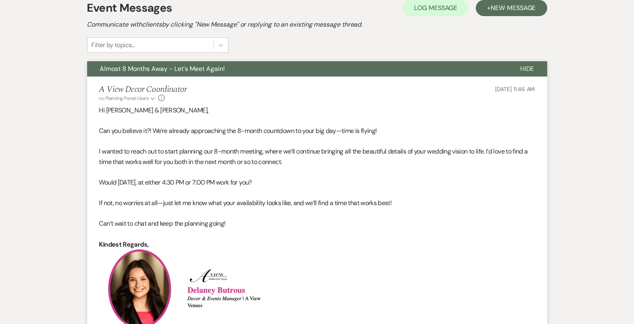
scroll to position [0, 0]
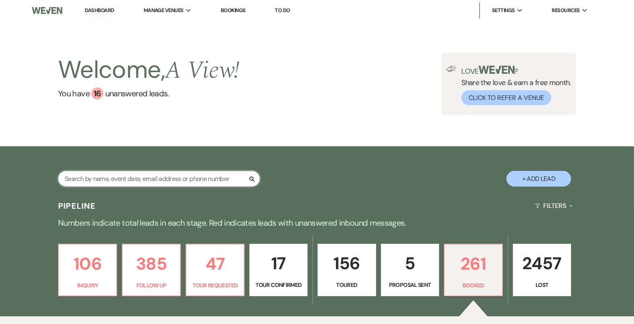
click at [142, 176] on input "text" at bounding box center [159, 179] width 202 height 16
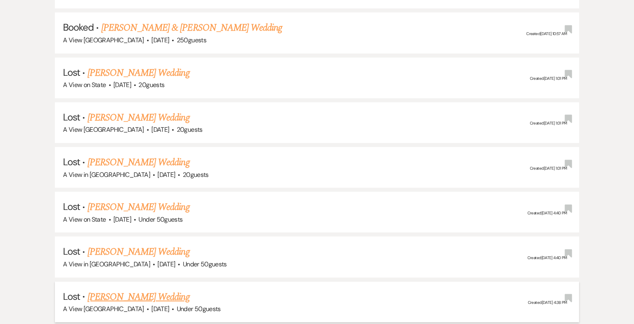
scroll to position [933, 0]
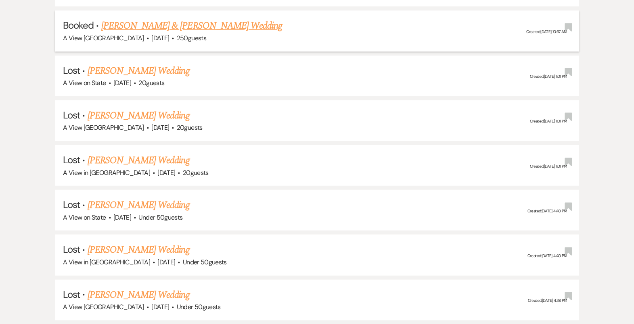
type input "[PERSON_NAME]"
click at [232, 24] on link "[PERSON_NAME] & [PERSON_NAME] Wedding" at bounding box center [191, 26] width 181 height 15
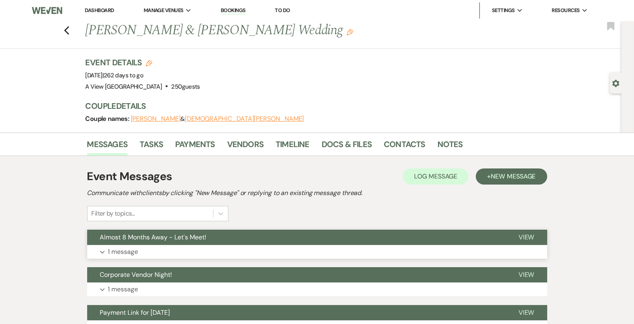
click at [164, 249] on button "Expand 1 message" at bounding box center [317, 252] width 460 height 14
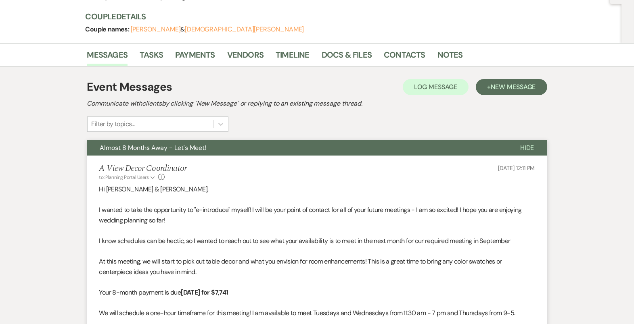
scroll to position [195, 0]
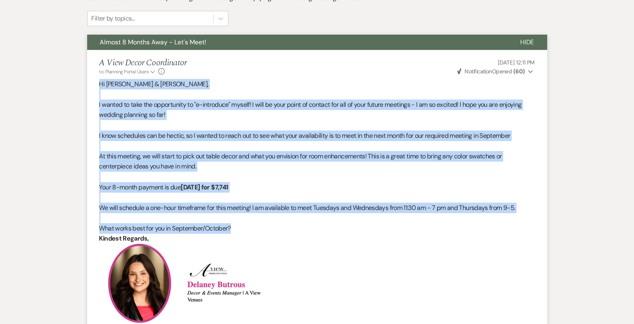
drag, startPoint x: 98, startPoint y: 82, endPoint x: 266, endPoint y: 226, distance: 221.9
click at [266, 226] on li "A View Decor Coordinator to: Planning Portal Users Expand Info [DATE] 12:11 PM …" at bounding box center [317, 278] width 460 height 457
copy div "Hi [PERSON_NAME] & [PERSON_NAME], I wanted to take the opportunity to "e-introd…"
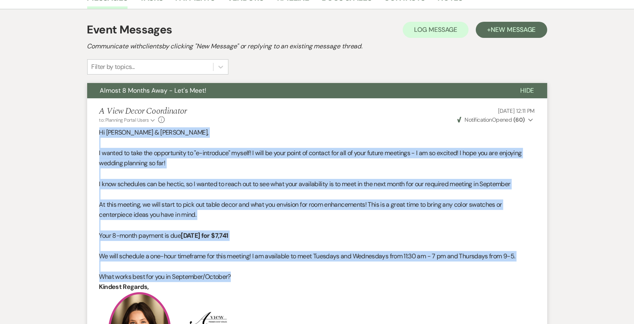
scroll to position [148, 0]
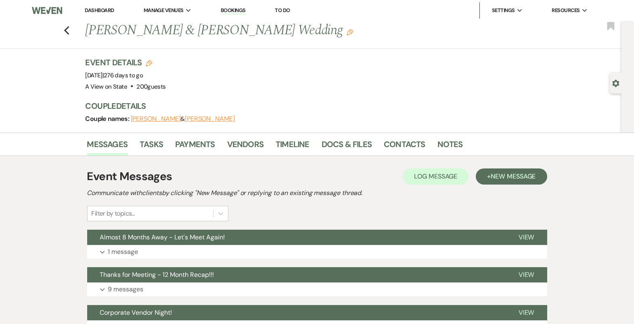
click at [378, 249] on button "Expand 1 message" at bounding box center [317, 252] width 460 height 14
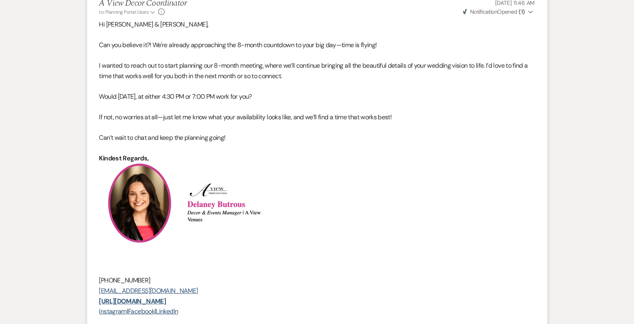
scroll to position [255, 0]
click at [477, 12] on span "Notification" at bounding box center [483, 11] width 27 height 7
click at [477, 10] on span "Notification" at bounding box center [483, 11] width 27 height 7
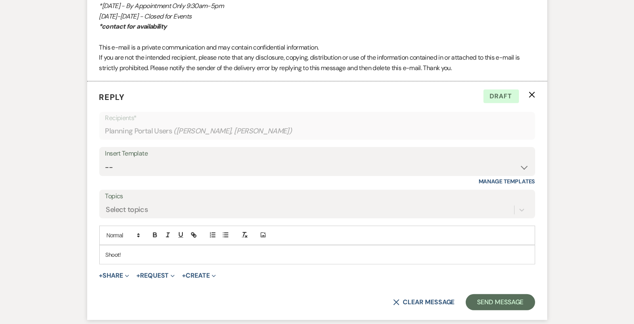
scroll to position [640, 0]
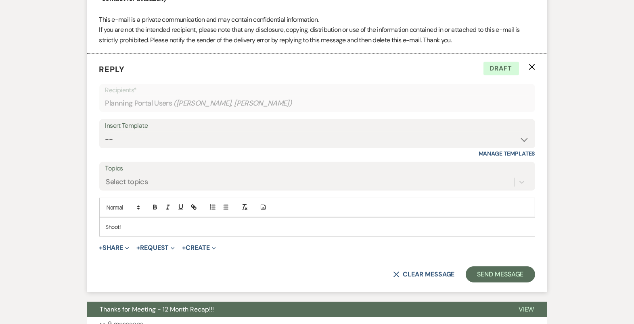
click at [269, 228] on p "Shoot!" at bounding box center [317, 227] width 423 height 9
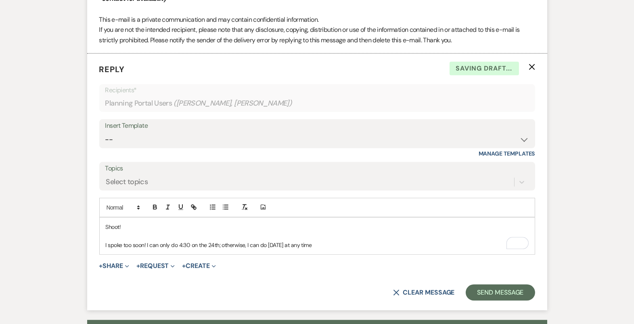
click at [356, 244] on p "I spoke too soon! I can only do 4:30 on the 24th; otherwise, I can do [DATE] at…" at bounding box center [317, 245] width 423 height 9
drag, startPoint x: 342, startPoint y: 244, endPoint x: 308, endPoint y: 241, distance: 33.6
click at [309, 242] on p "I spoke too soon! I can only do 4:30 on the 24th; otherwise, I can do [DATE] at…" at bounding box center [317, 245] width 423 height 9
click at [106, 243] on p "I spoke too soon! I can only do 4:30 on the 24th; otherwise, I can do September…" at bounding box center [317, 245] width 423 height 9
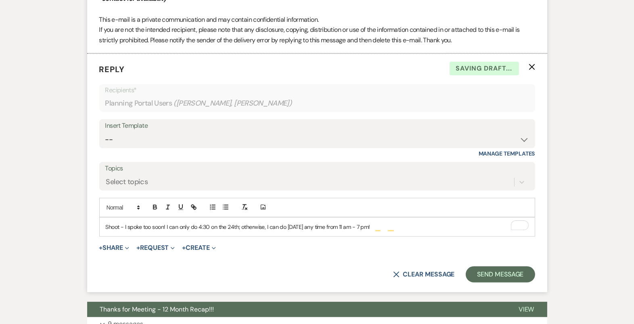
click at [167, 223] on p "Shoot - I spoke too soon! I can only do 4:30 on the 24th; otherwise, I can do S…" at bounding box center [317, 227] width 423 height 9
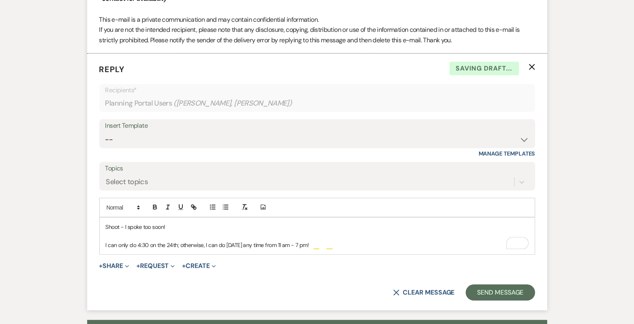
click at [347, 244] on p "I can only do 4:30 on the 24th; otherwise, I can do September 30th any time fro…" at bounding box center [317, 245] width 423 height 9
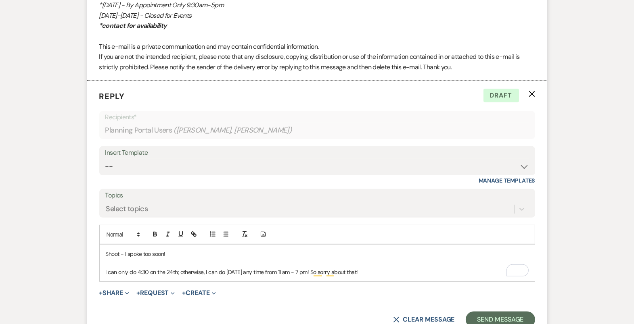
scroll to position [635, 0]
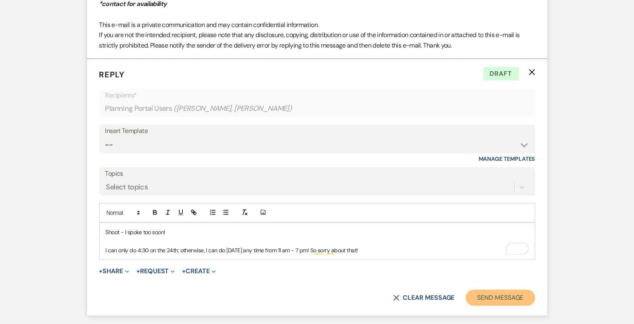
click at [483, 296] on button "Send Message" at bounding box center [500, 298] width 69 height 16
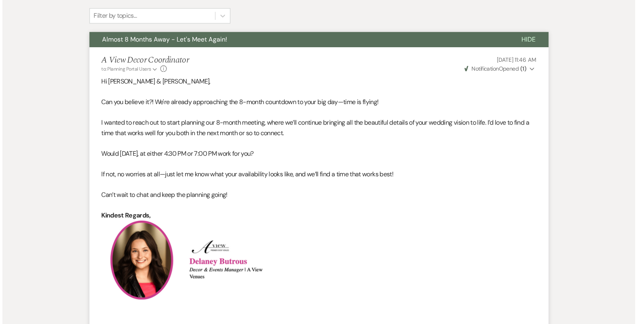
scroll to position [0, 0]
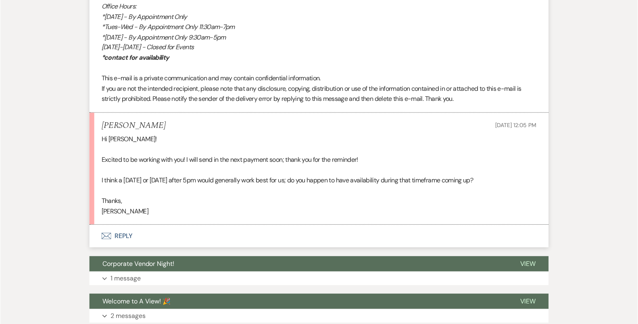
scroll to position [683, 0]
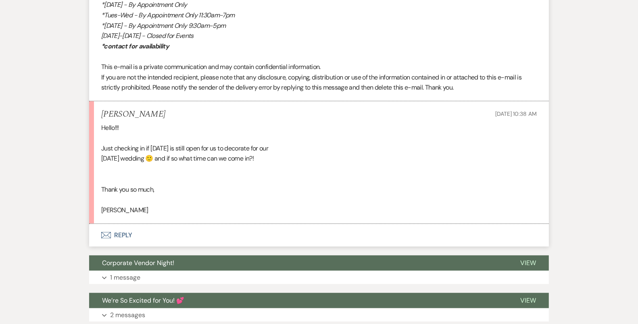
scroll to position [3250, 0]
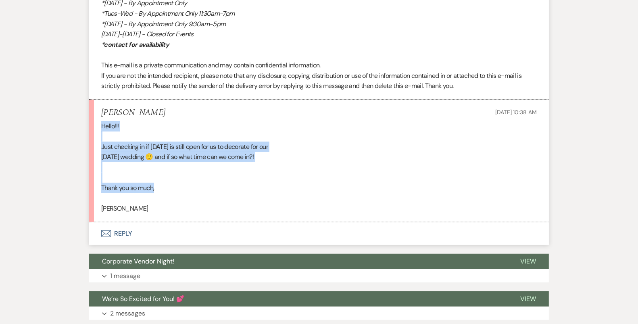
drag, startPoint x: 99, startPoint y: 130, endPoint x: 167, endPoint y: 197, distance: 95.0
click at [167, 197] on li "Amber Benal Aug 19, 2025, 10:38 AM Hello!!! Just checking in if September 11th …" at bounding box center [319, 161] width 460 height 123
copy div "Hello!!! Just checking in if September 11th is still open for us to decorate fo…"
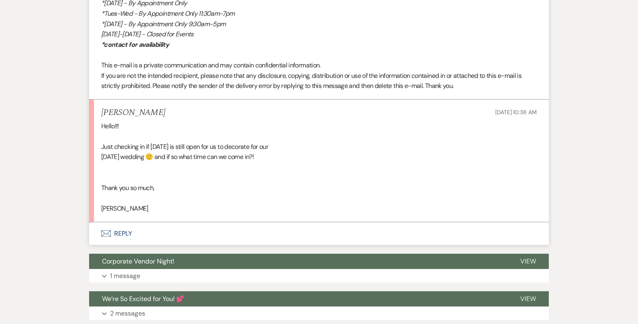
click at [256, 186] on div "Hello!!! Just checking in if September 11th is still open for us to decorate fo…" at bounding box center [319, 167] width 436 height 93
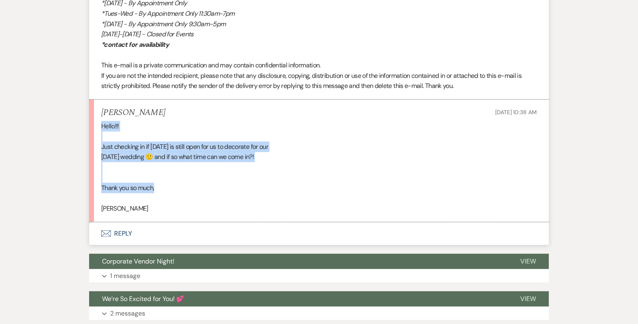
drag, startPoint x: 101, startPoint y: 130, endPoint x: 163, endPoint y: 195, distance: 90.2
click at [163, 195] on div "Hello!!! Just checking in if September 11th is still open for us to decorate fo…" at bounding box center [319, 167] width 436 height 93
click at [165, 241] on button "Envelope Reply" at bounding box center [319, 233] width 460 height 23
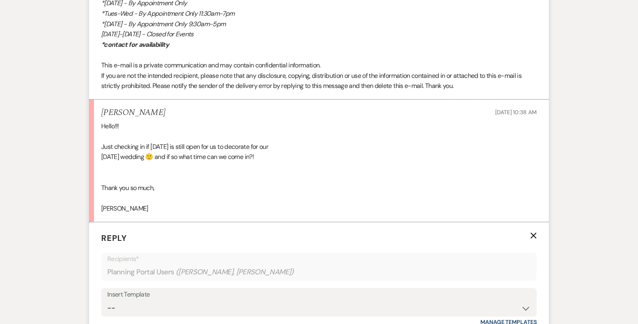
click at [202, 205] on div "Hello!!! Just checking in if September 11th is still open for us to decorate fo…" at bounding box center [319, 167] width 436 height 93
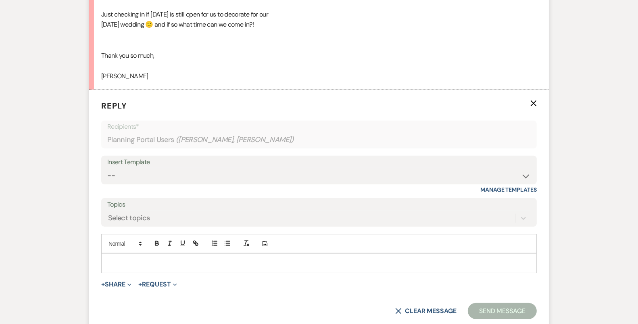
scroll to position [3384, 0]
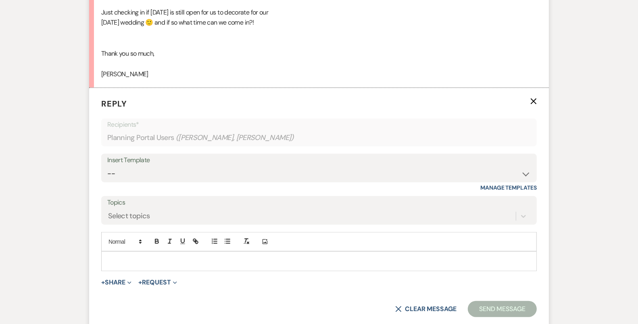
click at [191, 270] on div at bounding box center [319, 261] width 435 height 19
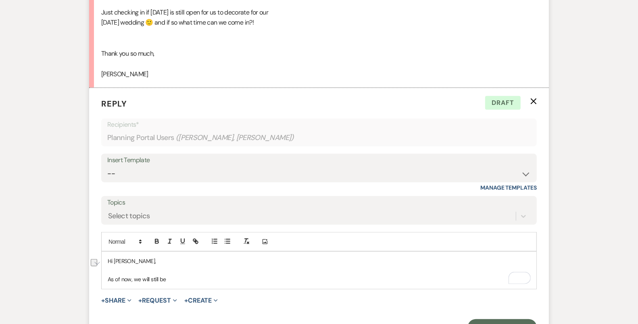
drag, startPoint x: 183, startPoint y: 283, endPoint x: 138, endPoint y: 282, distance: 45.2
click at [138, 282] on p "As of now, we will still be" at bounding box center [319, 279] width 423 height 9
click at [394, 284] on p "As of now, Thursday is still available to come in to decorate! It will most lik…" at bounding box center [319, 279] width 423 height 9
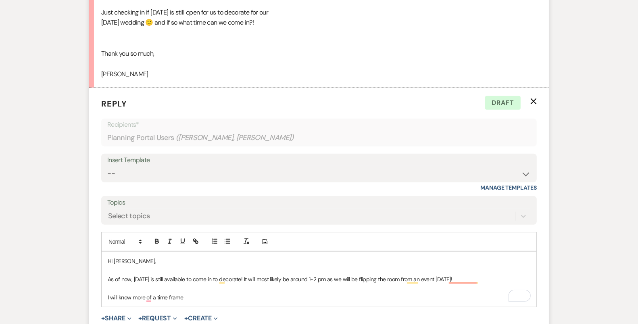
click at [320, 284] on p "As of now, Thursday is still available to come in to decorate! It will most lik…" at bounding box center [319, 279] width 423 height 9
click at [371, 293] on p "To enrich screen reader interactions, please activate Accessibility in Grammarl…" at bounding box center [319, 288] width 423 height 9
click at [243, 301] on p "I will know more of a time frame" at bounding box center [319, 297] width 423 height 9
click at [166, 302] on p "I will know more about a time frame" at bounding box center [319, 297] width 423 height 9
click at [224, 307] on div "Hi Amber, As of now, Thursday is still available to come in to decorate! It wil…" at bounding box center [319, 279] width 435 height 55
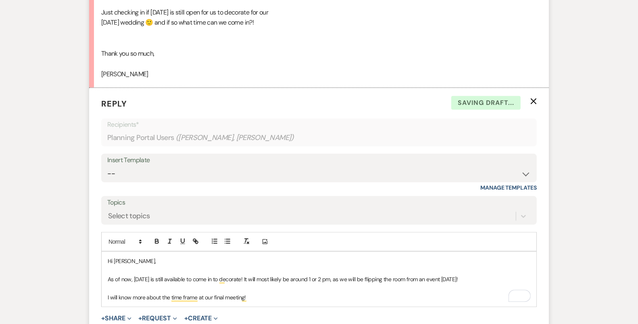
click at [314, 302] on p "I will know more about the time frame at our final meeting!" at bounding box center [319, 297] width 423 height 9
click at [270, 302] on p "I will know more about the time frame at our final meeting!" at bounding box center [319, 297] width 423 height 9
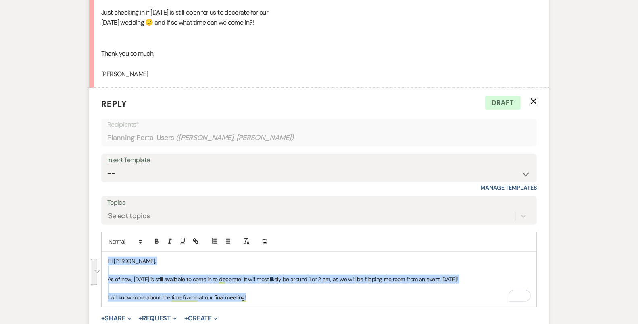
drag, startPoint x: 270, startPoint y: 304, endPoint x: 100, endPoint y: 262, distance: 174.8
click at [100, 262] on form "Reply X Draft Recipients* Planning Portal Users ( Colton Dorr, Amber Benal ) In…" at bounding box center [319, 225] width 460 height 275
copy div "Hi Amber, As of now, Thursday is still available to come in to decorate! It wil…"
click at [226, 180] on select "-- Tour Confirmation Contract (Pre-Booked Leads) Out of office Inquiry Email Al…" at bounding box center [319, 174] width 424 height 16
select select "4159"
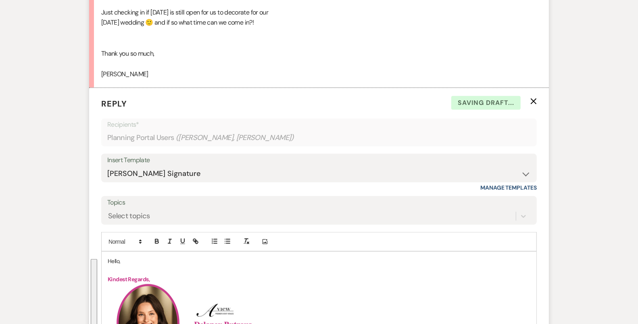
click at [111, 266] on p "Hello," at bounding box center [319, 261] width 423 height 9
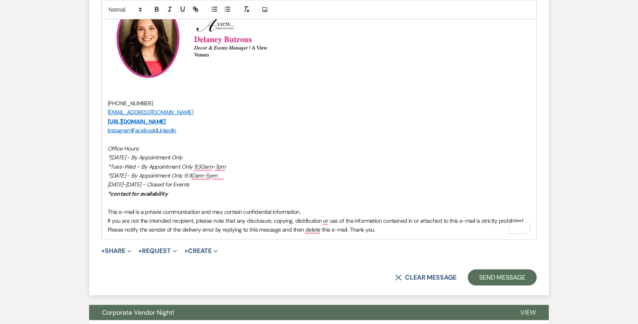
scroll to position [3764, 0]
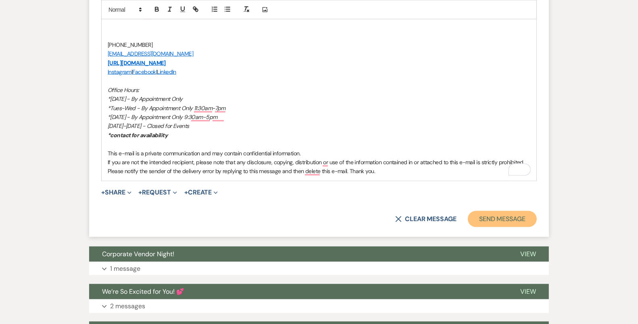
click at [487, 223] on button "Send Message" at bounding box center [502, 219] width 69 height 16
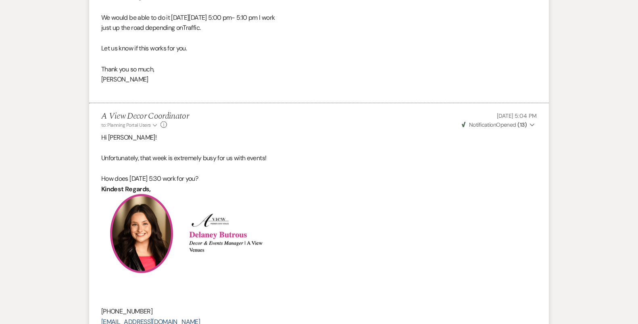
scroll to position [927, 0]
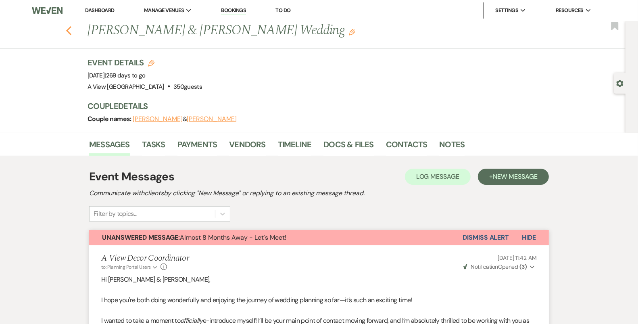
click at [69, 27] on use "button" at bounding box center [68, 30] width 5 height 9
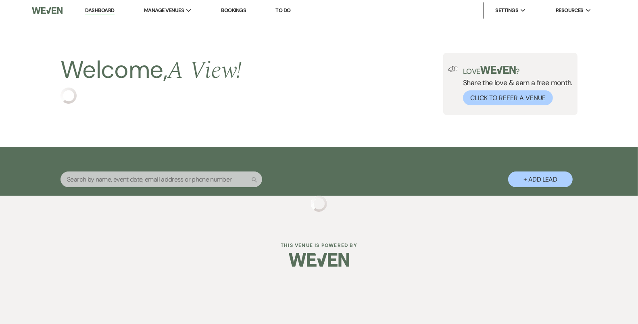
click at [146, 186] on input "text" at bounding box center [162, 180] width 202 height 16
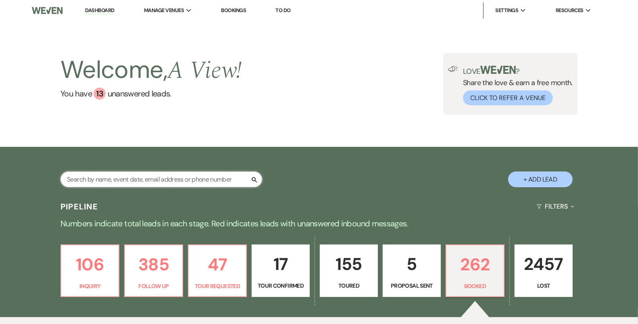
click at [146, 178] on input "text" at bounding box center [162, 180] width 202 height 16
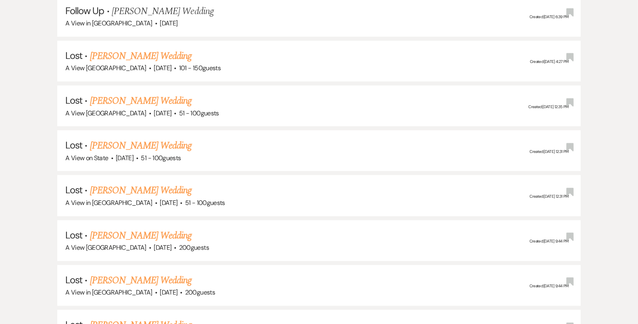
scroll to position [408, 0]
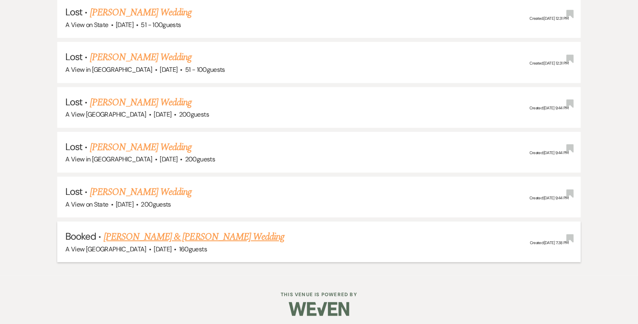
type input "kristine"
click at [146, 231] on link "Zijian Qin & Kristine Hoagstrom's Wedding" at bounding box center [194, 237] width 181 height 15
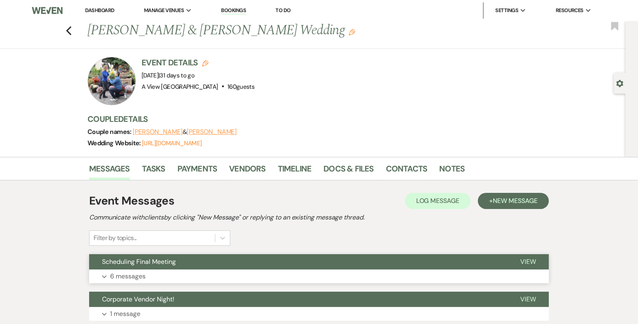
click at [195, 270] on button "Expand 6 messages" at bounding box center [319, 277] width 460 height 14
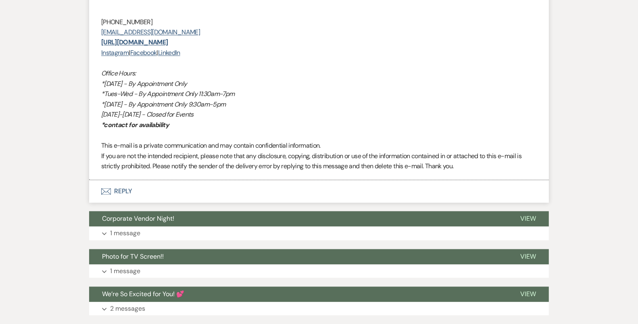
scroll to position [1171, 0]
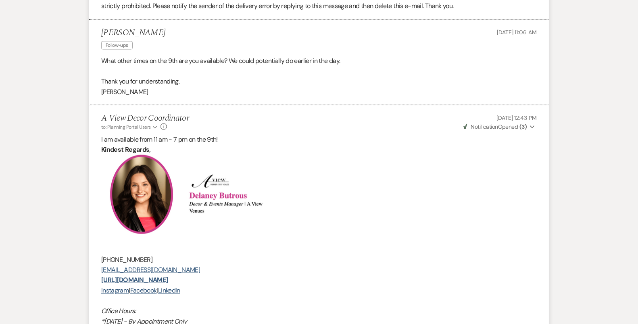
click at [498, 128] on span "Notification" at bounding box center [484, 126] width 27 height 7
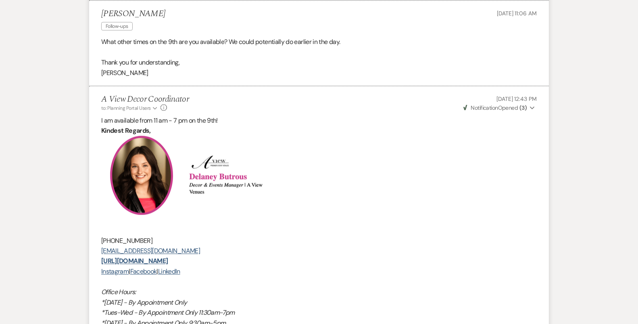
scroll to position [1191, 0]
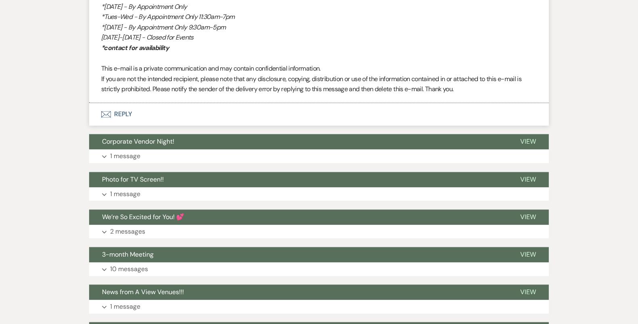
click at [193, 115] on button "Envelope Reply" at bounding box center [319, 114] width 460 height 23
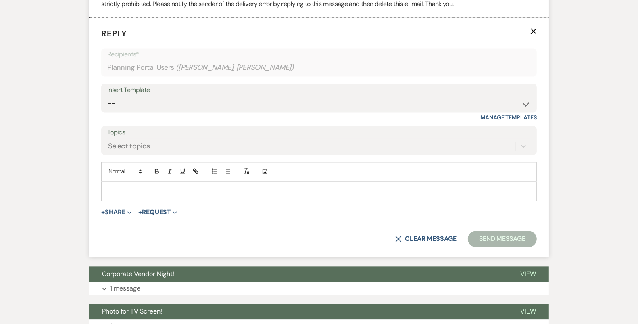
scroll to position [1580, 0]
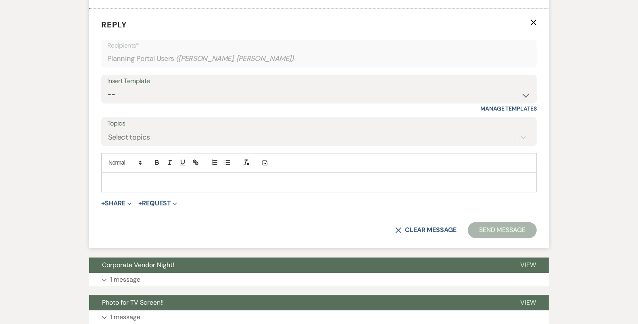
click at [190, 180] on p at bounding box center [319, 182] width 423 height 9
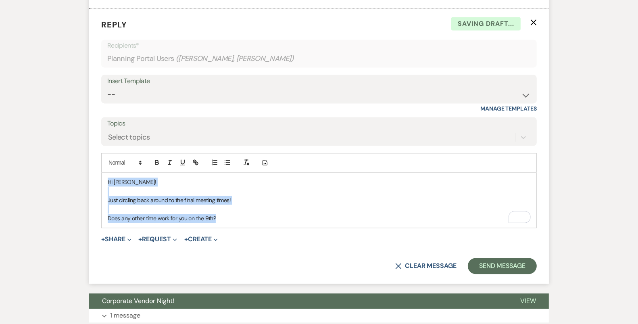
drag, startPoint x: 228, startPoint y: 217, endPoint x: 87, endPoint y: 164, distance: 150.4
copy div "Hi Kristine! Just circling back around to the final meeting times! Does any oth…"
click at [191, 87] on select "-- Tour Confirmation Contract (Pre-Booked Leads) Out of office Inquiry Email Al…" at bounding box center [319, 95] width 424 height 16
select select "4160"
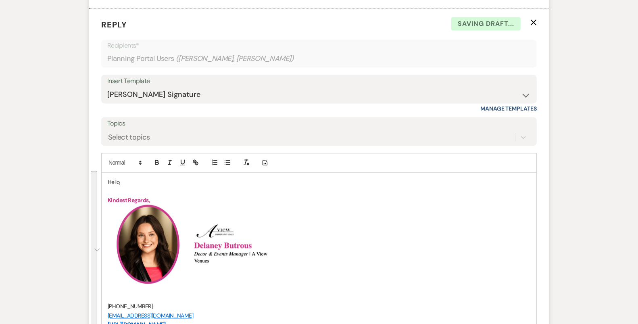
click at [113, 182] on p "Hello," at bounding box center [319, 182] width 423 height 9
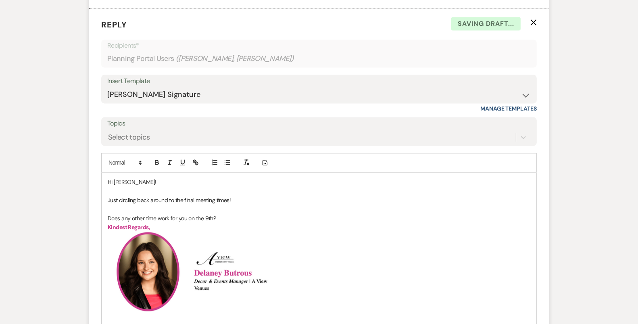
click at [199, 209] on p "To enrich screen reader interactions, please activate Accessibility in Grammarl…" at bounding box center [319, 209] width 423 height 9
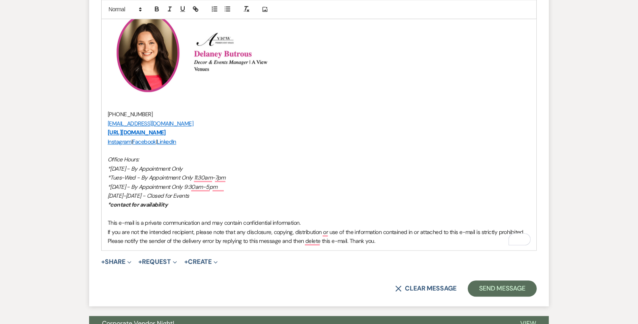
scroll to position [1804, 0]
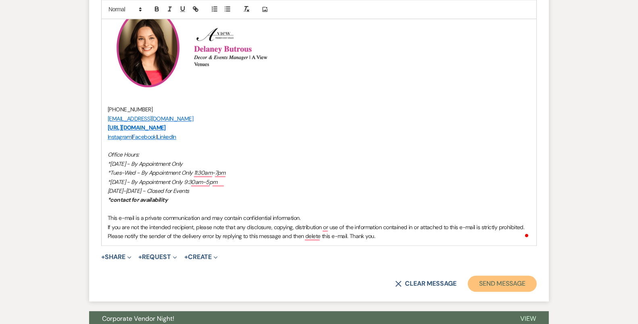
click at [481, 281] on button "Send Message" at bounding box center [502, 284] width 69 height 16
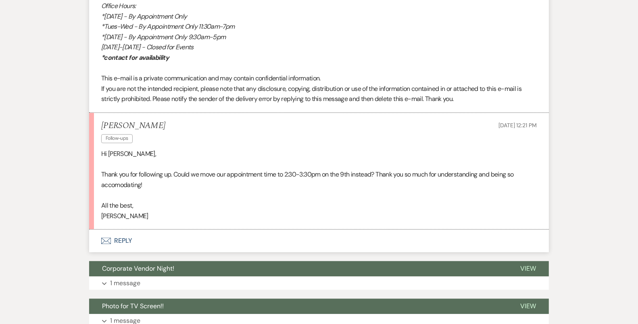
scroll to position [1831, 0]
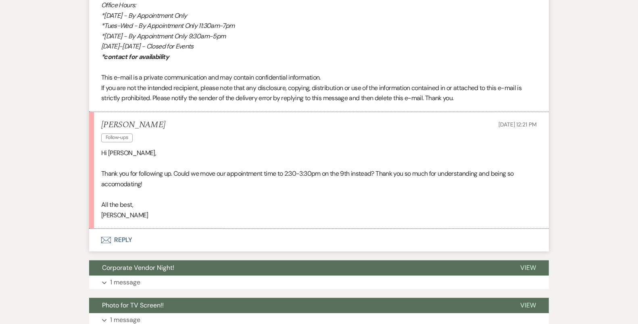
click at [323, 245] on button "Envelope Reply" at bounding box center [319, 239] width 460 height 23
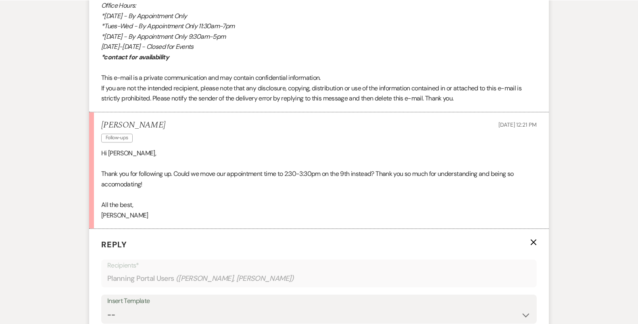
scroll to position [2099, 0]
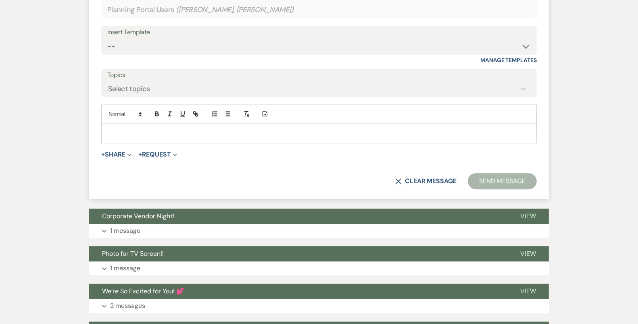
click at [262, 129] on p at bounding box center [319, 133] width 423 height 9
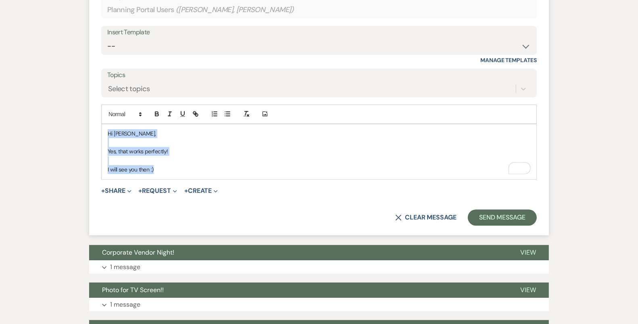
drag, startPoint x: 175, startPoint y: 164, endPoint x: 97, endPoint y: 126, distance: 86.5
click at [97, 126] on form "Reply X Saving draft... Recipients* Planning Portal Users ( [PERSON_NAME], [PER…" at bounding box center [319, 97] width 460 height 275
copy div "Hi [PERSON_NAME], Yes, that works perfectly! I will see you then :)"
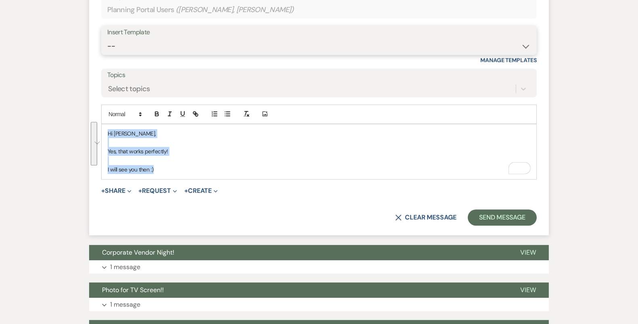
click at [169, 39] on select "-- Tour Confirmation Contract (Pre-Booked Leads) Out of office Inquiry Email Al…" at bounding box center [319, 46] width 424 height 16
select select "4160"
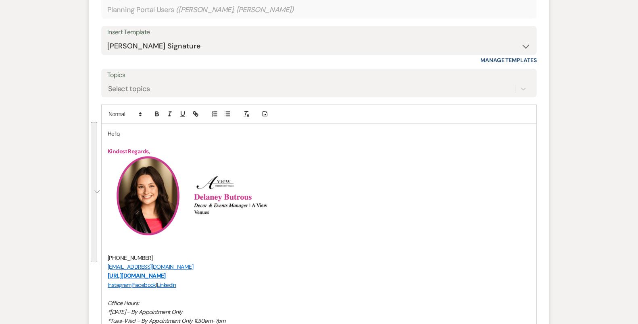
click at [119, 130] on p "Hello," at bounding box center [319, 133] width 423 height 9
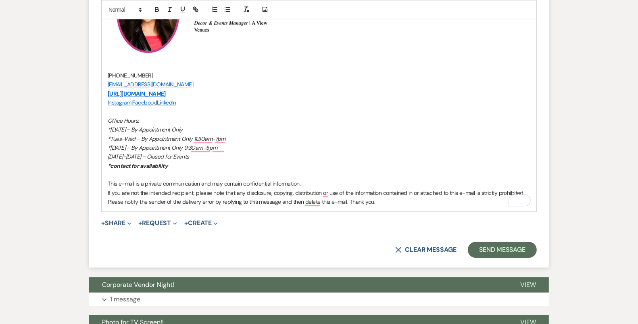
scroll to position [2376, 0]
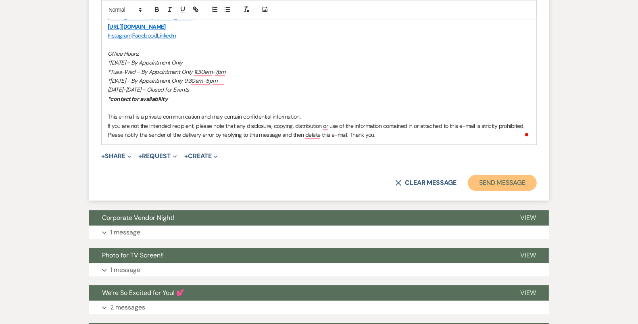
click at [484, 176] on button "Send Message" at bounding box center [502, 183] width 69 height 16
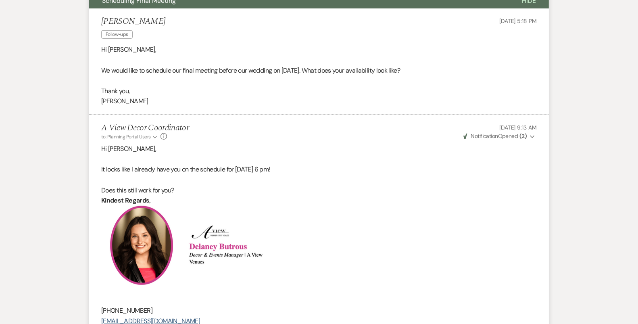
scroll to position [0, 0]
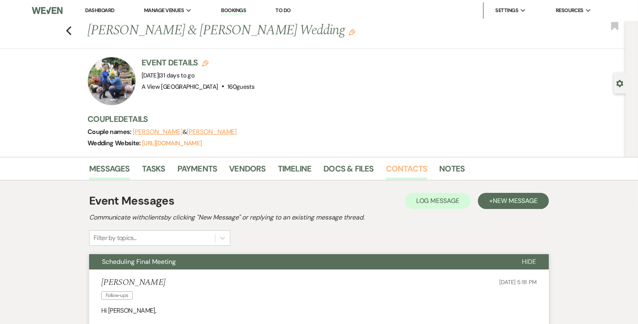
click at [400, 170] on link "Contacts" at bounding box center [407, 171] width 42 height 18
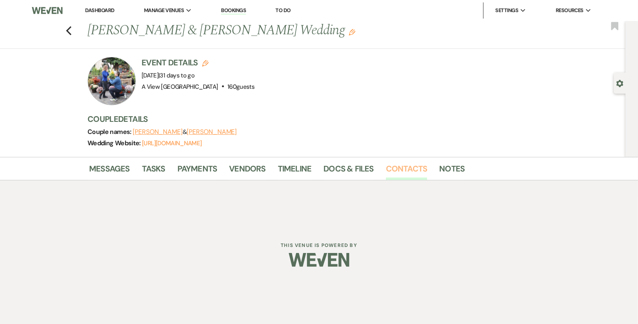
scroll to position [74, 0]
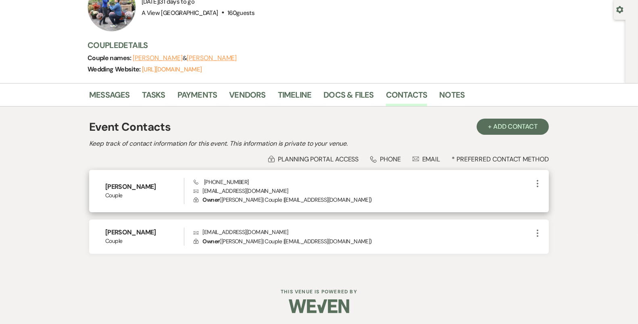
click at [224, 188] on p "Envelope [EMAIL_ADDRESS][DOMAIN_NAME]" at bounding box center [363, 190] width 339 height 9
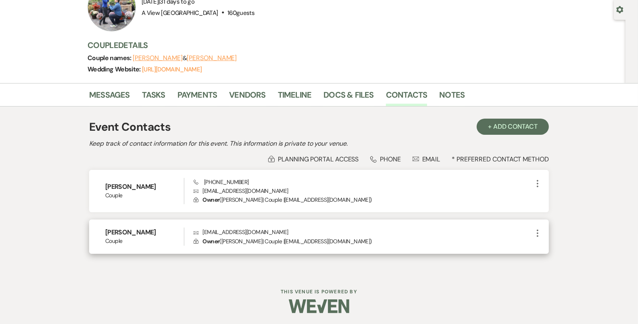
click at [234, 195] on p "Envelope [EMAIL_ADDRESS][DOMAIN_NAME]" at bounding box center [363, 190] width 339 height 9
copy p "[EMAIL_ADDRESS][DOMAIN_NAME]"
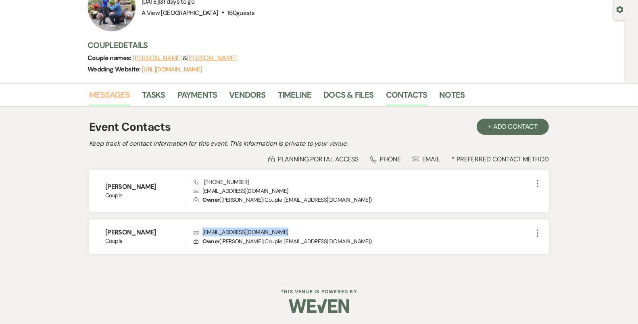
click at [109, 94] on link "Messages" at bounding box center [109, 97] width 41 height 18
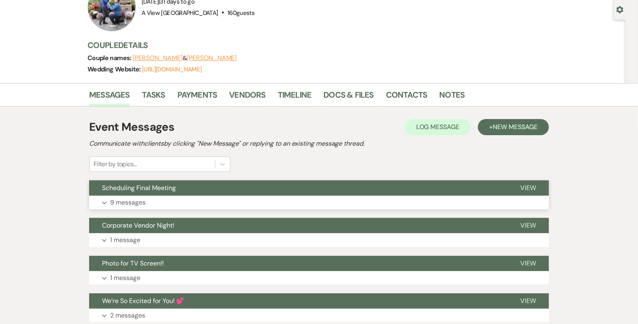
click at [181, 197] on button "Expand 9 messages" at bounding box center [319, 203] width 460 height 14
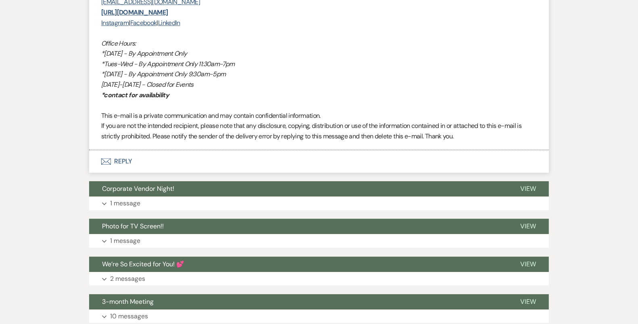
scroll to position [2268, 0]
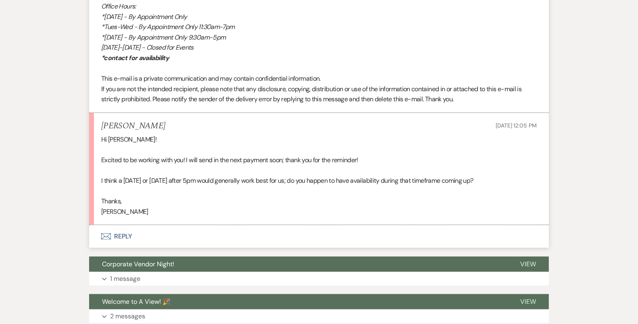
scroll to position [683, 0]
click at [282, 230] on button "Envelope Reply" at bounding box center [319, 236] width 460 height 23
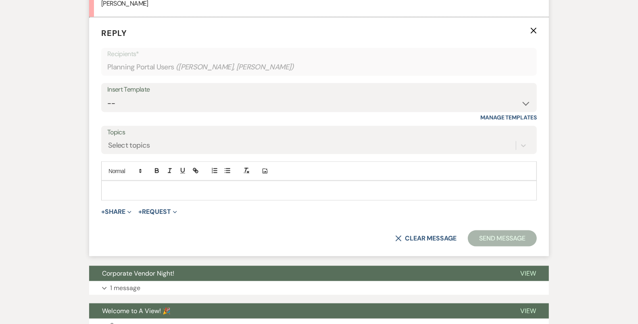
scroll to position [890, 0]
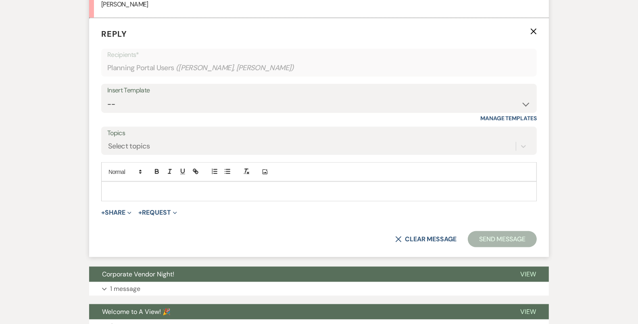
click at [272, 187] on p at bounding box center [319, 191] width 423 height 9
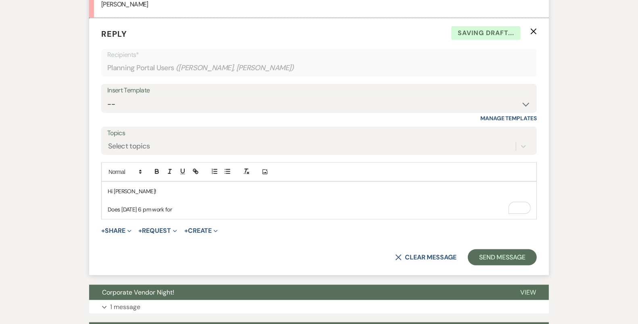
click at [166, 207] on p "Does September 9th at 6 pm work for" at bounding box center [319, 209] width 423 height 9
click at [166, 206] on p "Does September 9th at 6 pm work for" at bounding box center [319, 209] width 423 height 9
click at [170, 207] on p "Does September 9th at 6 pm work for" at bounding box center [319, 209] width 423 height 9
click at [229, 205] on p "Does September 9th at 5:30pm work for" at bounding box center [319, 209] width 423 height 9
drag, startPoint x: 233, startPoint y: 211, endPoint x: 108, endPoint y: 180, distance: 128.8
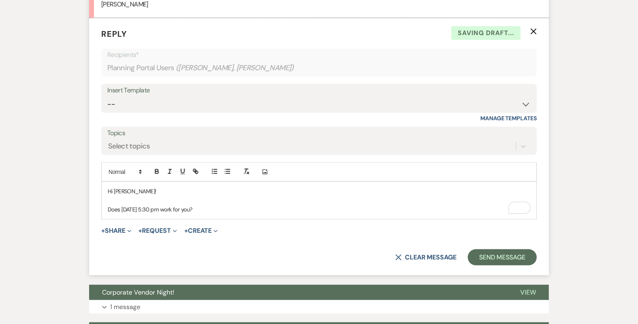
click at [108, 182] on div "Hi Sarah! Does September 9th at 5:30 pm work for you?" at bounding box center [319, 200] width 435 height 37
copy div "Hi Sarah! Does September 9th at 5:30 pm work for you?"
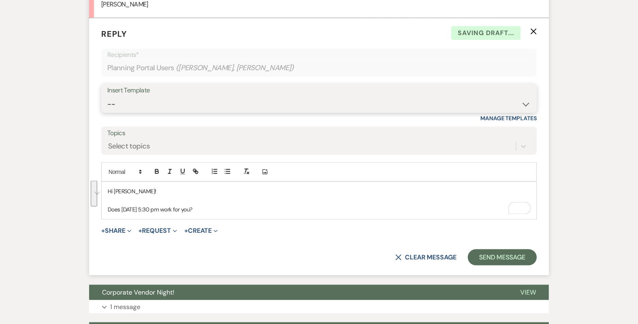
click at [165, 107] on select "-- Tour Confirmation Contract (Pre-Booked Leads) Out of office Inquiry Email Al…" at bounding box center [319, 104] width 424 height 16
select select "4160"
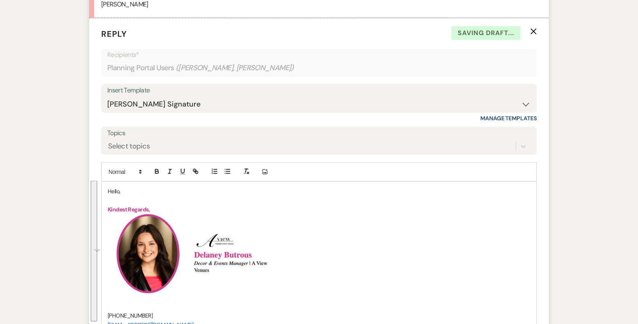
click at [116, 188] on p "Hello," at bounding box center [319, 191] width 423 height 9
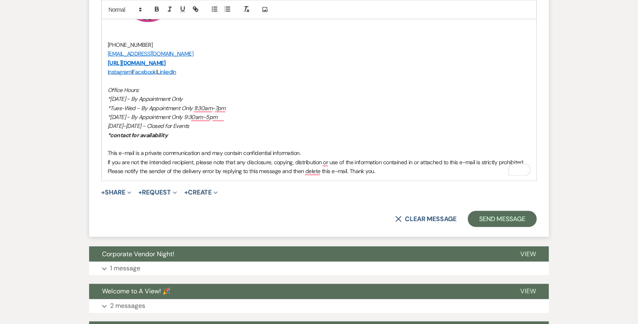
scroll to position [1212, 0]
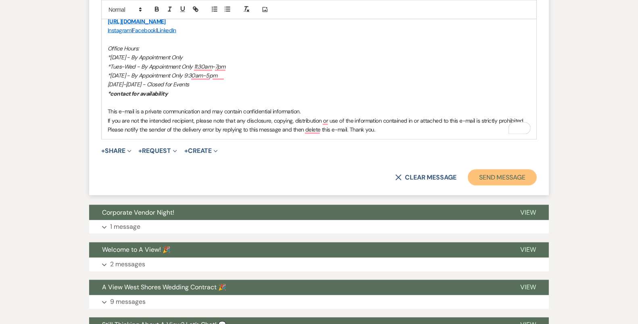
click at [500, 174] on button "Send Message" at bounding box center [502, 178] width 69 height 16
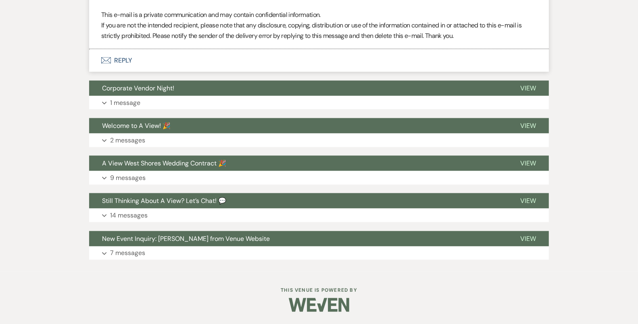
scroll to position [1190, 0]
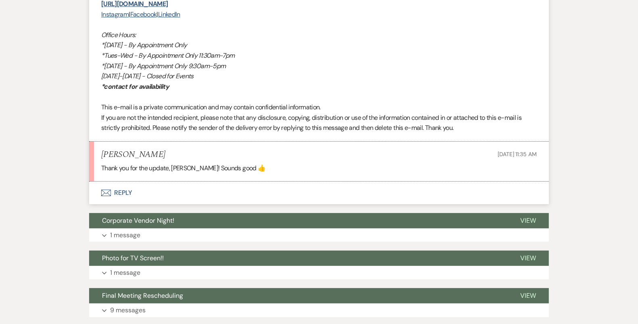
scroll to position [2837, 0]
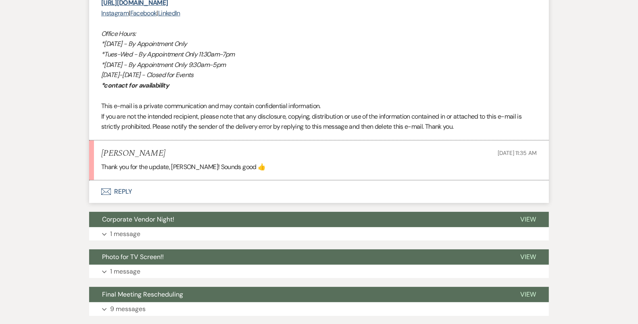
click at [202, 203] on button "Envelope Reply" at bounding box center [319, 191] width 460 height 23
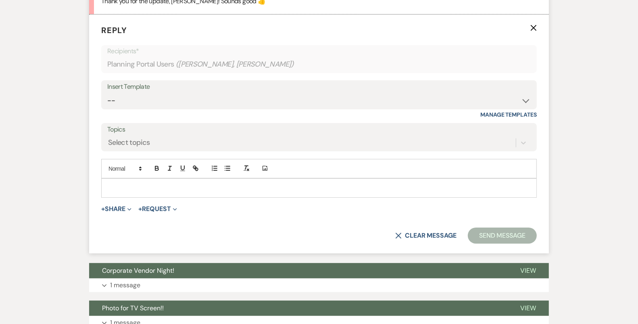
scroll to position [2997, 0]
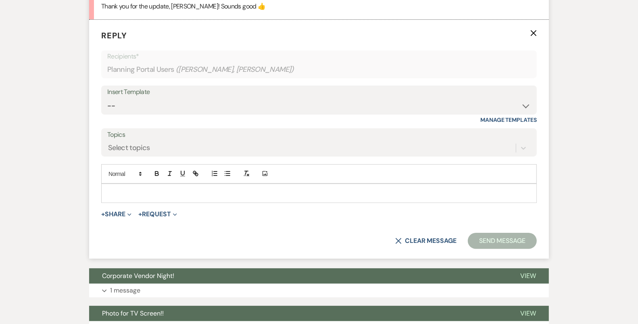
click at [532, 36] on icon "X" at bounding box center [534, 33] width 6 height 6
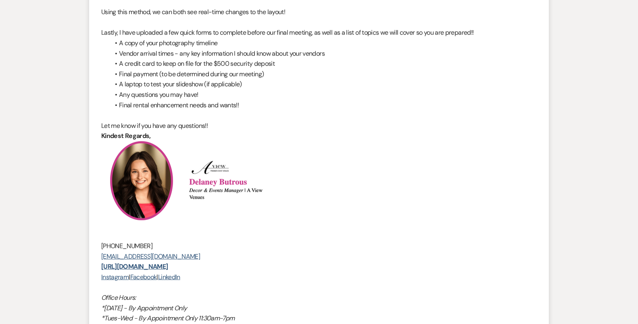
scroll to position [0, 0]
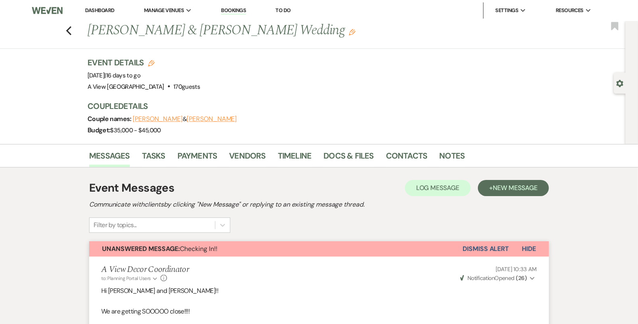
click at [488, 241] on button "Dismiss Alert" at bounding box center [486, 248] width 46 height 15
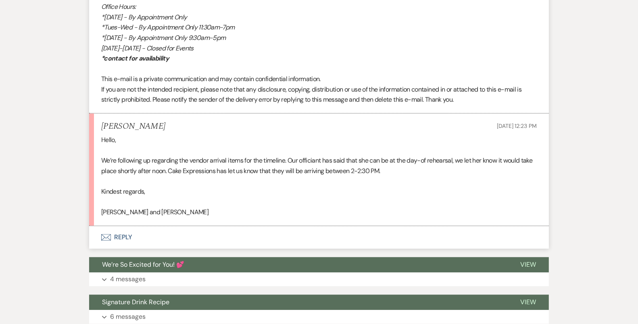
click at [327, 238] on button "Envelope Reply" at bounding box center [319, 237] width 460 height 23
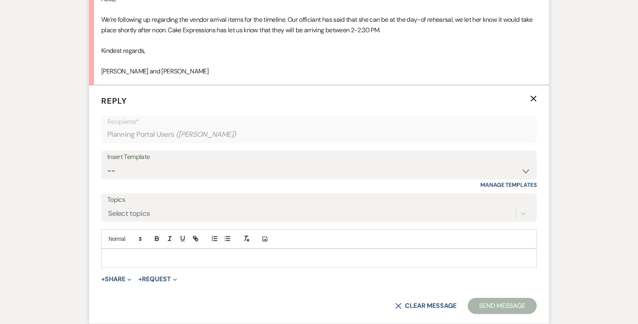
scroll to position [2078, 0]
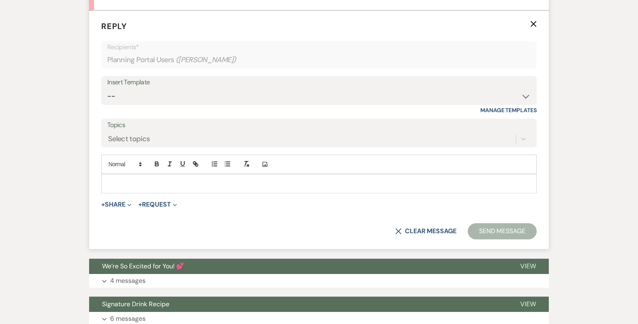
click at [320, 181] on p at bounding box center [319, 183] width 423 height 9
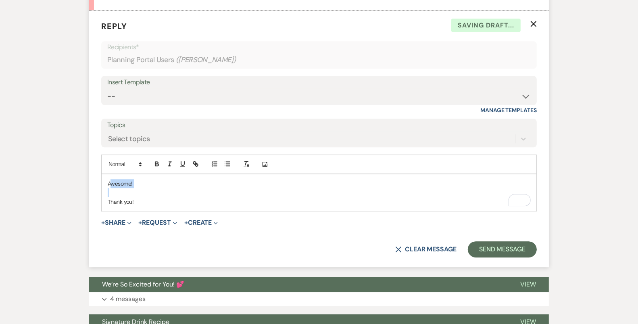
drag, startPoint x: 152, startPoint y: 192, endPoint x: 112, endPoint y: 179, distance: 41.9
click at [112, 179] on div "Awesome! Thank you!" at bounding box center [319, 192] width 435 height 37
drag, startPoint x: 137, startPoint y: 196, endPoint x: 111, endPoint y: 176, distance: 32.9
click at [111, 176] on div "Awesome! Thank you!" at bounding box center [319, 192] width 435 height 37
click at [151, 199] on p "Thank you!" at bounding box center [319, 201] width 423 height 9
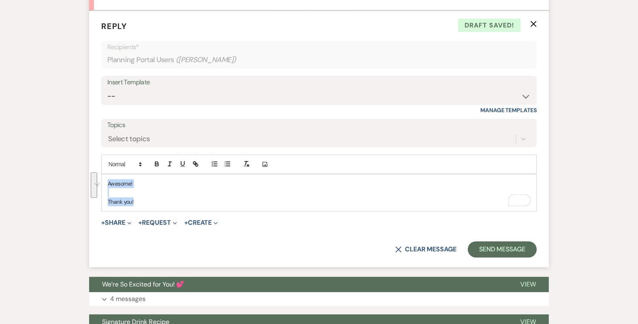
drag, startPoint x: 151, startPoint y: 199, endPoint x: 97, endPoint y: 175, distance: 58.9
click at [97, 175] on form "Reply X Draft saved! Recipients* Planning Portal Users ( [PERSON_NAME] ) Insert…" at bounding box center [319, 138] width 460 height 257
copy div "Awesome! Thank you!"
click at [166, 95] on select "-- Tour Confirmation Contract (Pre-Booked Leads) Out of office Inquiry Email Al…" at bounding box center [319, 96] width 424 height 16
select select "4142"
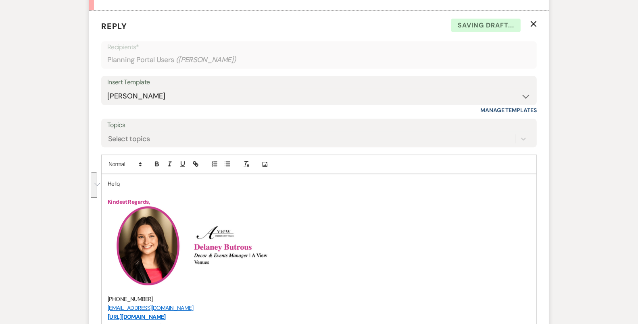
click at [118, 179] on p "Hello," at bounding box center [319, 183] width 423 height 9
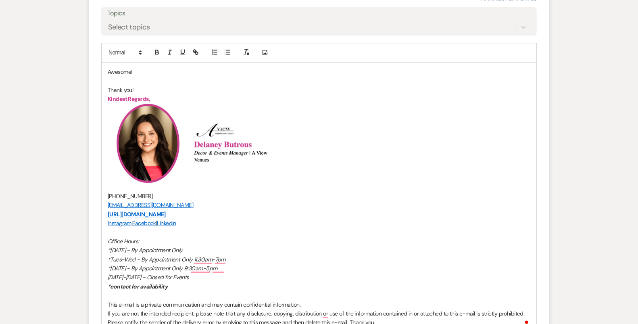
scroll to position [2310, 0]
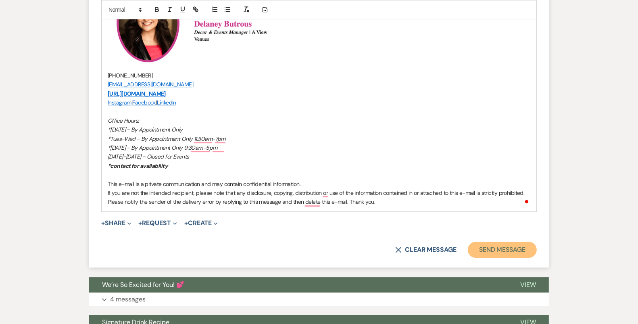
click at [494, 250] on button "Send Message" at bounding box center [502, 250] width 69 height 16
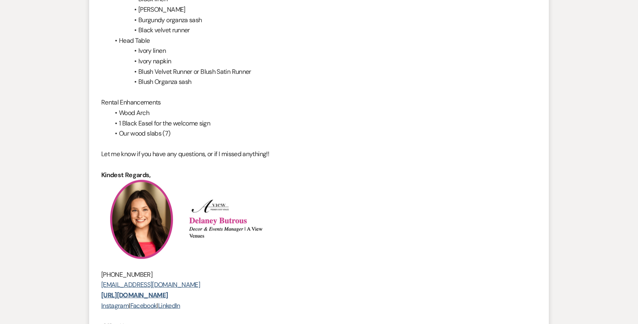
scroll to position [0, 0]
